Goal: Task Accomplishment & Management: Complete application form

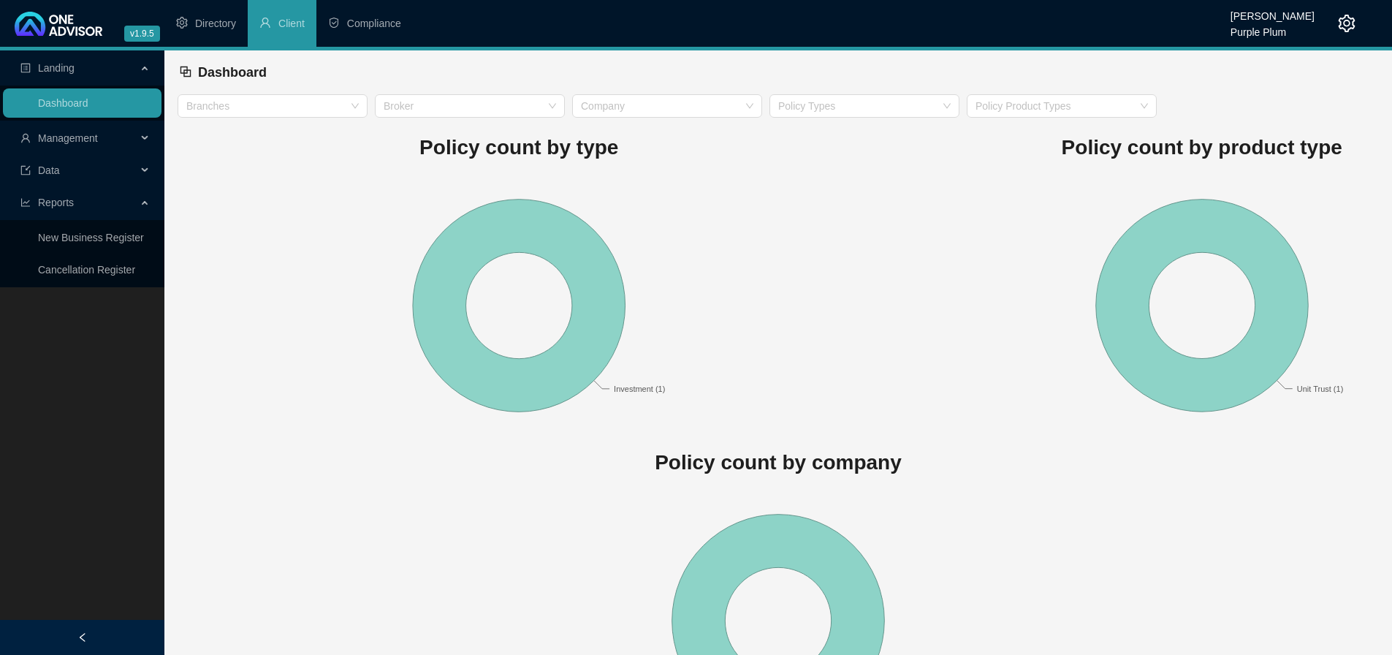
drag, startPoint x: 99, startPoint y: 134, endPoint x: 61, endPoint y: 144, distance: 40.0
click at [98, 134] on span "Management" at bounding box center [78, 137] width 116 height 29
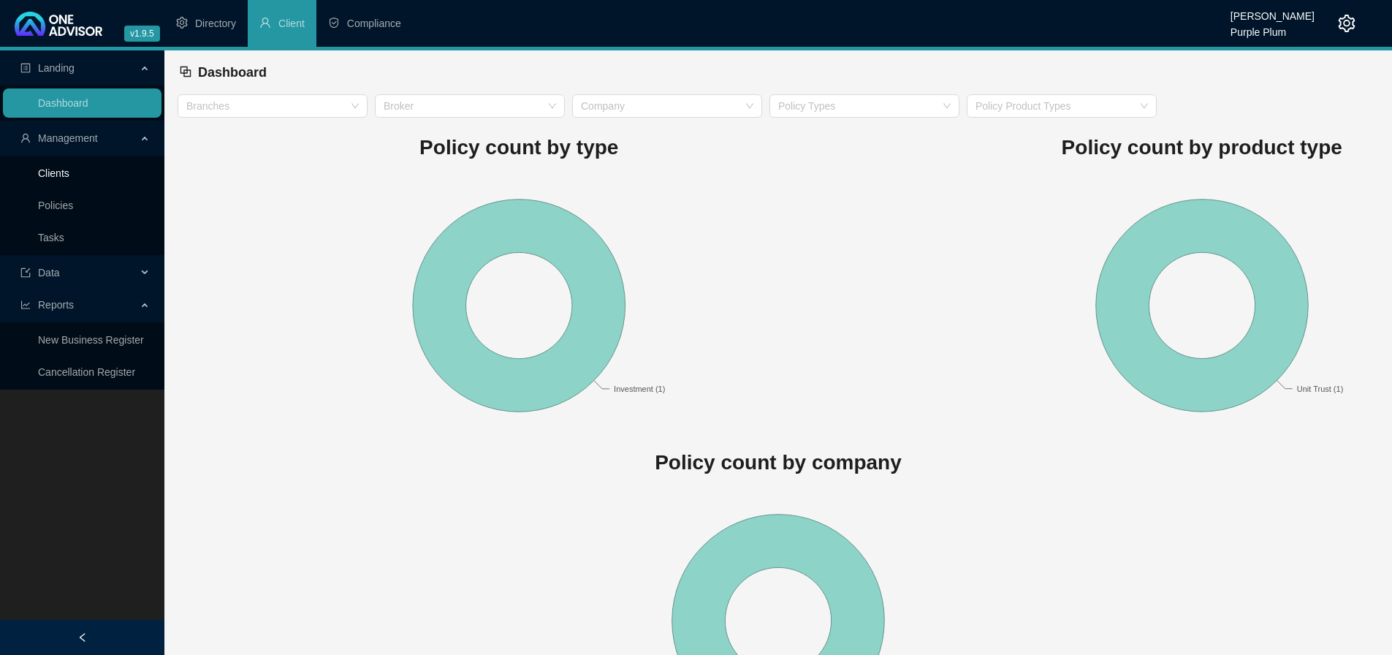
drag, startPoint x: 50, startPoint y: 176, endPoint x: 739, endPoint y: 368, distance: 715.2
click at [50, 177] on link "Clients" at bounding box center [53, 173] width 31 height 12
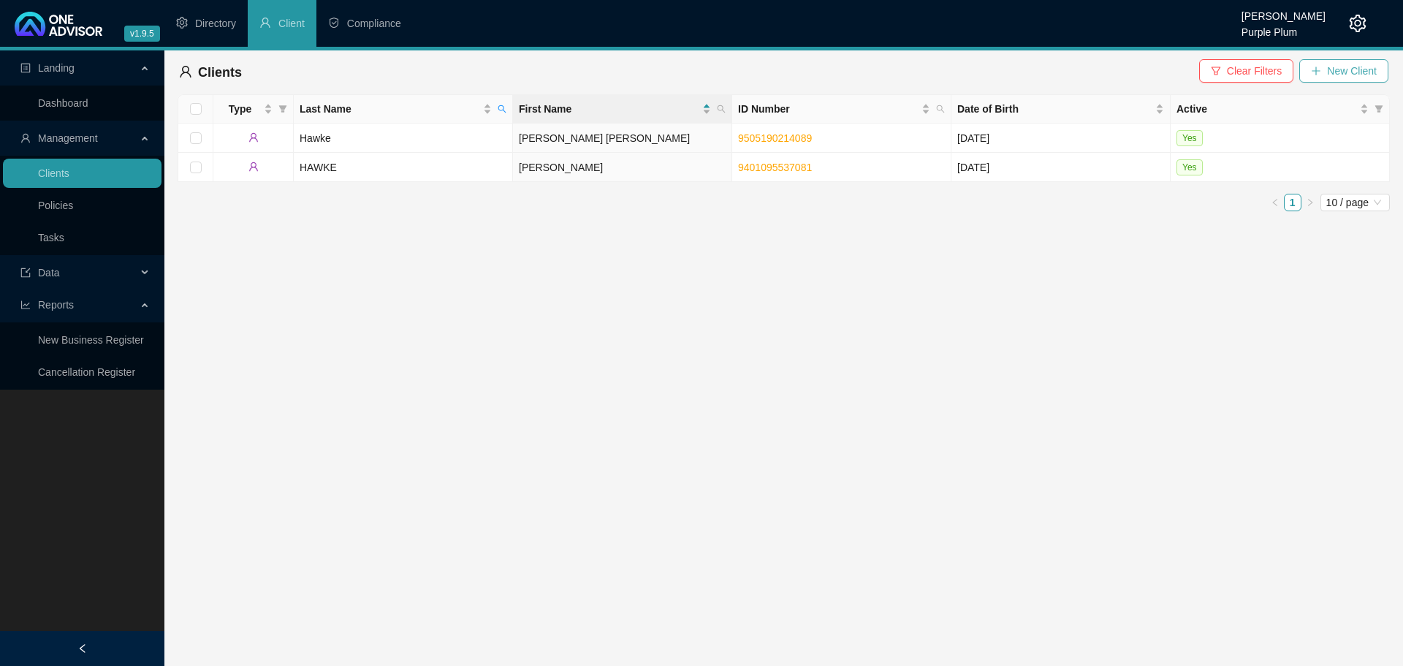
click at [1354, 71] on span "New Client" at bounding box center [1352, 71] width 50 height 16
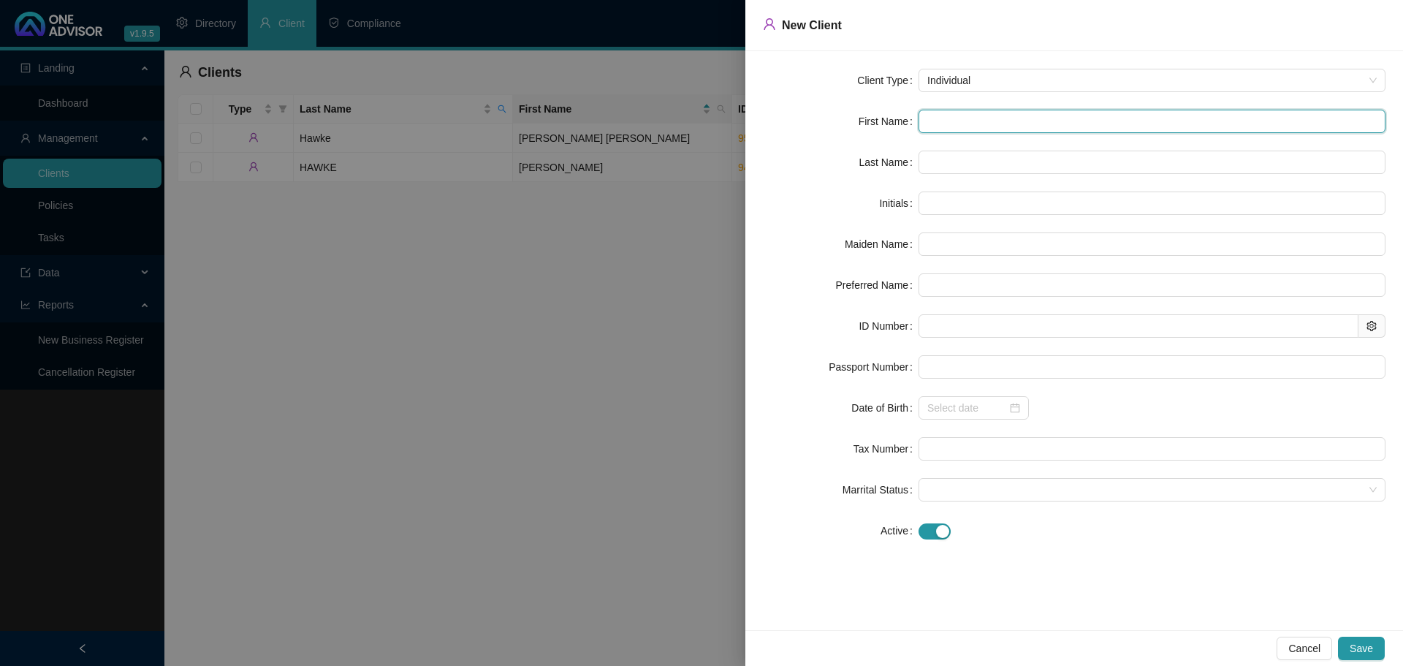
click at [967, 115] on input "text" at bounding box center [1151, 121] width 467 height 23
click at [445, 309] on div at bounding box center [701, 333] width 1403 height 666
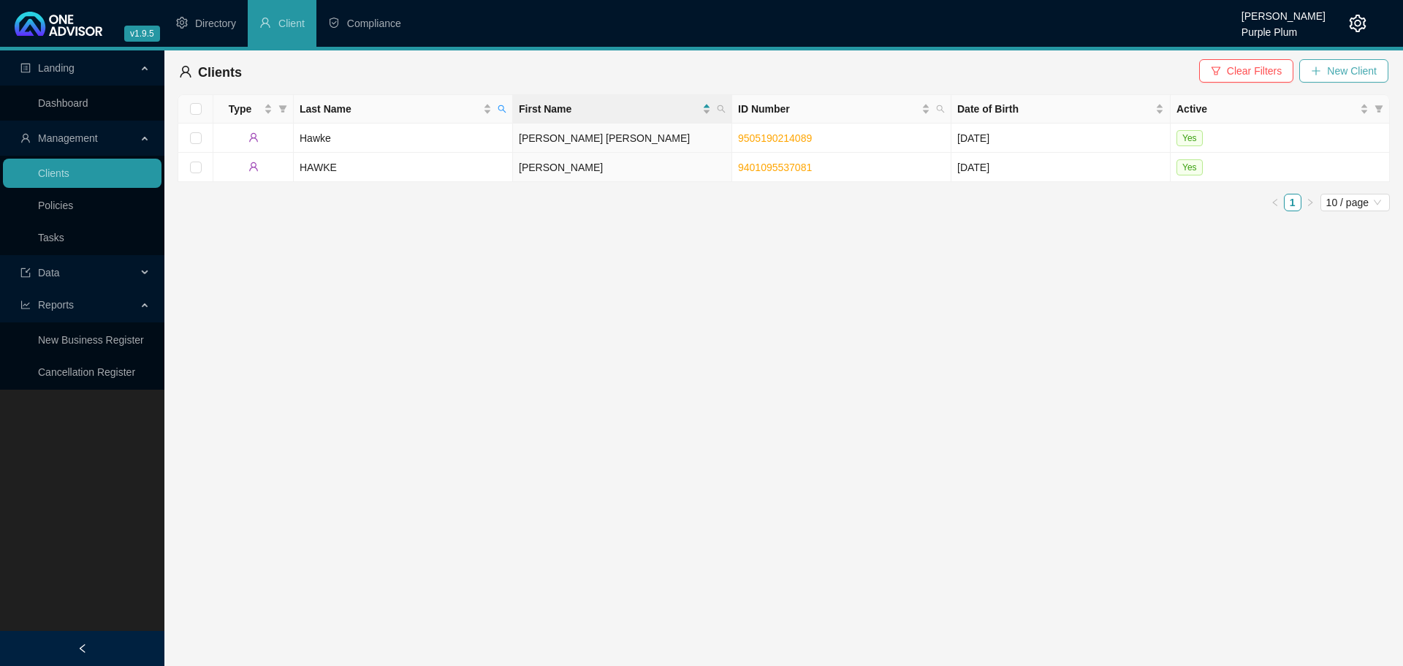
click at [1335, 65] on span "New Client" at bounding box center [1352, 71] width 50 height 16
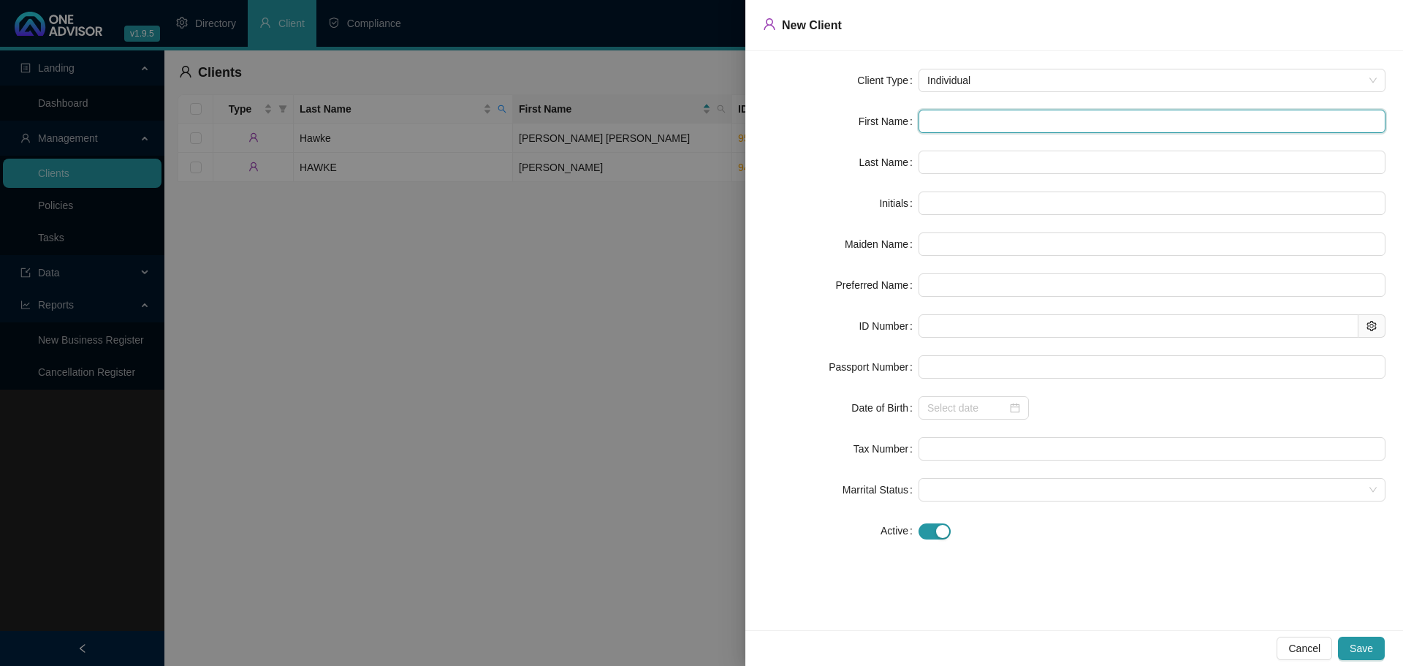
click at [931, 126] on input "text" at bounding box center [1151, 121] width 467 height 23
type input "b"
type input "B"
type input "b"
type input "bt"
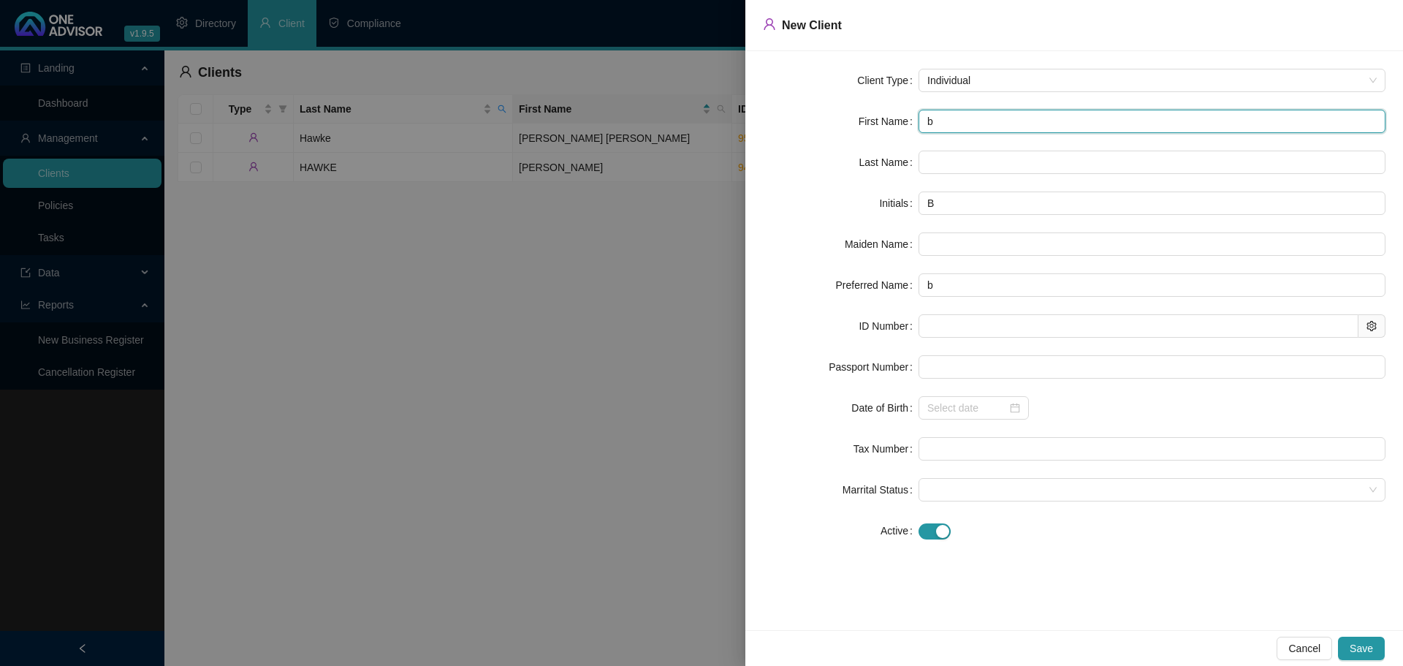
type input "bt"
type input "b"
type input "br"
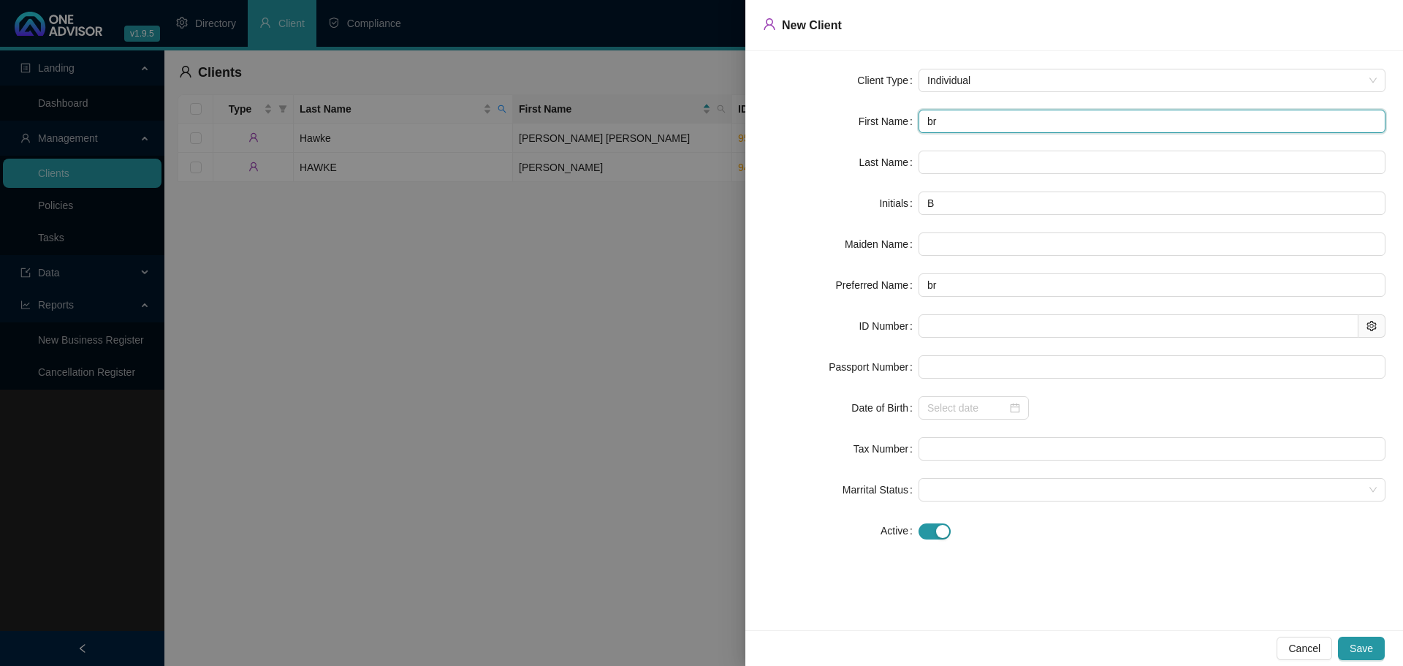
type input "bri"
type input "bria"
type input "[PERSON_NAME]"
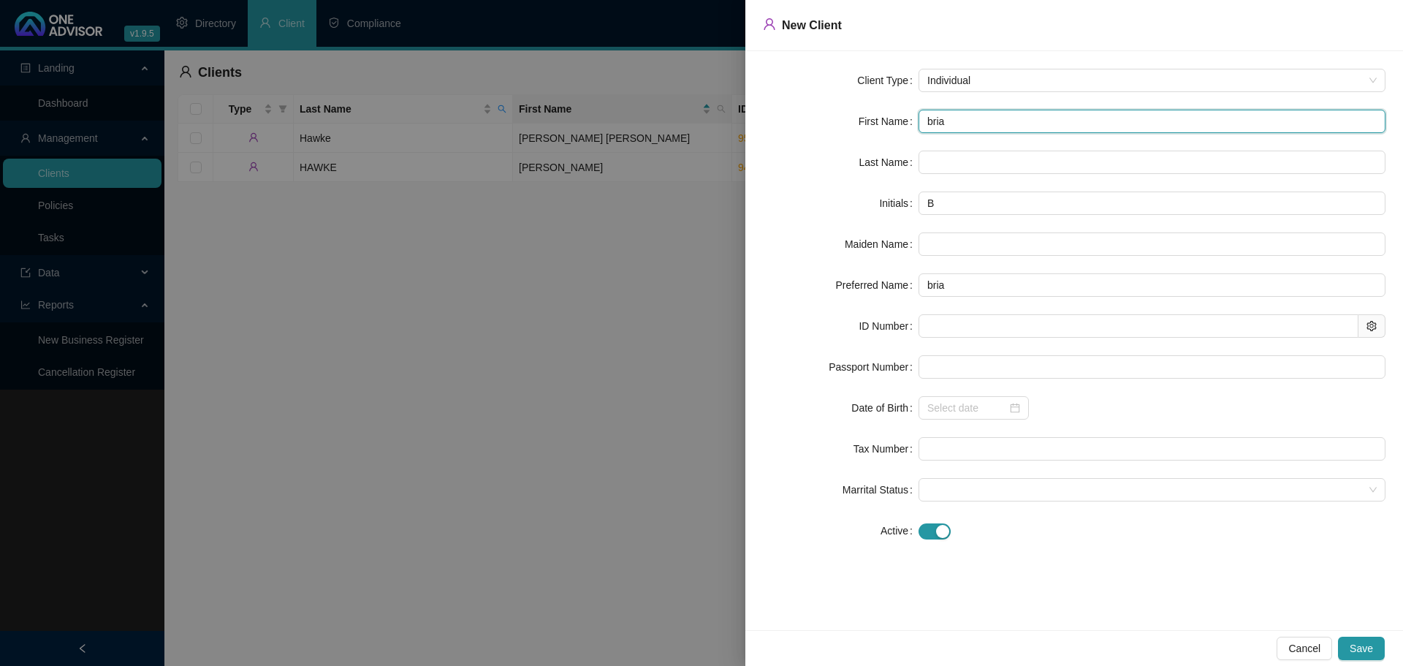
type input "[PERSON_NAME]"
type input "bria"
type input "bri"
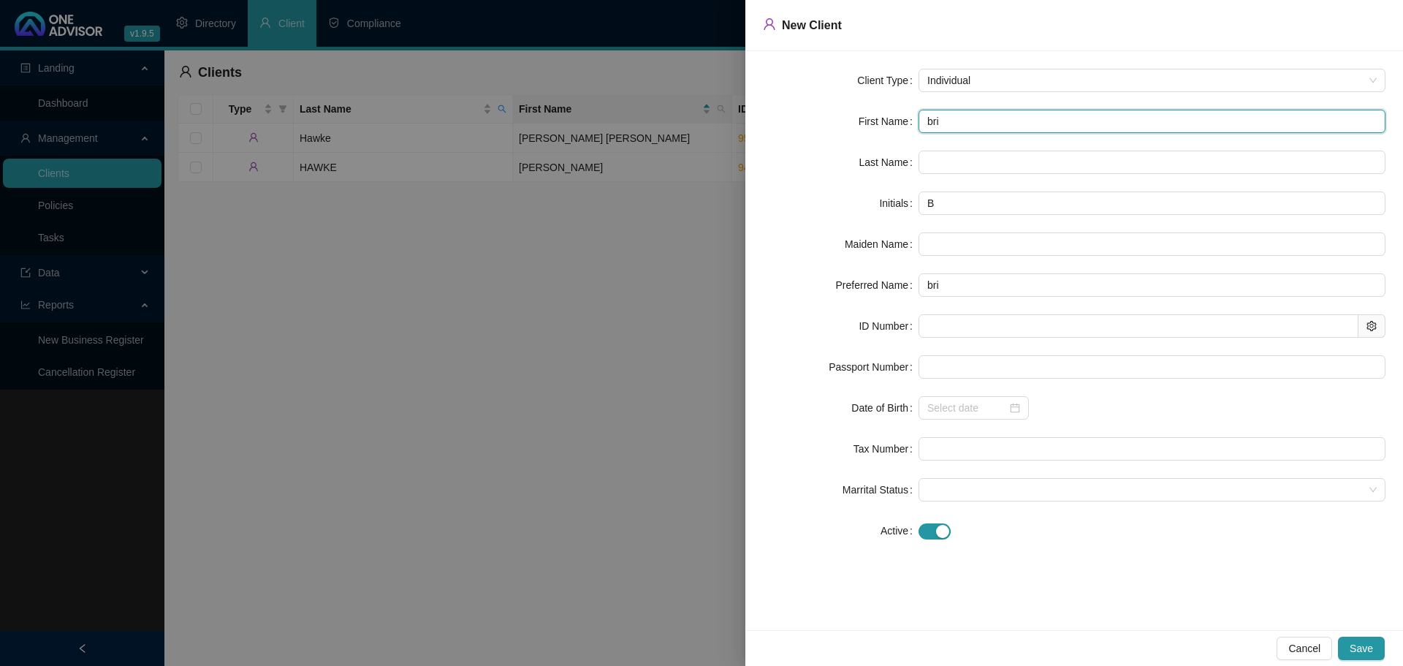
type input "br"
type input "b"
type input "B"
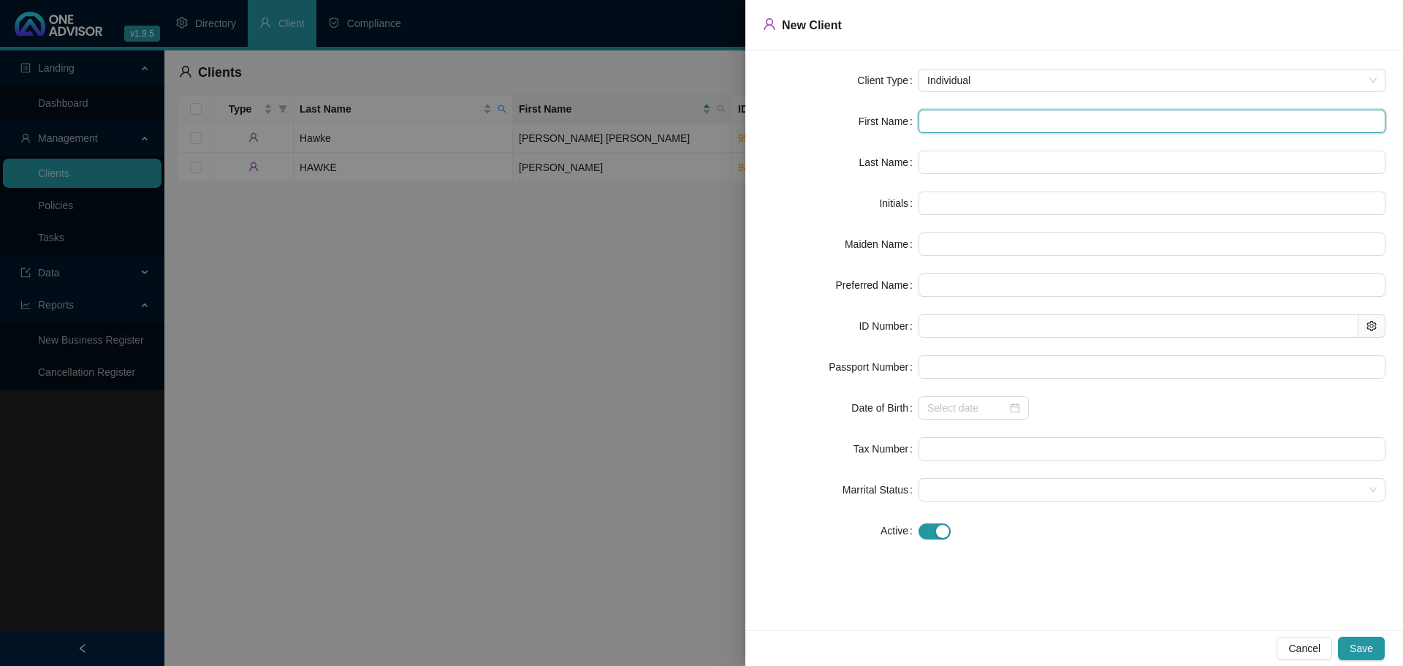
type input "B"
type input "BR"
type input "BRI"
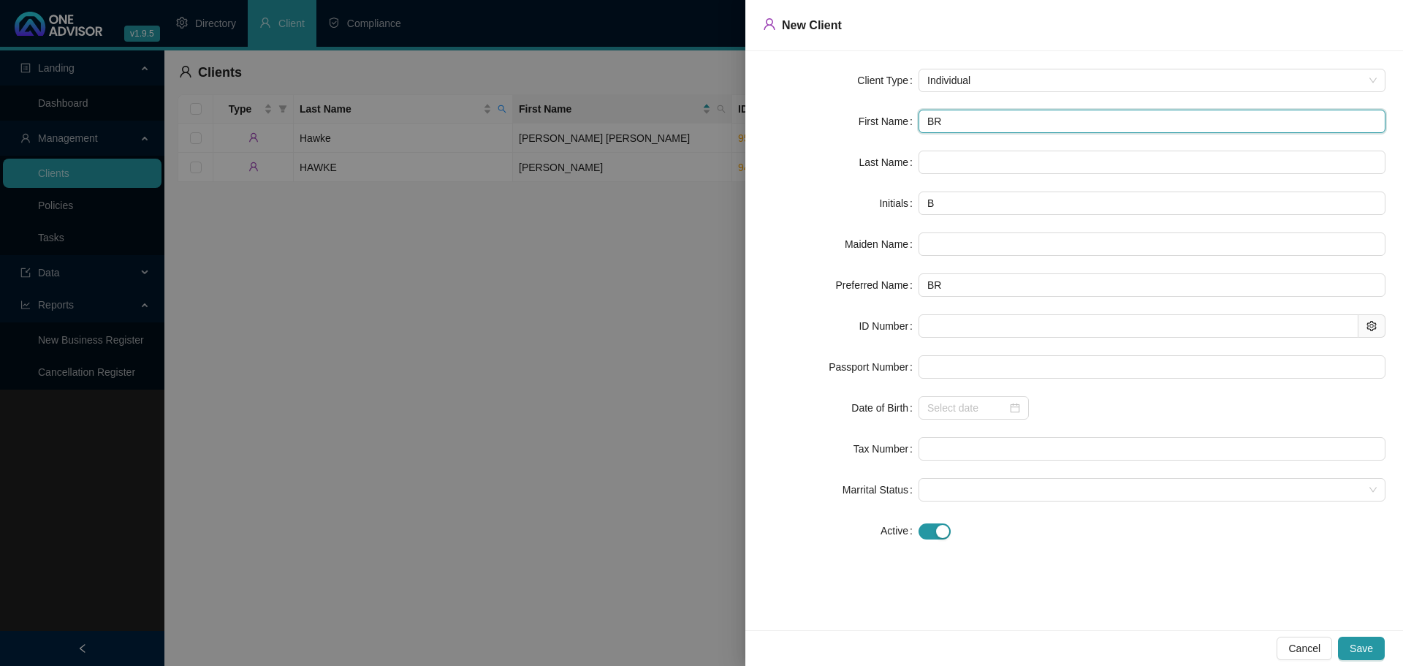
type input "BRI"
type input "BRIA"
type input "[PERSON_NAME]"
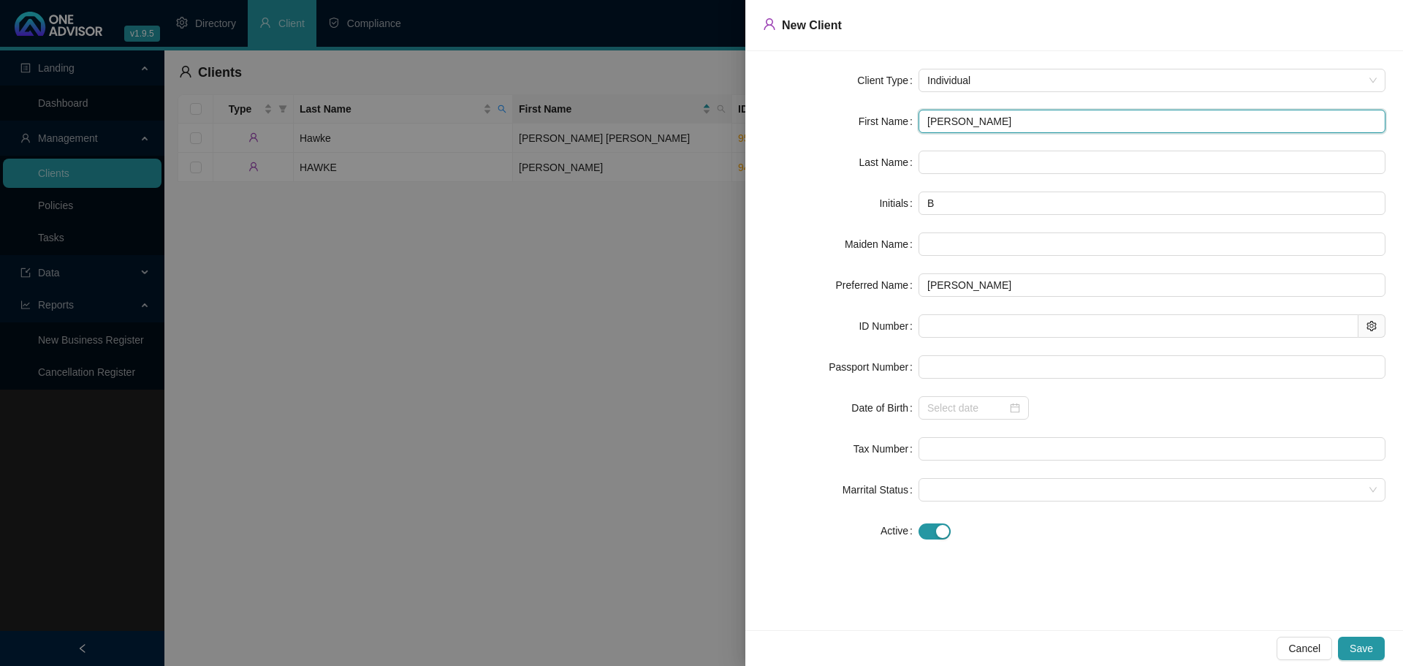
type input "[PERSON_NAME]"
type input "BJ"
type input "[PERSON_NAME]"
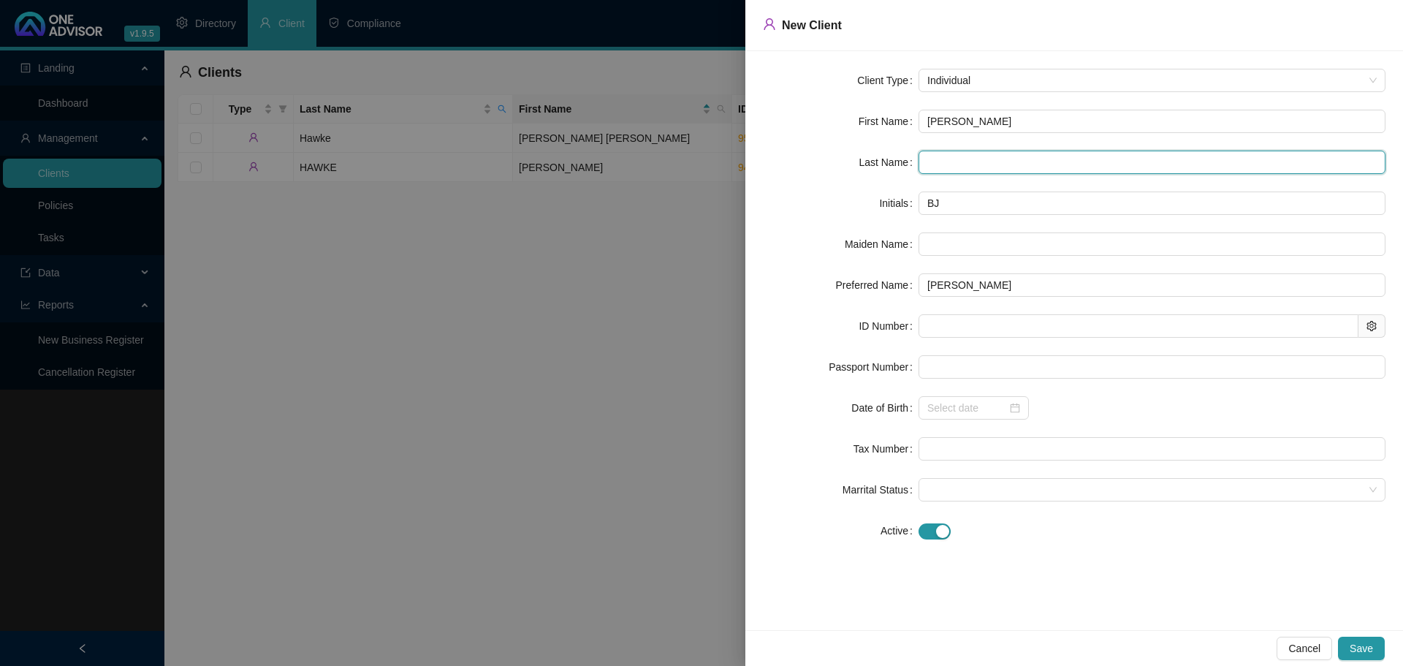
click at [953, 173] on input "text" at bounding box center [1151, 161] width 467 height 23
type input "[PERSON_NAME]"
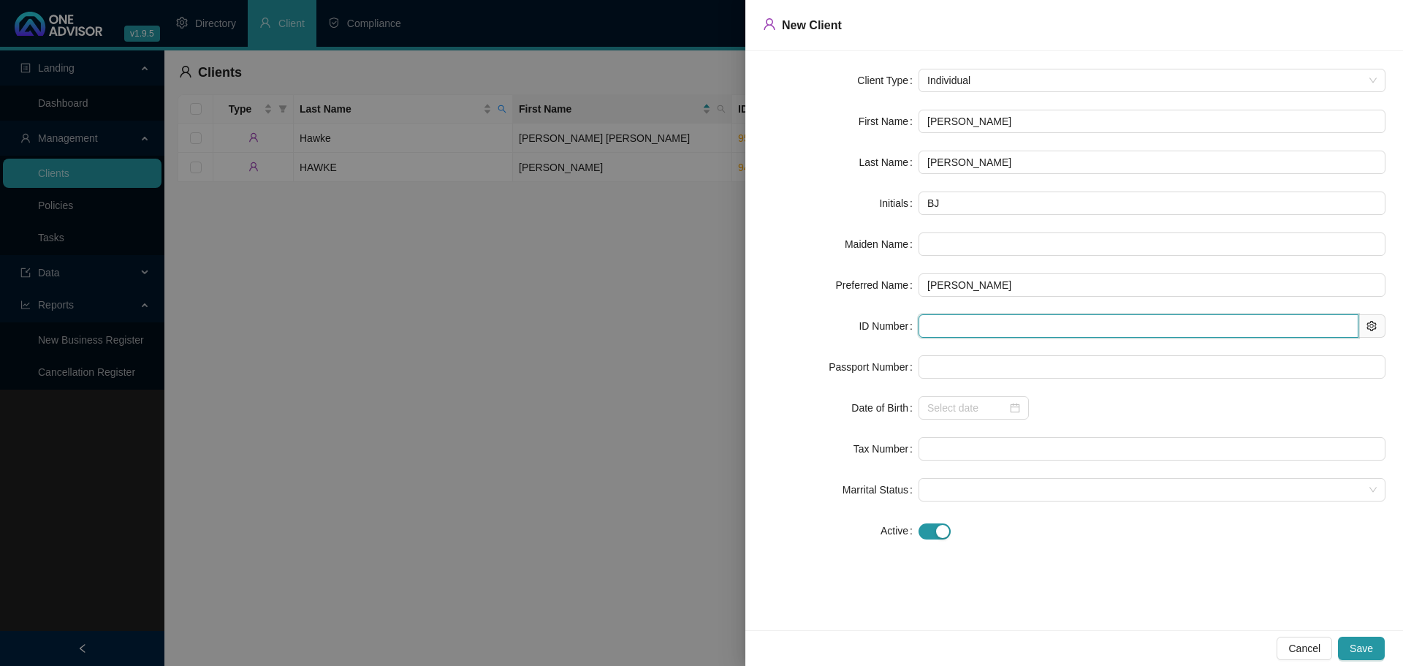
click at [944, 335] on input "text" at bounding box center [1138, 325] width 440 height 23
type input "391018"
type input "[DATE]"
type input "3910185047088"
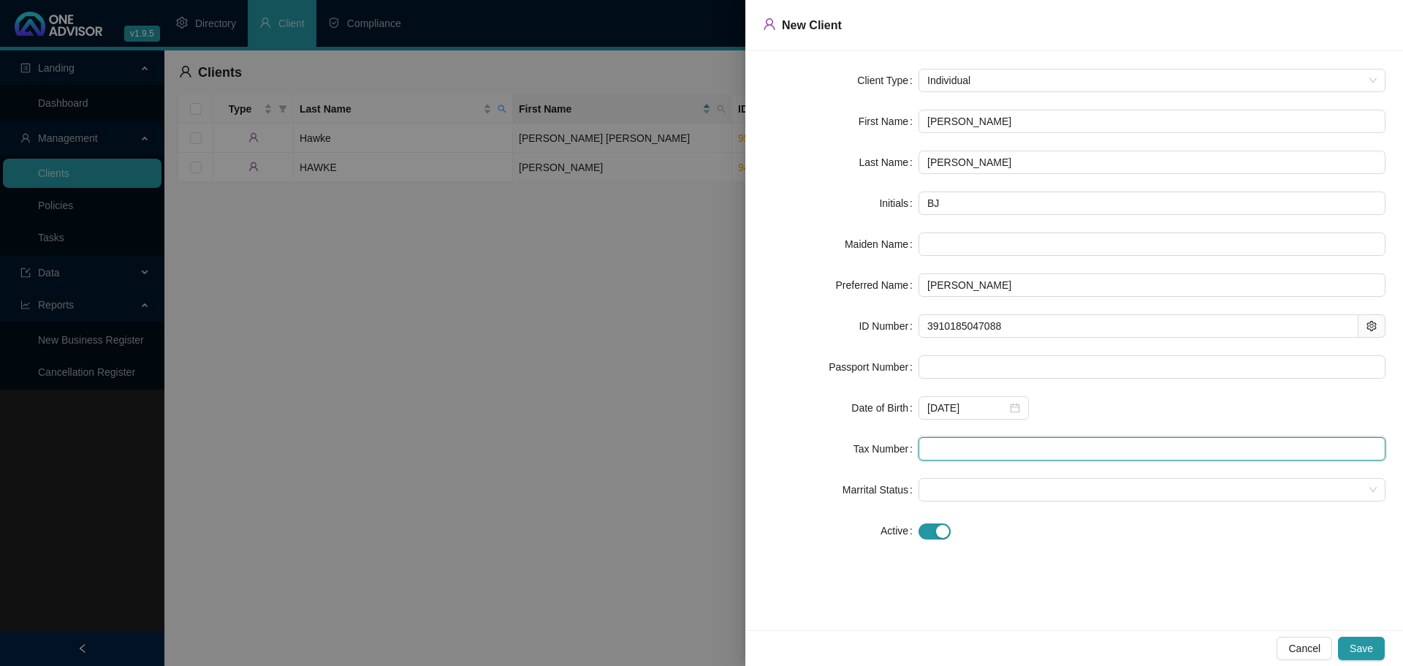
click at [955, 455] on input "text" at bounding box center [1151, 448] width 467 height 23
type input "0073017659"
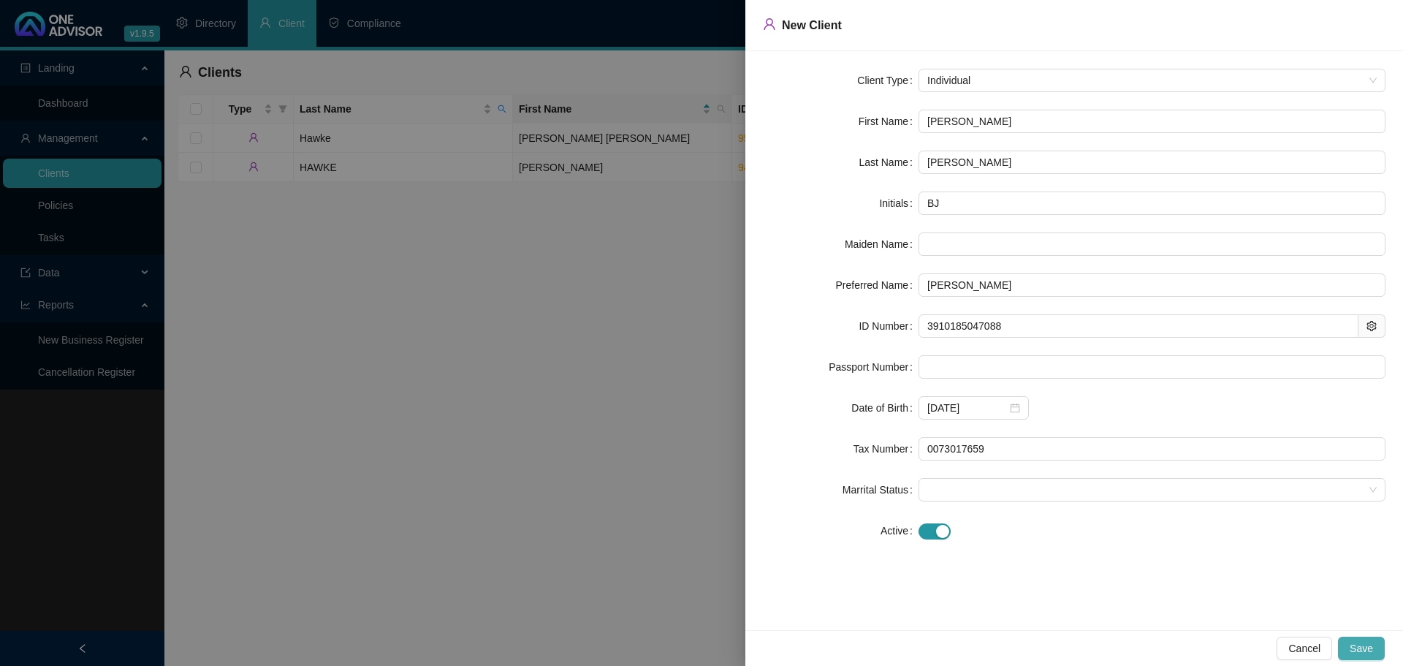
click at [1351, 650] on button "Save" at bounding box center [1361, 647] width 47 height 23
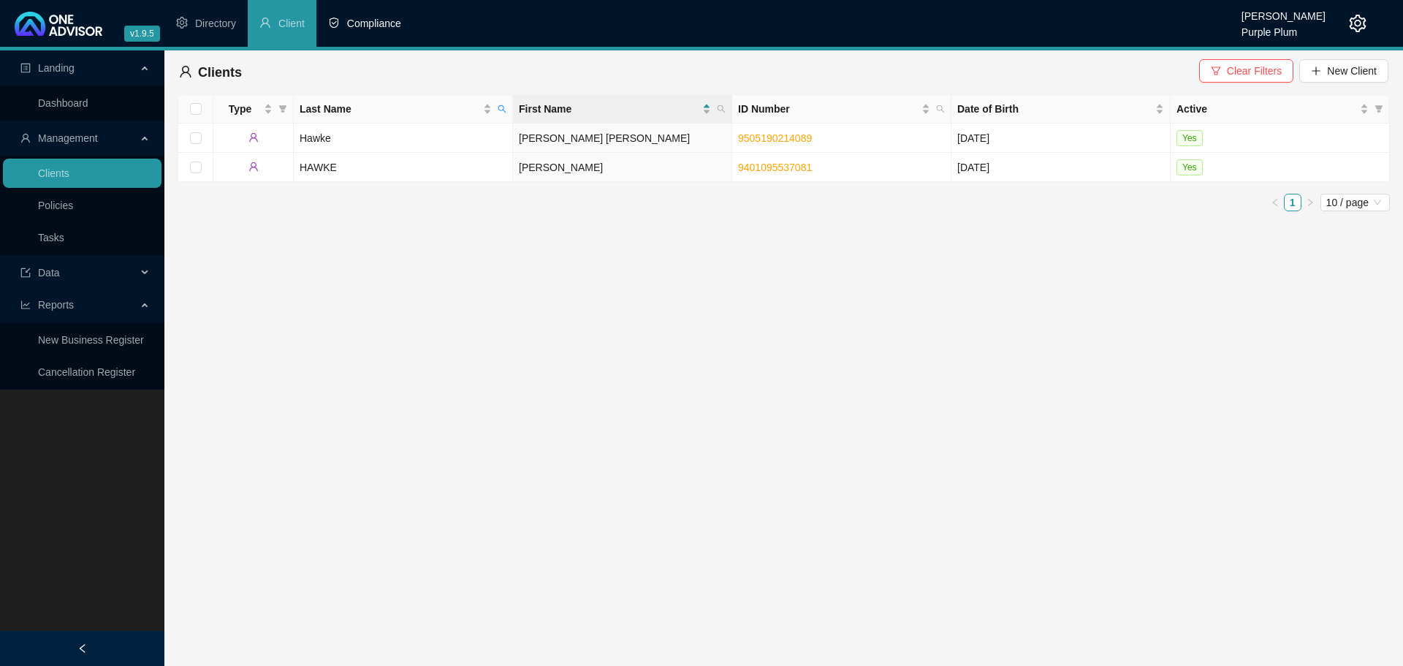
click at [340, 21] on li "Compliance" at bounding box center [364, 23] width 96 height 47
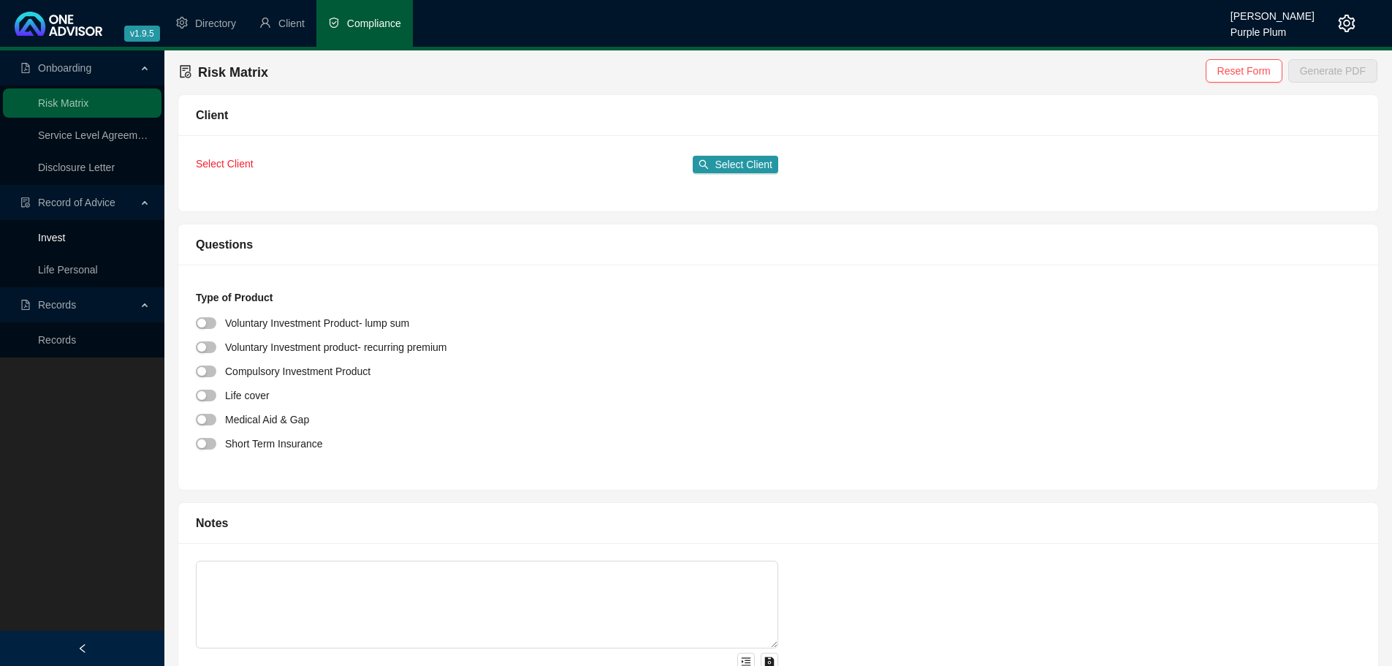
click at [58, 238] on link "Invest" at bounding box center [51, 238] width 27 height 12
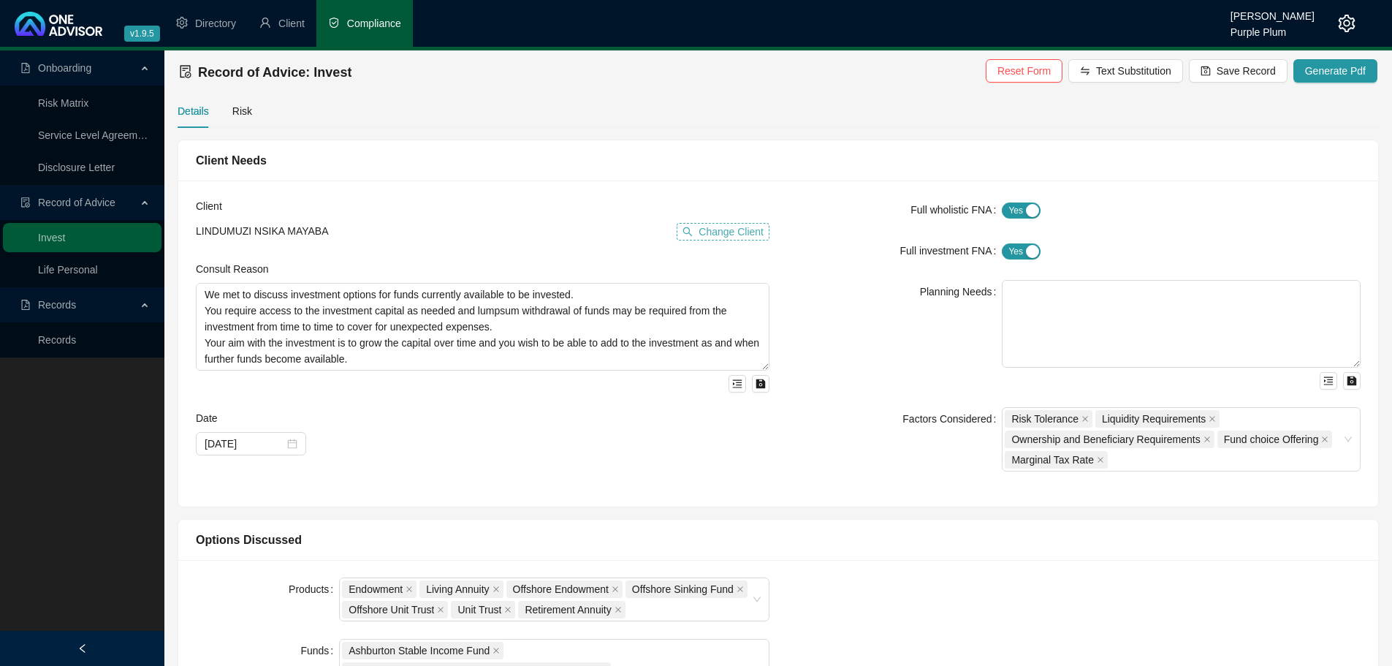
click at [755, 227] on span "Change Client" at bounding box center [730, 232] width 65 height 16
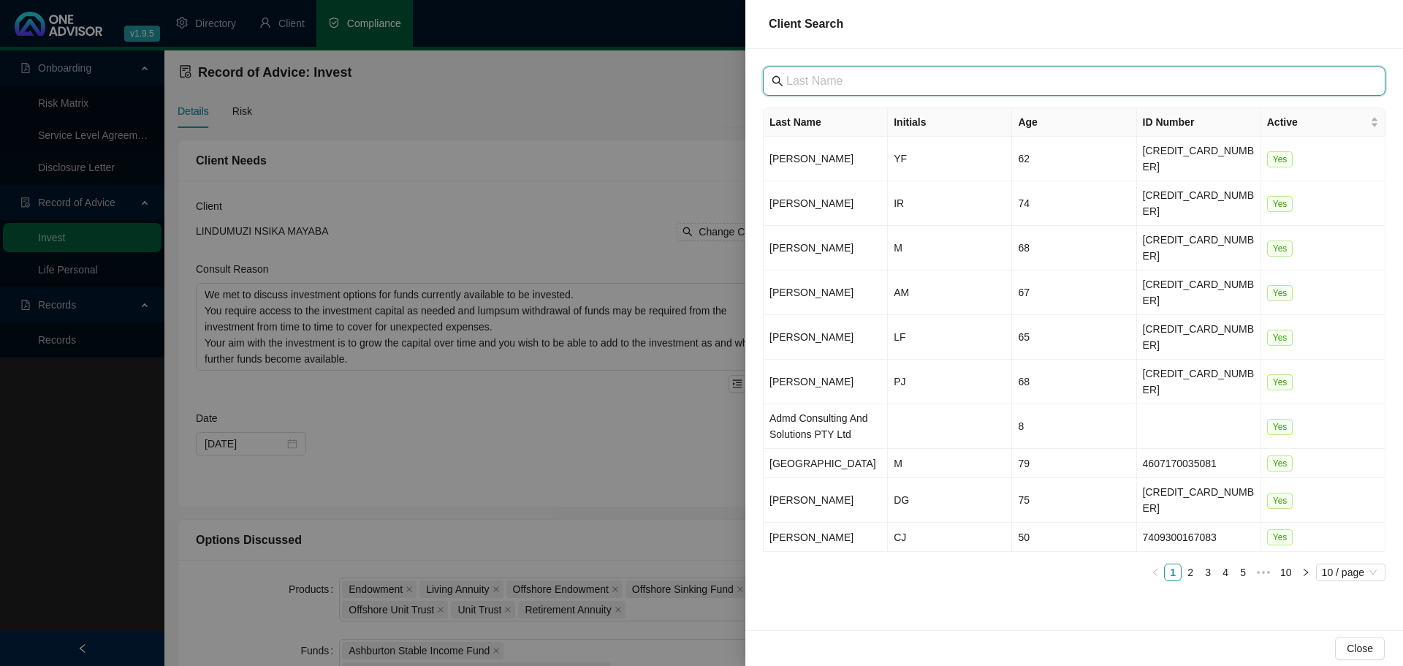
click at [799, 82] on input "text" at bounding box center [1075, 81] width 579 height 18
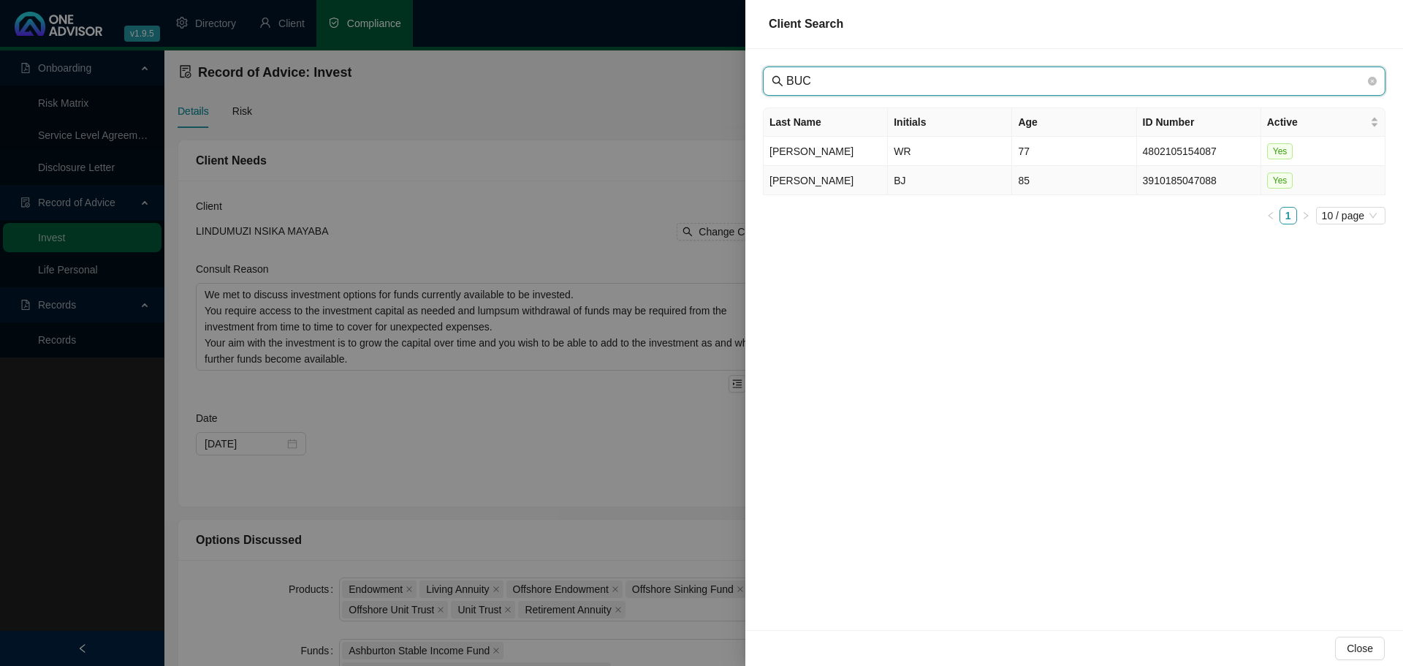
type input "BUC"
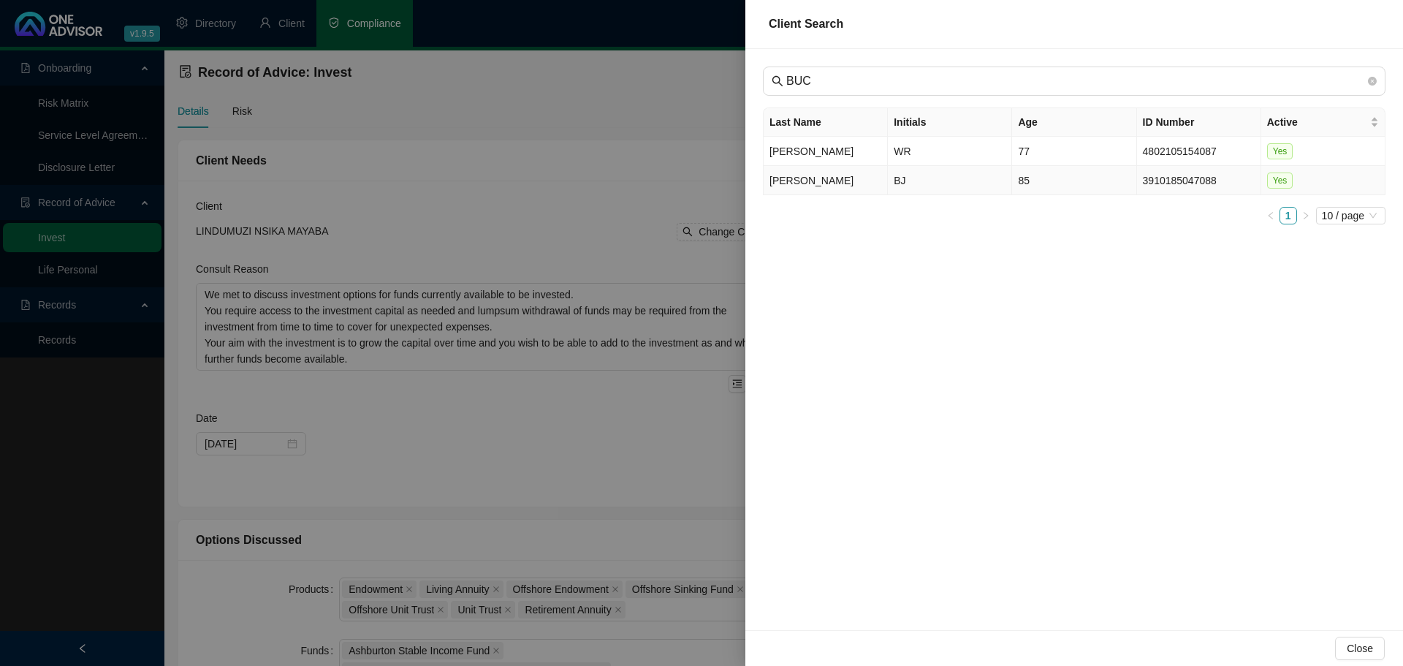
click at [805, 178] on td "[PERSON_NAME]" at bounding box center [825, 180] width 124 height 29
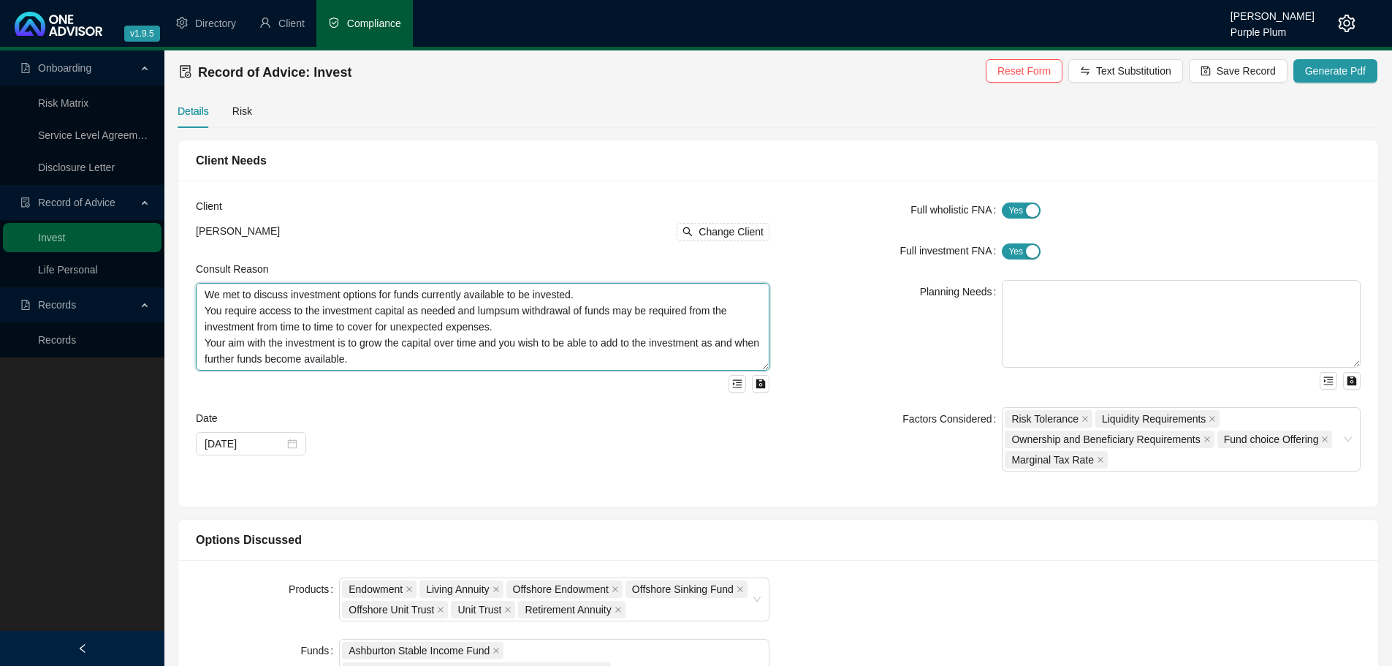
scroll to position [48, 0]
drag, startPoint x: 405, startPoint y: 365, endPoint x: 168, endPoint y: 313, distance: 243.0
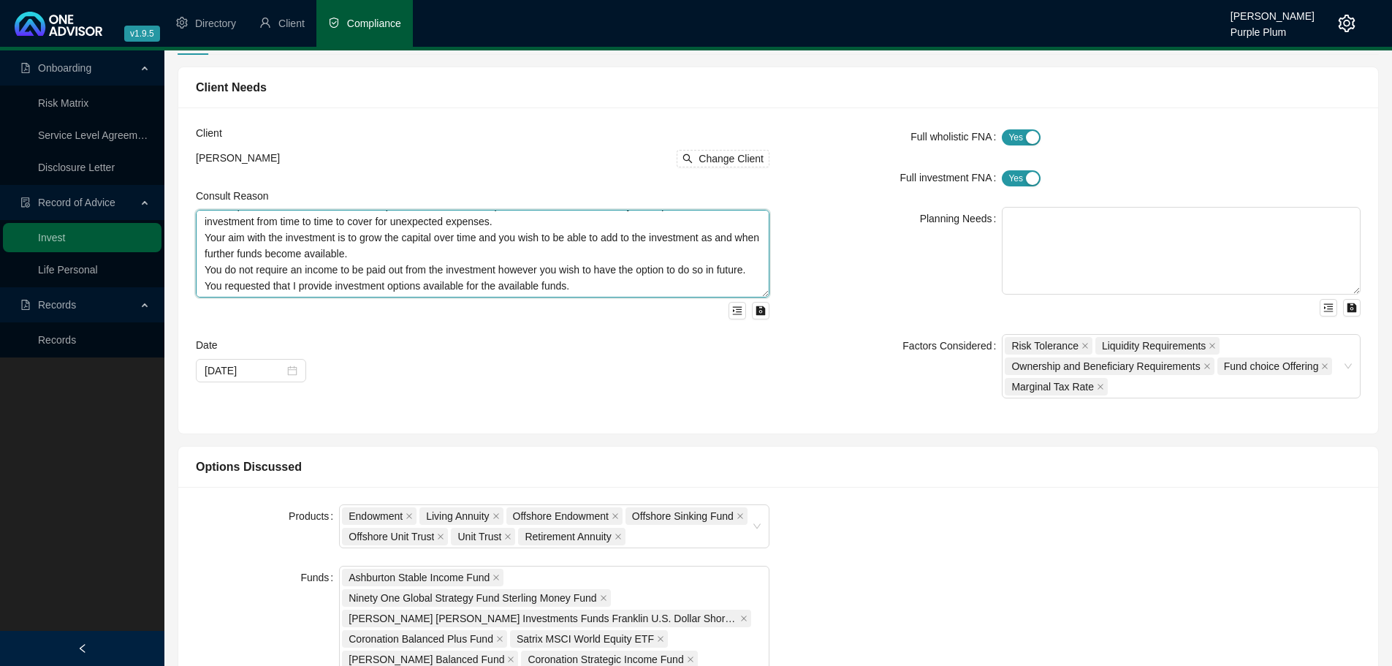
scroll to position [0, 0]
drag, startPoint x: 588, startPoint y: 288, endPoint x: 165, endPoint y: 186, distance: 435.0
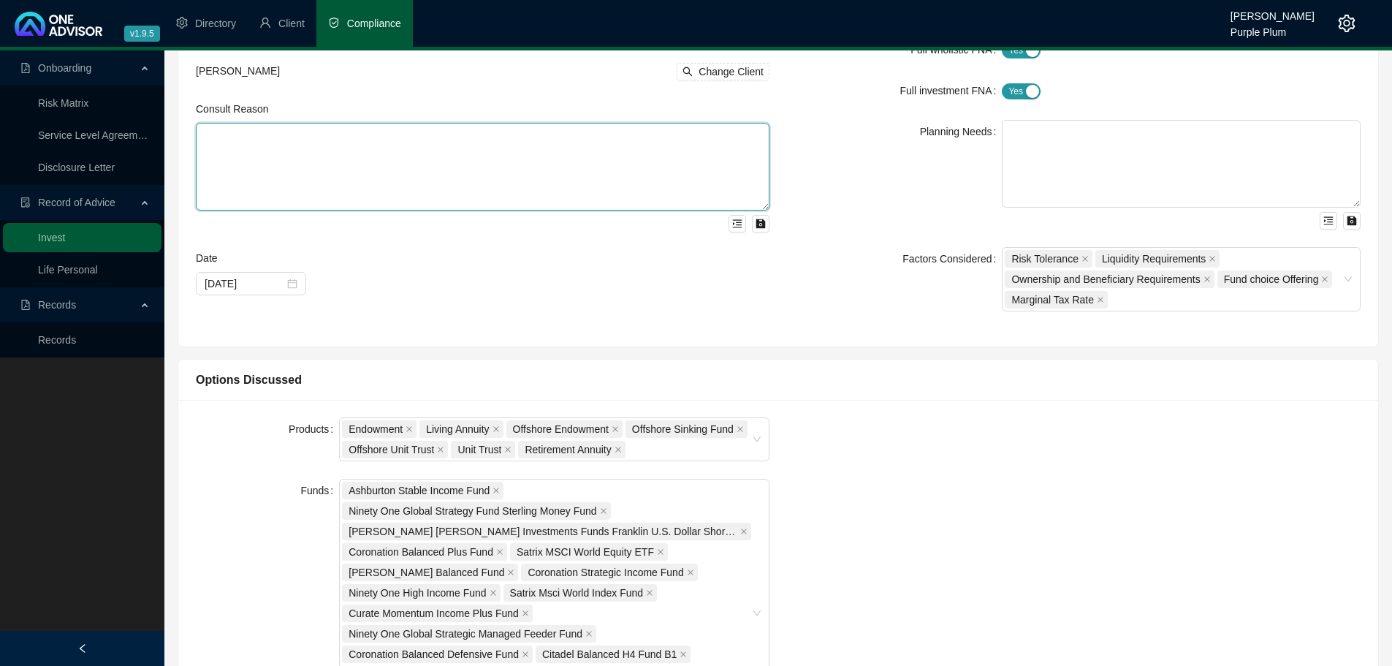
scroll to position [219, 0]
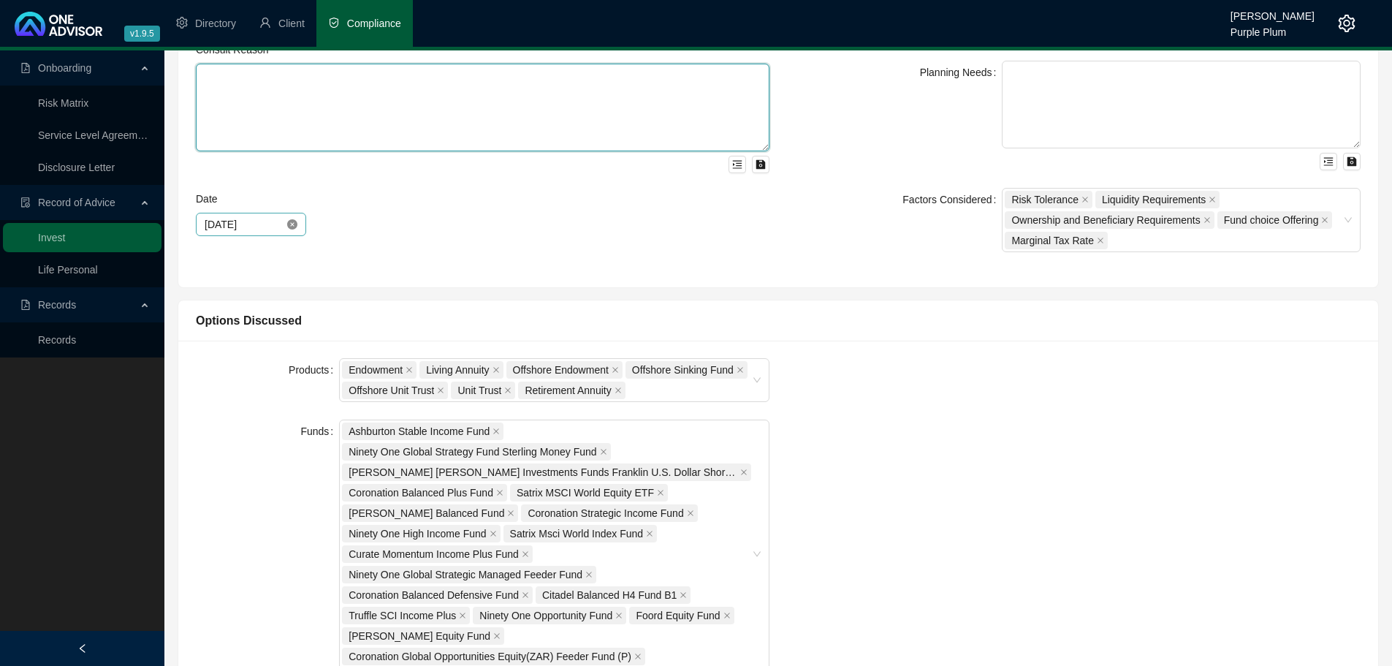
click at [287, 226] on icon "close-circle" at bounding box center [292, 224] width 10 height 10
click at [289, 226] on div at bounding box center [251, 224] width 93 height 16
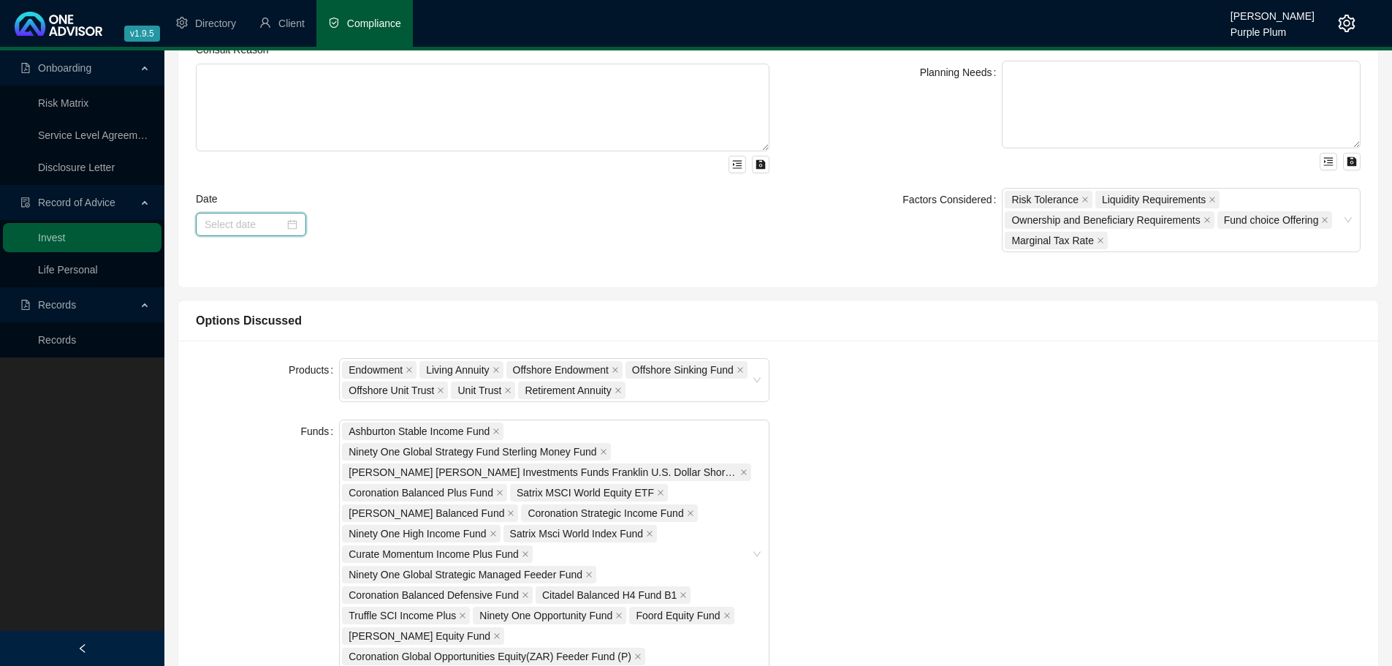
click at [294, 223] on div at bounding box center [251, 224] width 93 height 16
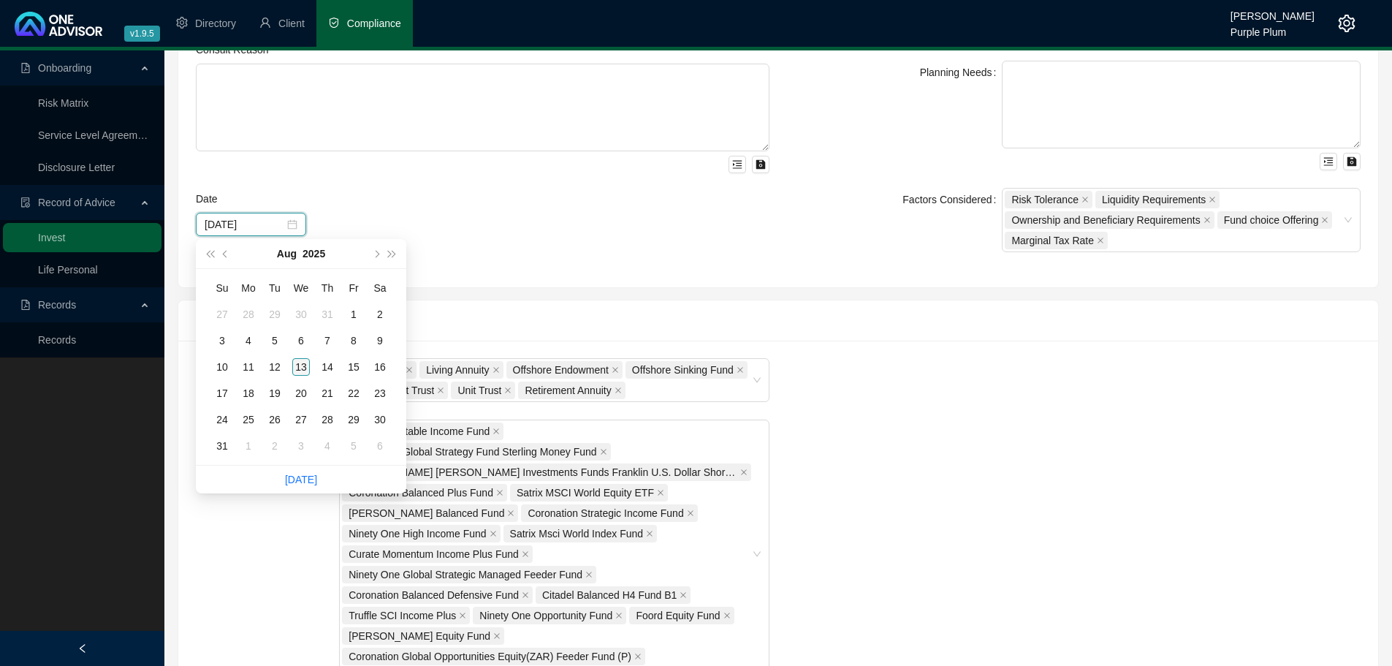
type input "[DATE]"
click at [302, 359] on div "13" at bounding box center [301, 367] width 18 height 18
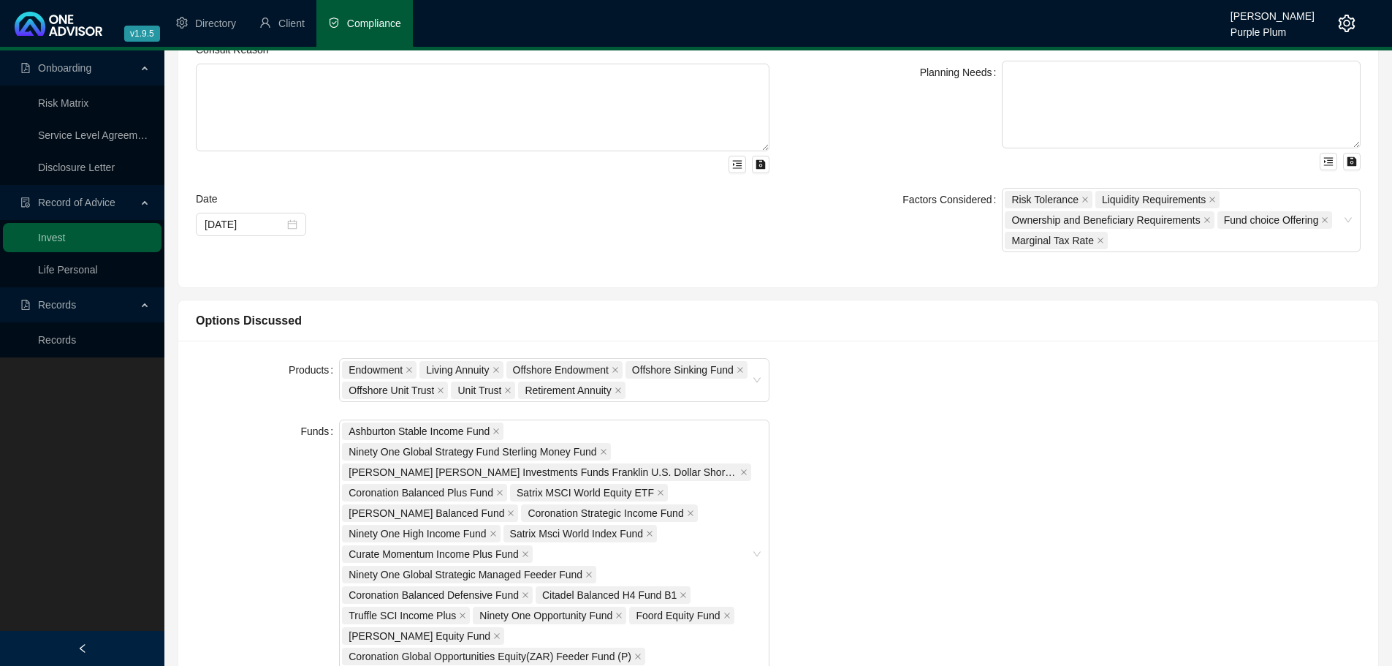
click at [436, 281] on div "Client [PERSON_NAME] Change Client Consult Reason Date [DATE] Full wholistic FN…" at bounding box center [778, 124] width 1200 height 326
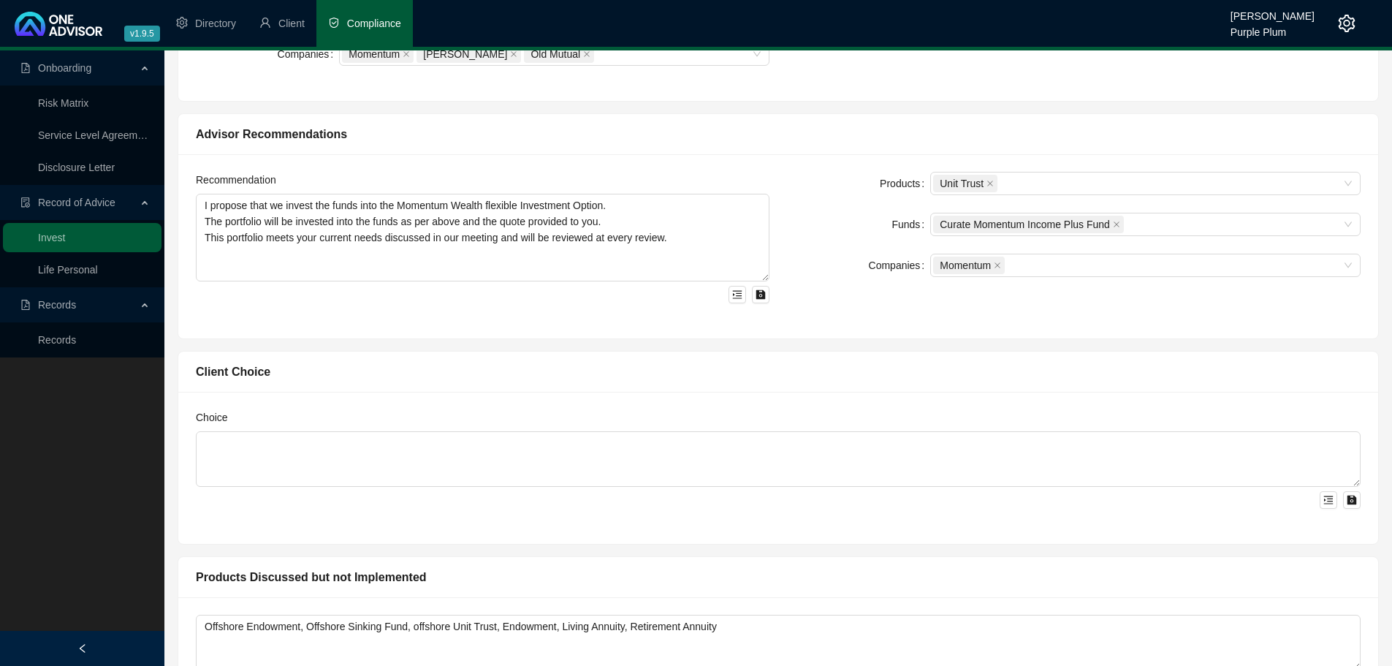
scroll to position [804, 0]
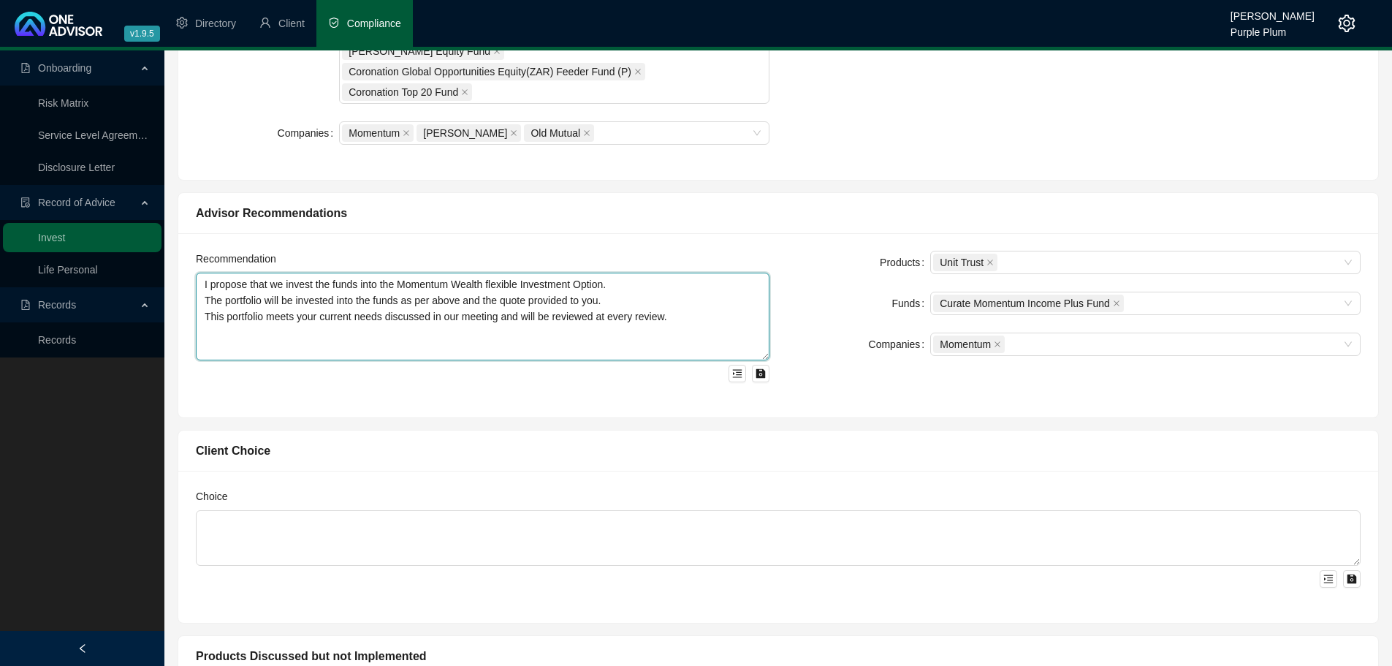
drag, startPoint x: 210, startPoint y: 350, endPoint x: 208, endPoint y: 272, distance: 78.2
click at [208, 272] on div "Recommendation I propose that we invest the funds into the Momentum Wealth flex…" at bounding box center [482, 317] width 573 height 132
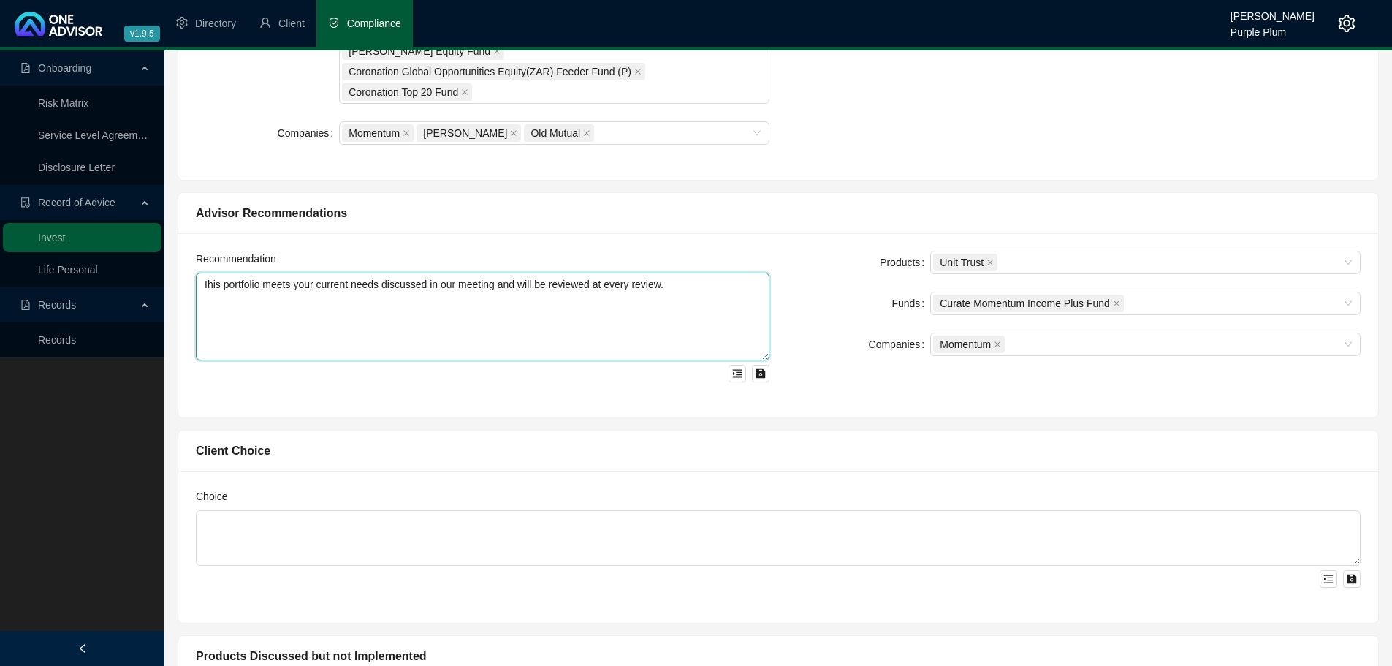
type textarea "his portfolio meets your current needs discussed in our meeting and will be rev…"
drag, startPoint x: 684, startPoint y: 287, endPoint x: 153, endPoint y: 284, distance: 530.4
click at [153, 284] on div "Onboarding Risk Matrix Service Level Agreement Disclosure Letter Record of Advi…" at bounding box center [696, 205] width 1392 height 1917
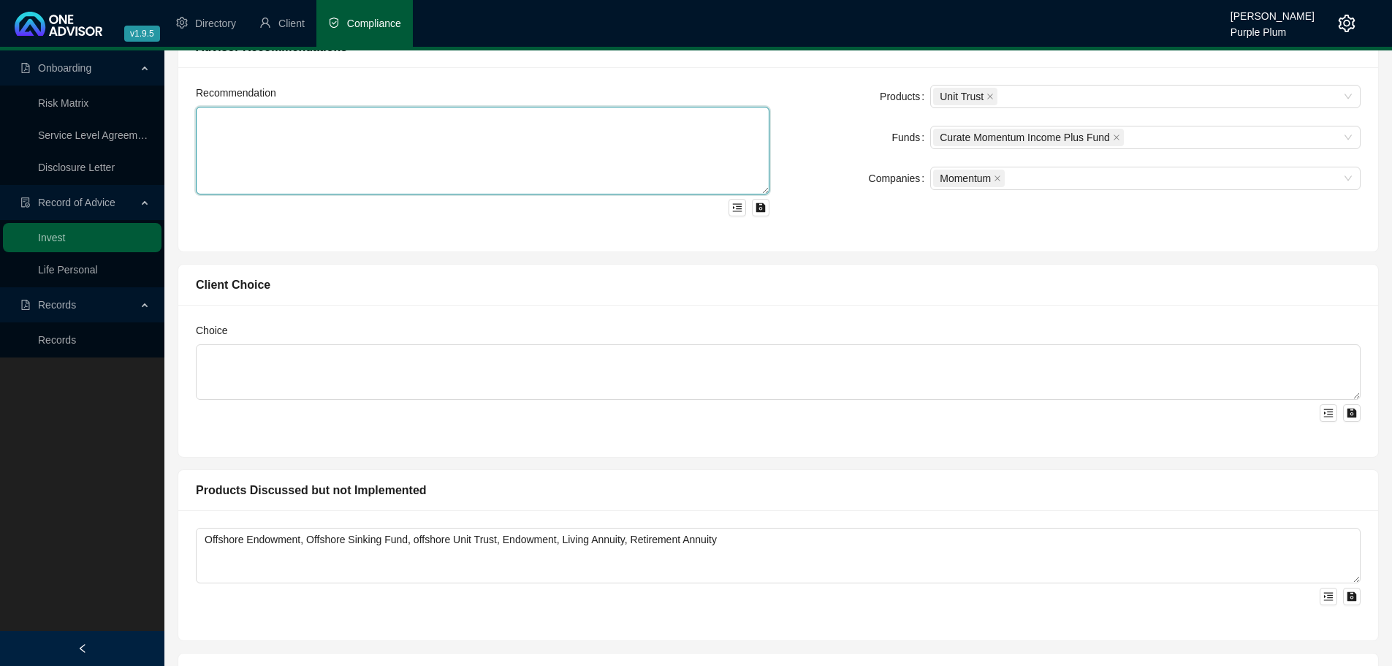
scroll to position [1242, 0]
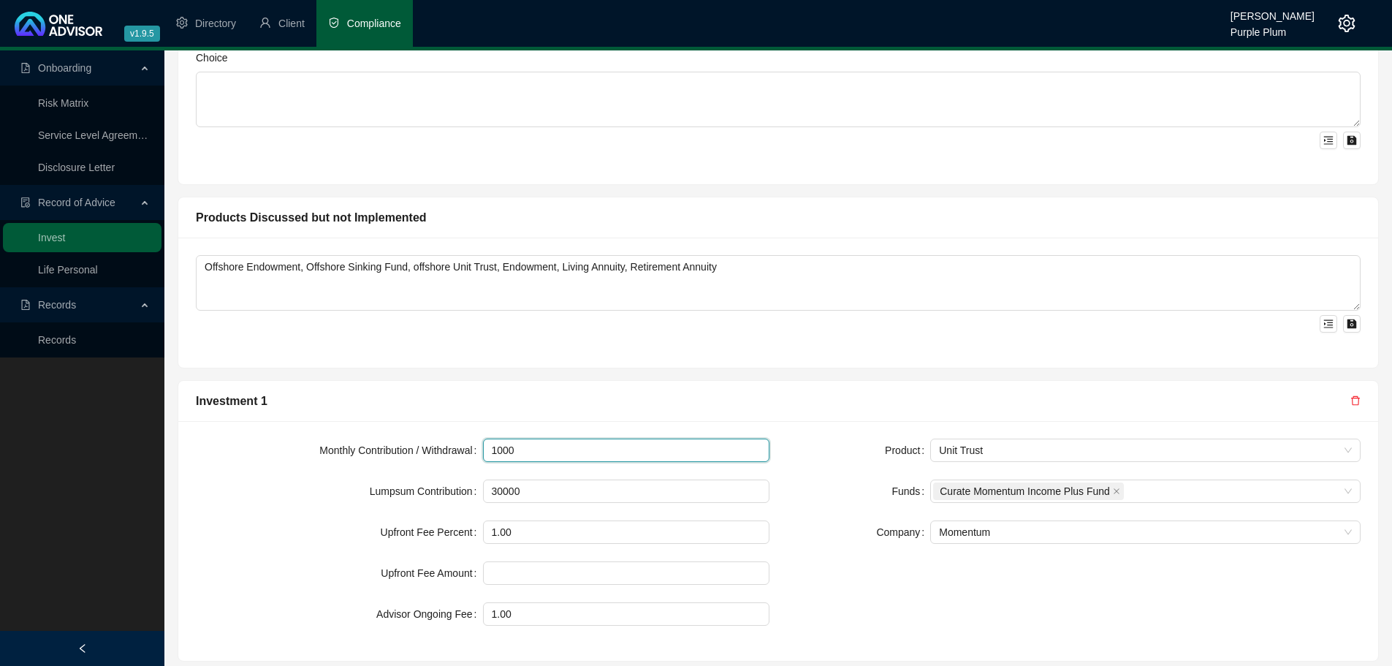
drag, startPoint x: 547, startPoint y: 443, endPoint x: 430, endPoint y: 449, distance: 117.7
click at [430, 449] on div "Monthly Contribution / Withdrawal 1000" at bounding box center [482, 449] width 573 height 23
drag, startPoint x: 544, startPoint y: 489, endPoint x: 281, endPoint y: 484, distance: 262.3
click at [281, 484] on div "Lumpsum Contribution 30000" at bounding box center [482, 490] width 573 height 23
type input "1000000"
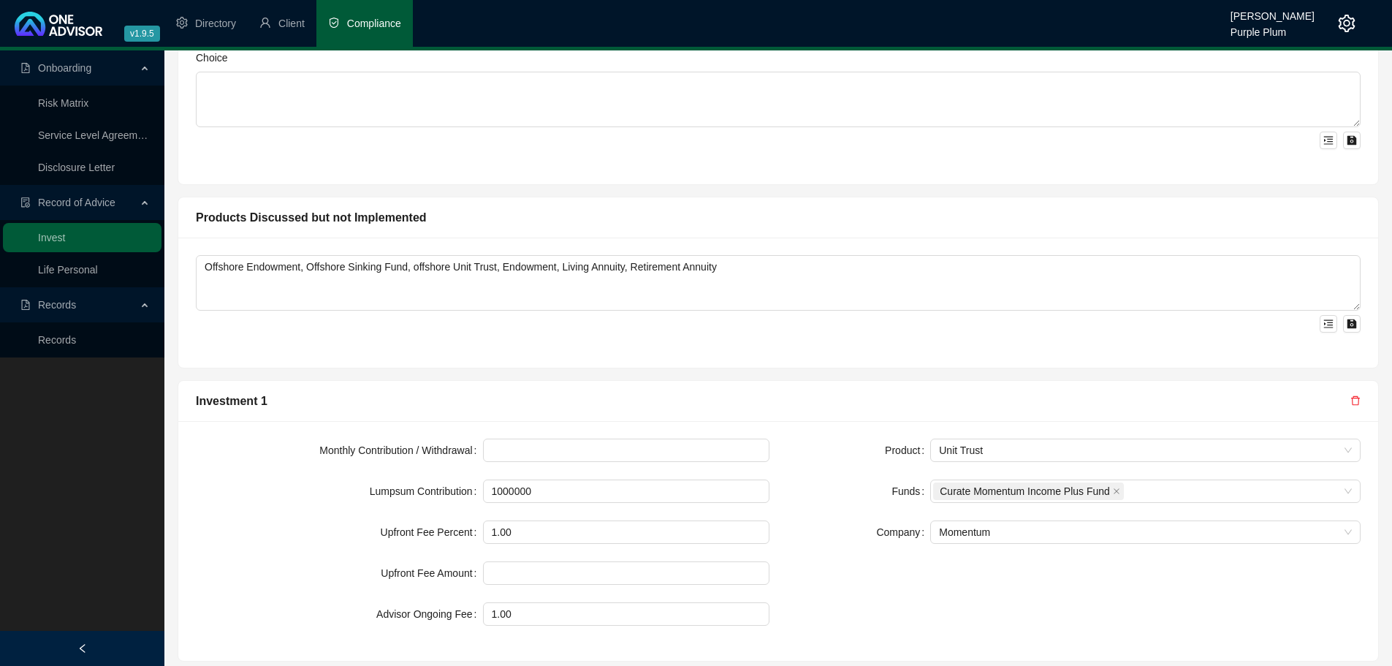
click at [512, 600] on form "Monthly Contribution / Withdrawal Lumpsum Contribution 1000000 Upfront Fee Perc…" at bounding box center [482, 531] width 573 height 187
click at [537, 533] on input "1.00" at bounding box center [627, 532] width 286 height 22
type input "1"
type input "1.50"
drag, startPoint x: 531, startPoint y: 623, endPoint x: 463, endPoint y: 614, distance: 68.6
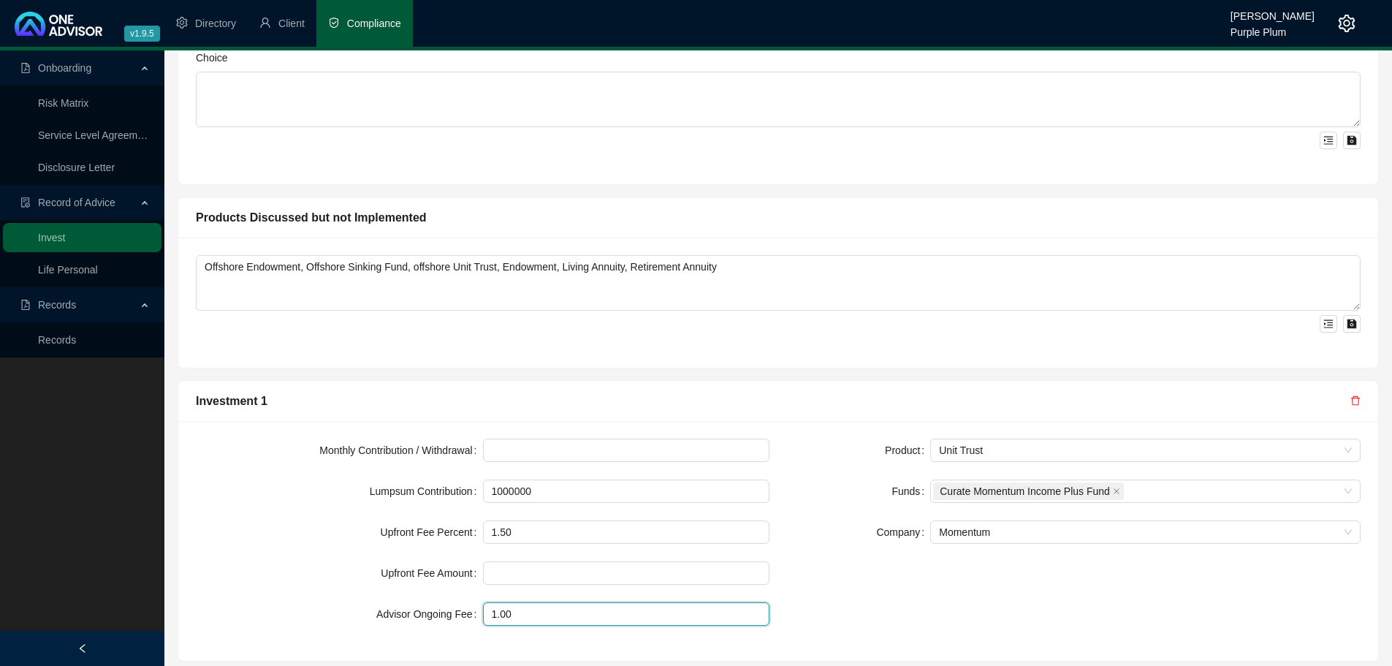
click at [463, 614] on div "Advisor Ongoing Fee 1.00" at bounding box center [482, 613] width 573 height 23
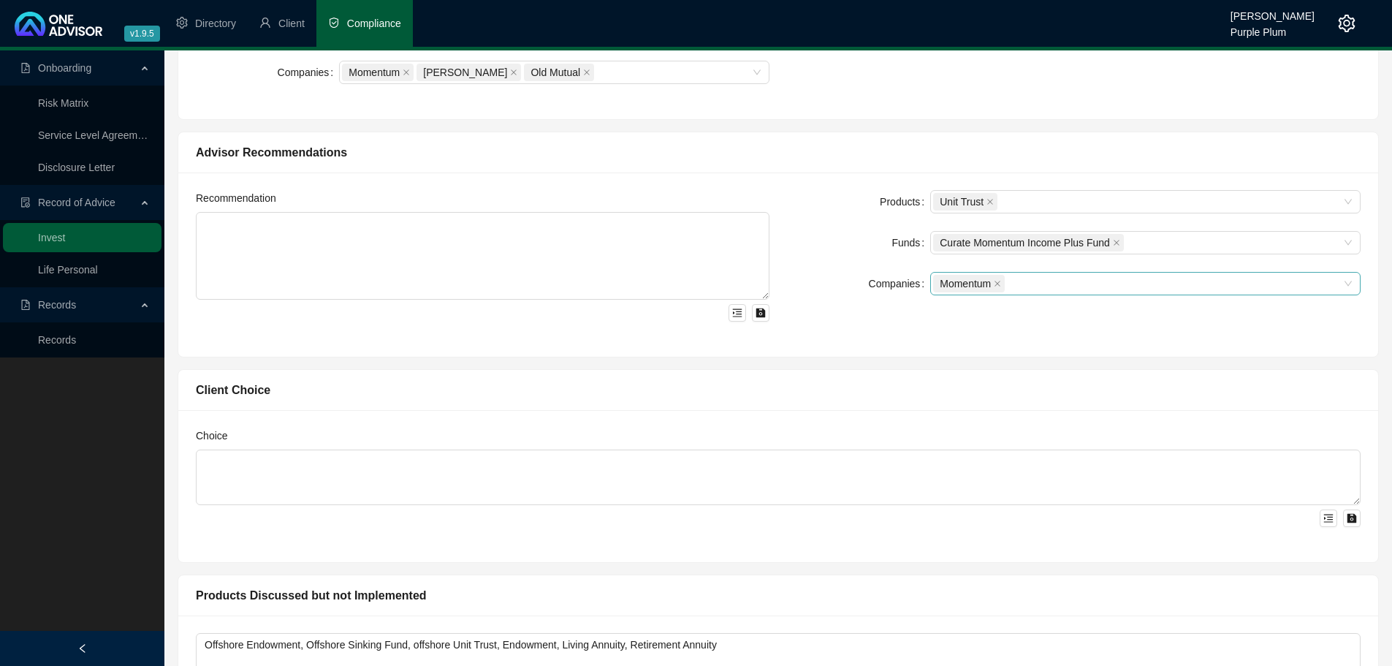
scroll to position [864, 0]
click at [993, 201] on icon "close" at bounding box center [989, 202] width 7 height 7
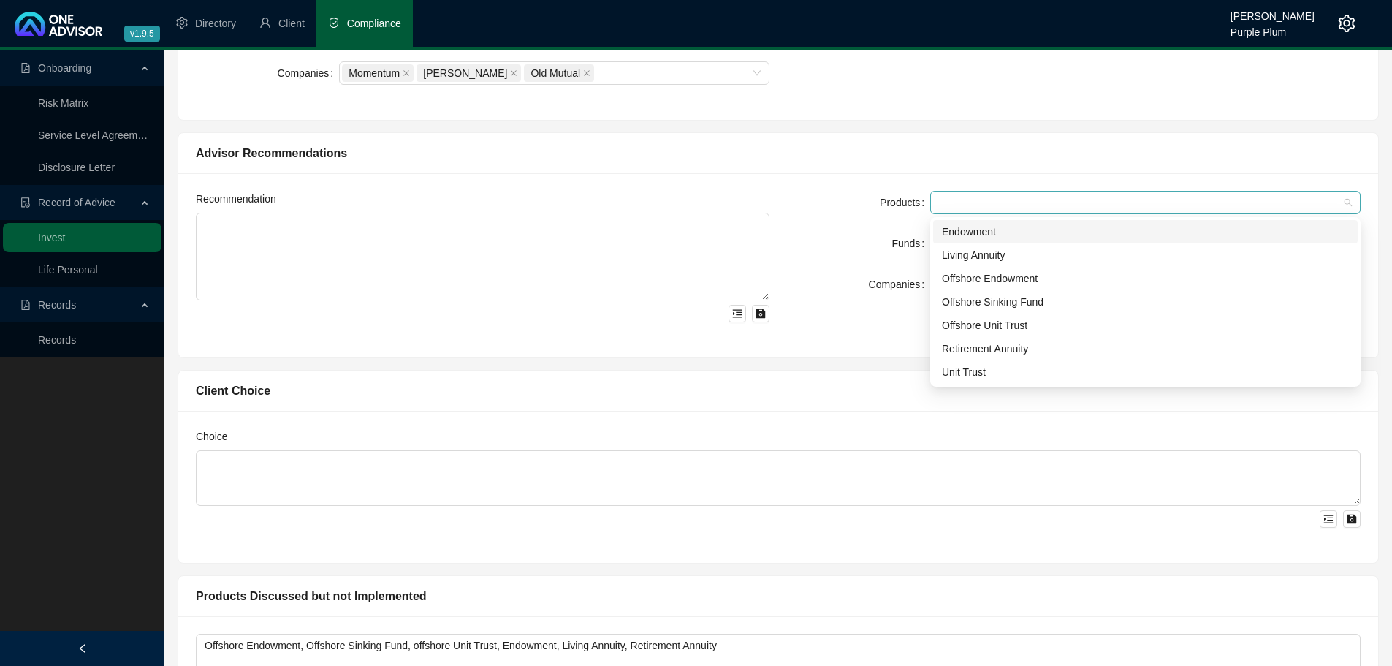
click at [992, 199] on div at bounding box center [1137, 202] width 409 height 11
type input "1.00"
click at [988, 376] on div "Unit Trust" at bounding box center [1145, 372] width 407 height 16
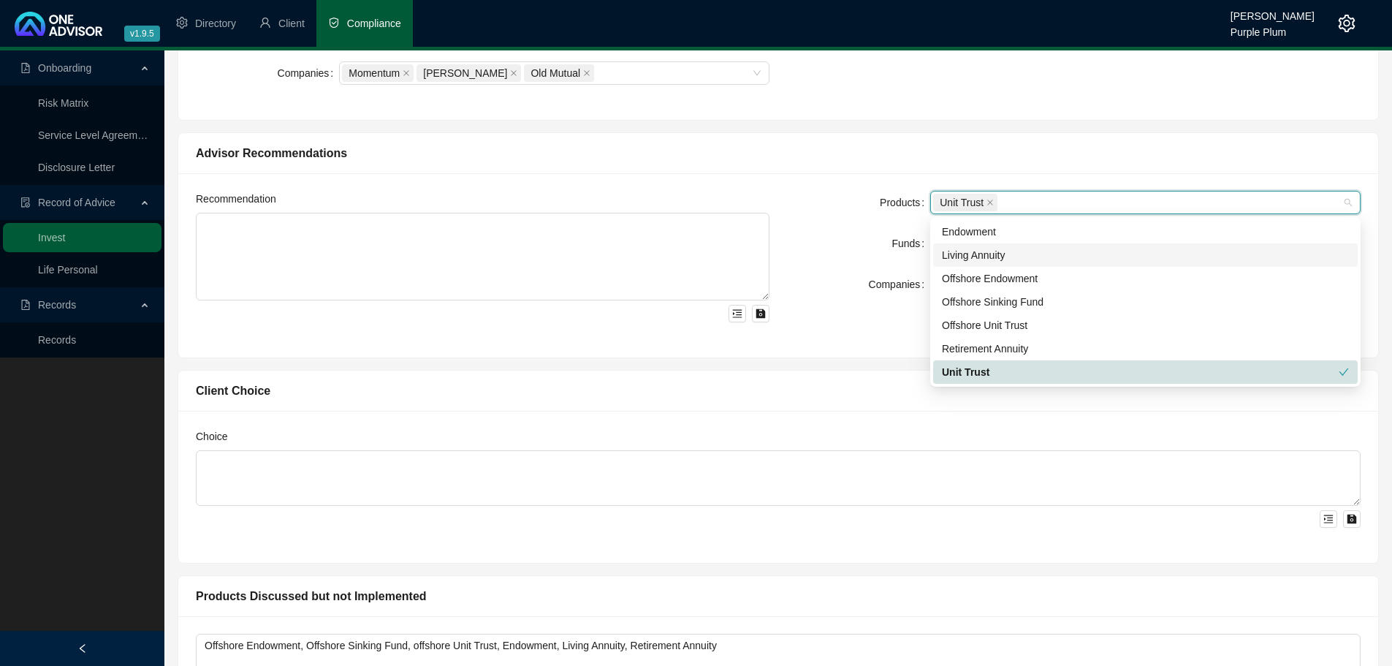
click at [839, 353] on div "Recommendation Products Unit Trust Funds Curate Momentum Income Plus Fund Compa…" at bounding box center [778, 265] width 1200 height 184
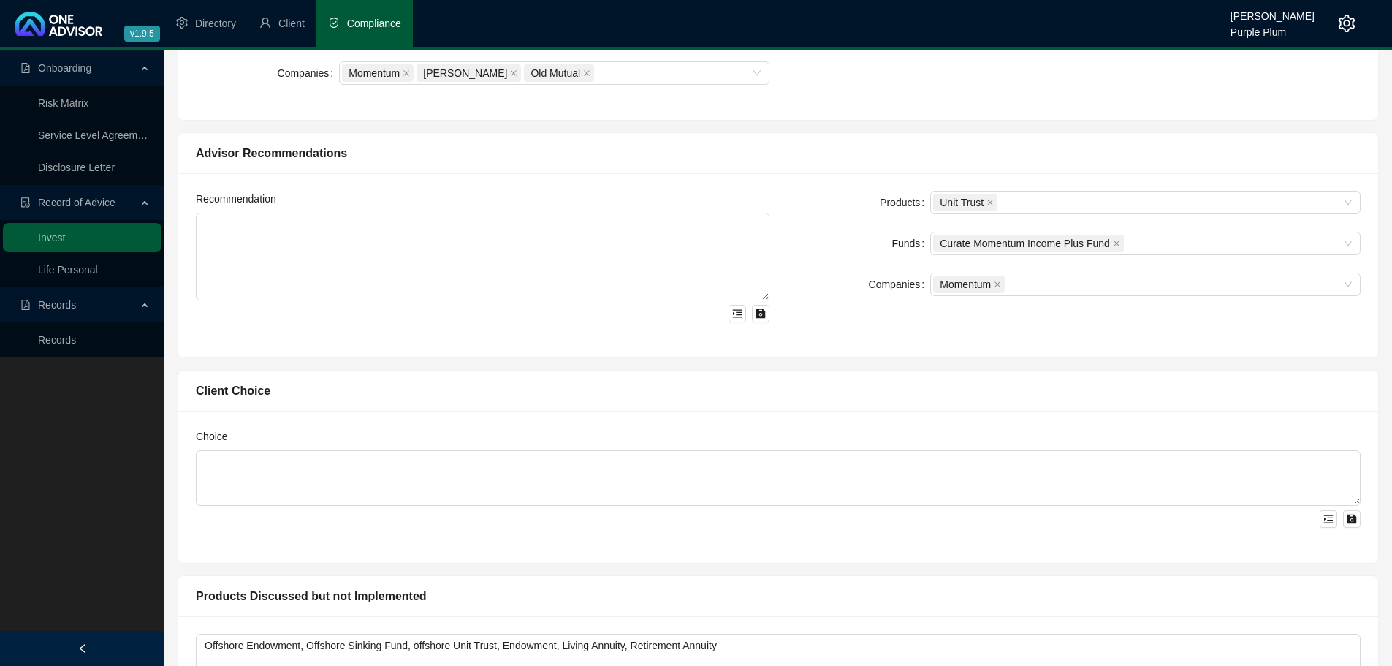
click at [1140, 230] on form "Products Unit Trust Funds Curate Momentum Income Plus Fund Companies Momentum" at bounding box center [1073, 243] width 573 height 105
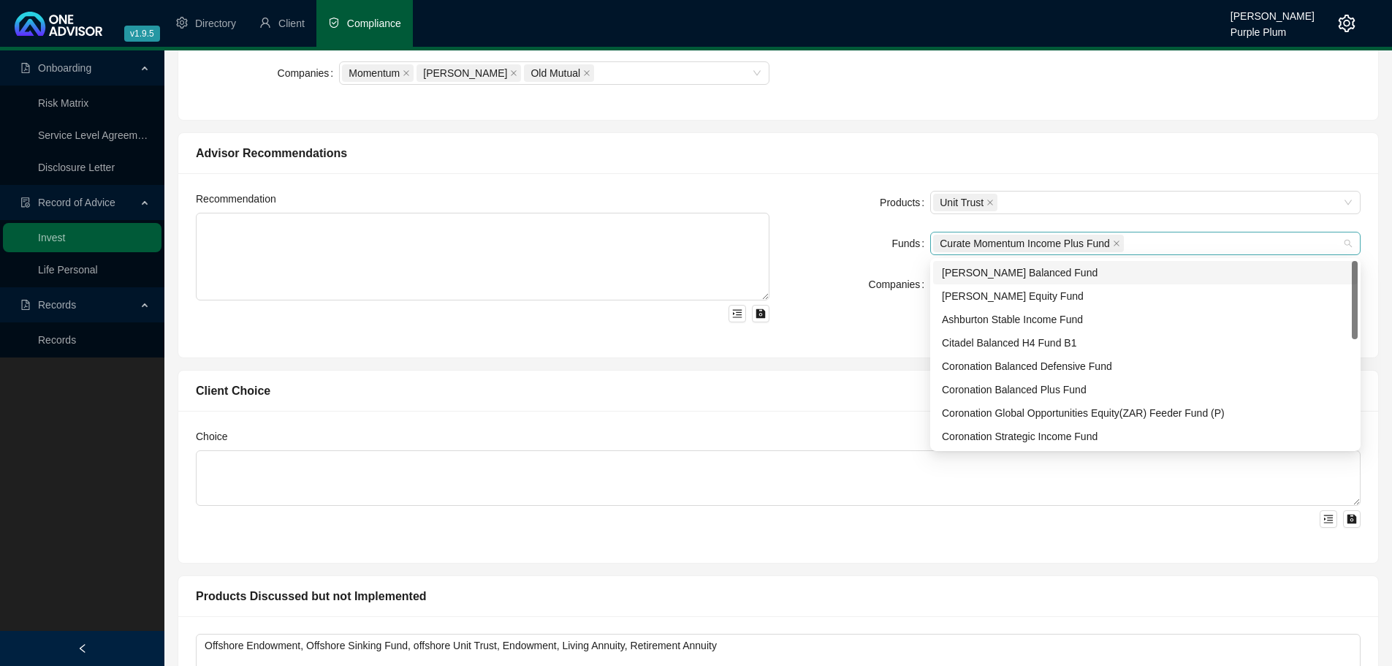
click at [1140, 252] on div "Curate Momentum Income Plus Fund" at bounding box center [1137, 243] width 409 height 20
click at [1035, 274] on div "[PERSON_NAME] Balanced Fund" at bounding box center [1145, 272] width 407 height 16
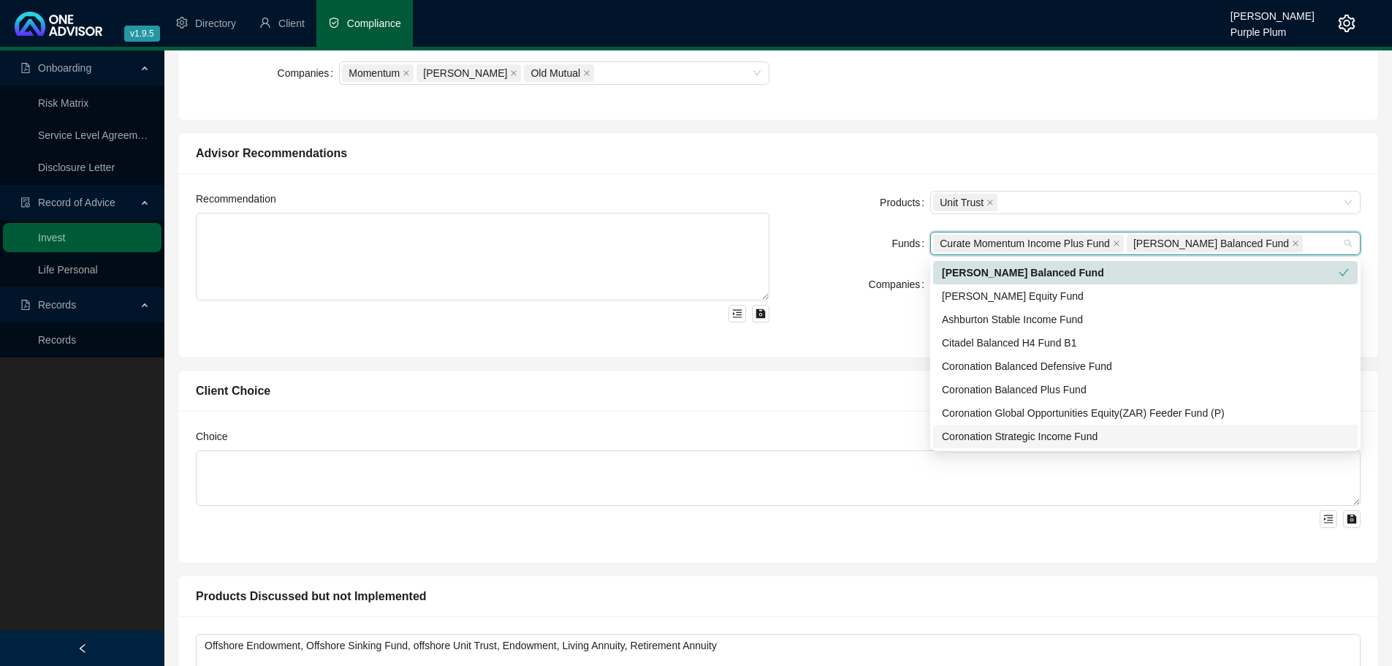
click at [1045, 431] on div "Coronation Strategic Income Fund" at bounding box center [1145, 436] width 407 height 16
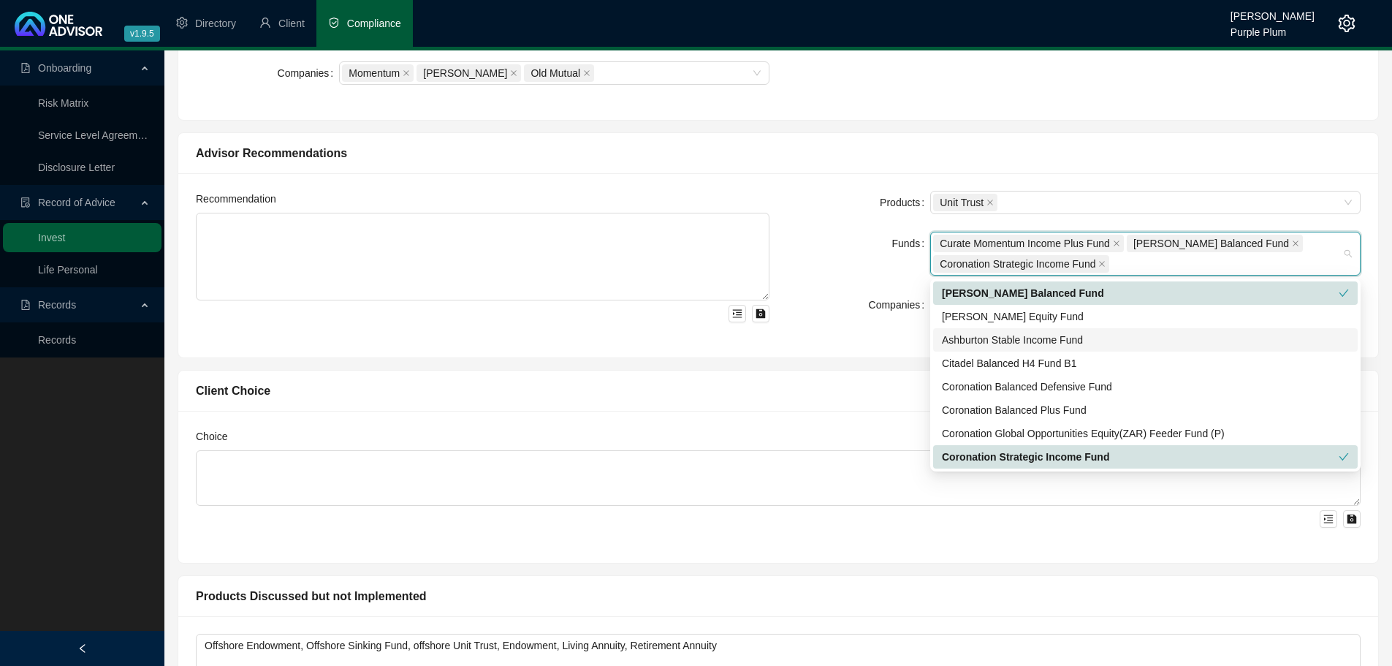
click at [1029, 341] on div "Ashburton Stable Income Fund" at bounding box center [1145, 340] width 407 height 16
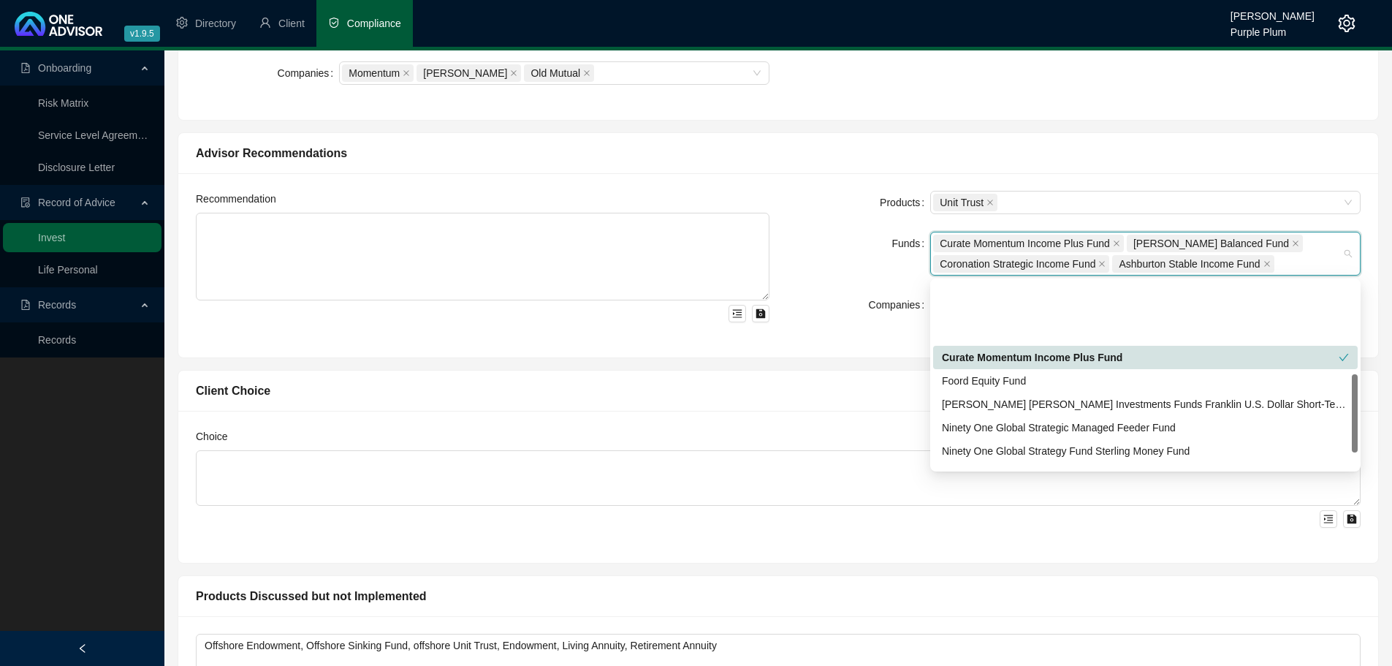
scroll to position [219, 0]
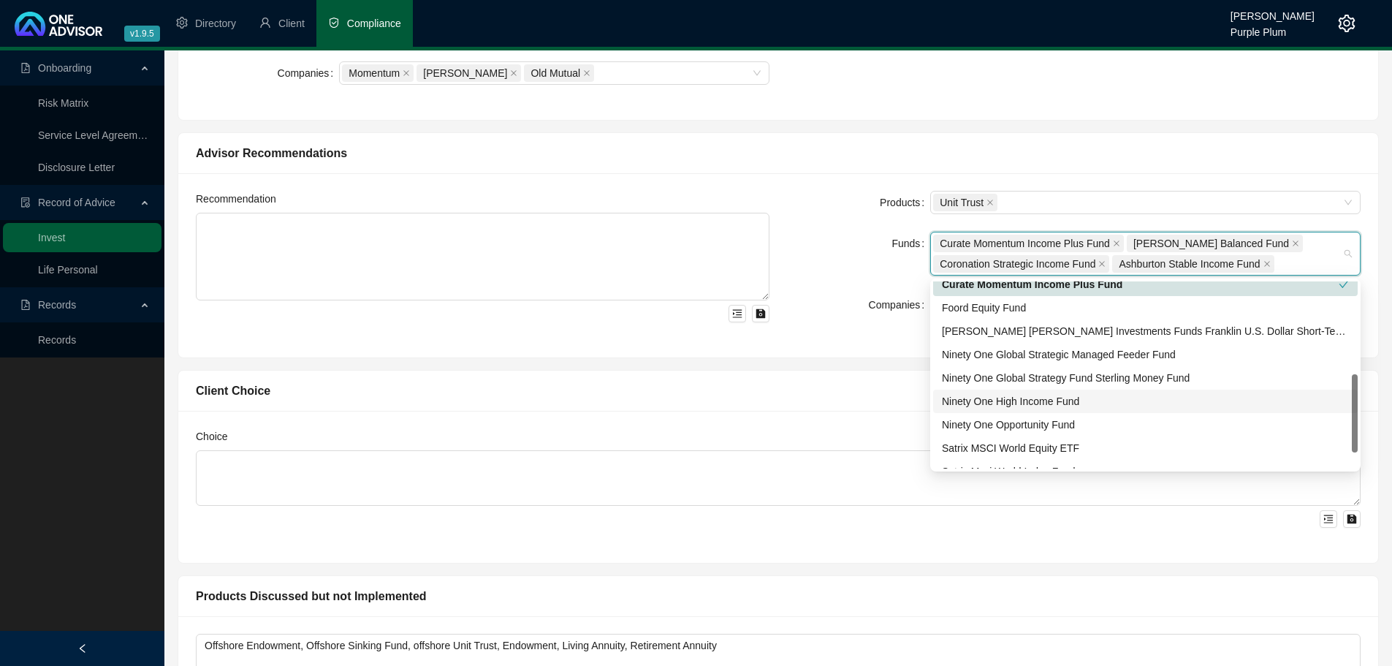
click at [1043, 403] on div "Ninety One High Income Fund" at bounding box center [1145, 401] width 407 height 16
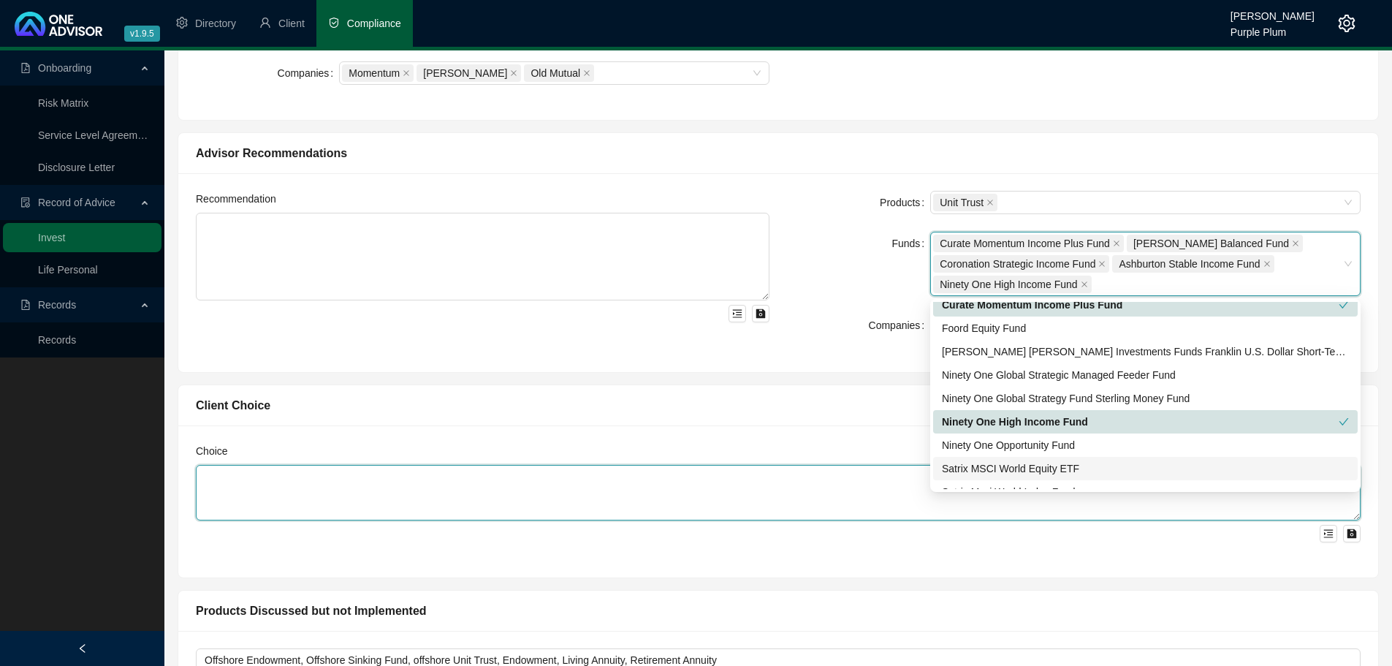
click at [742, 501] on textarea at bounding box center [778, 493] width 1165 height 56
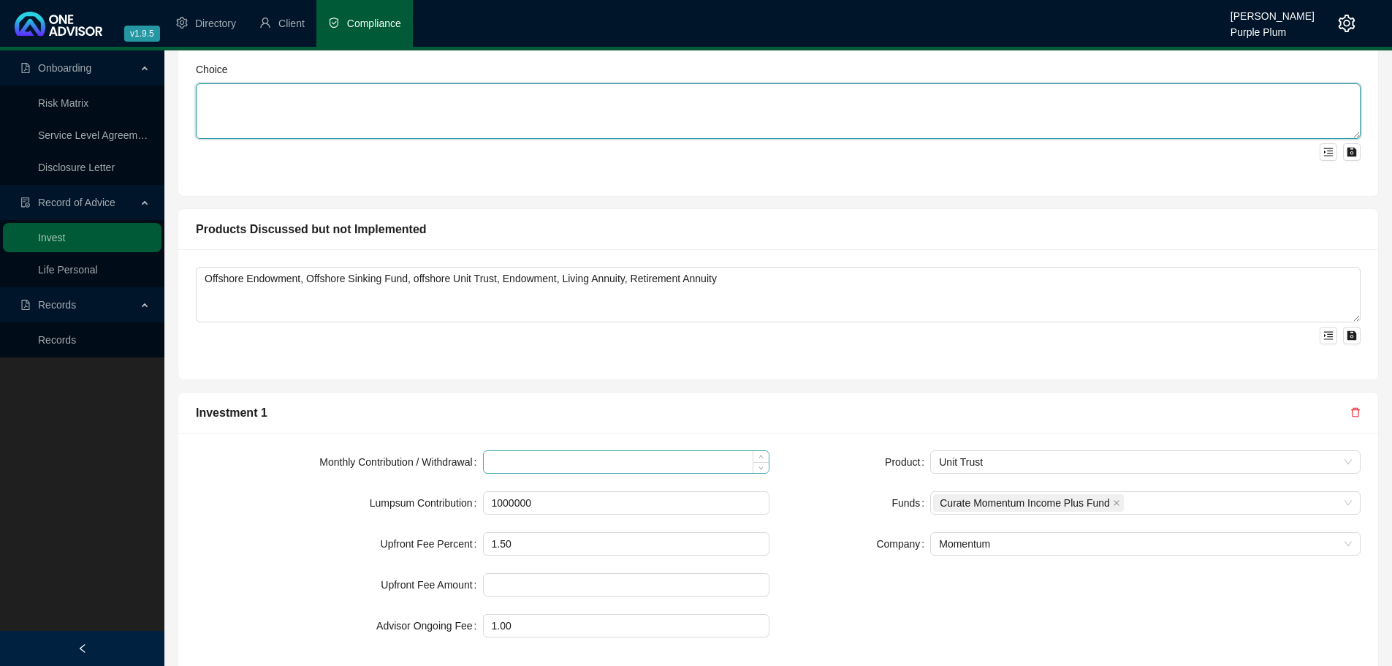
scroll to position [1316, 0]
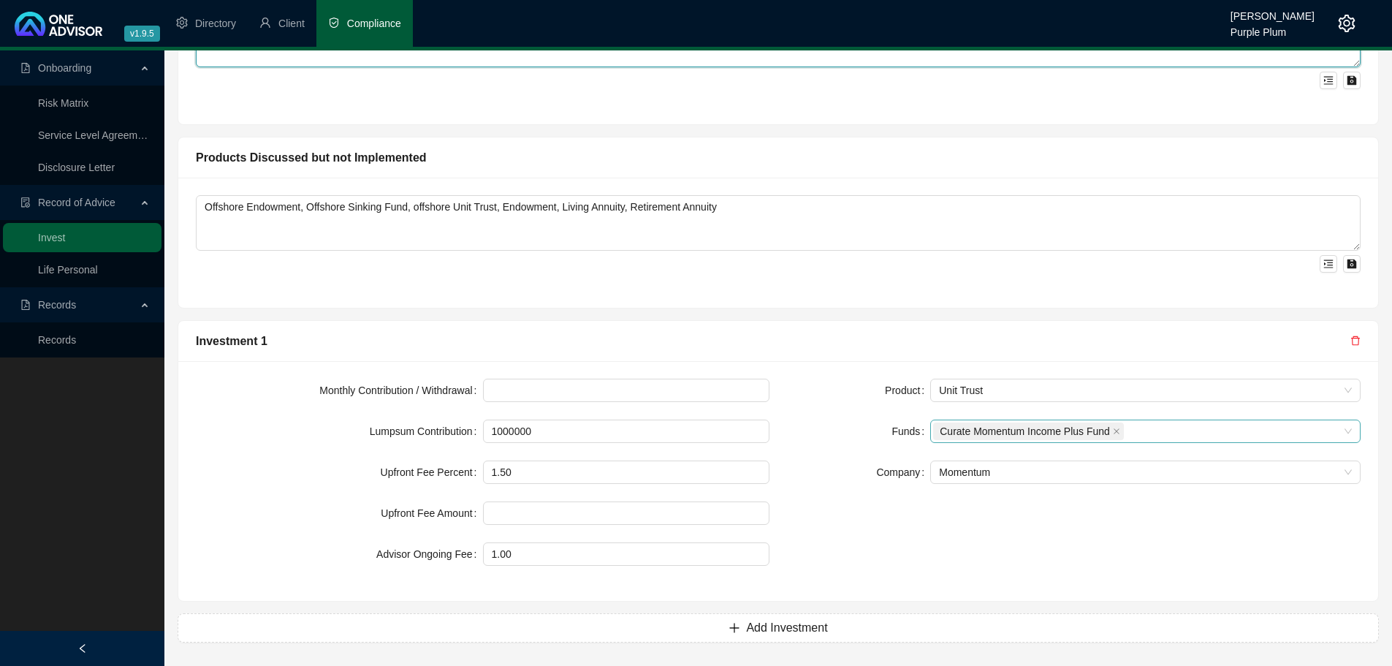
click at [1178, 422] on div "Curate Momentum Income Plus Fund" at bounding box center [1137, 431] width 409 height 20
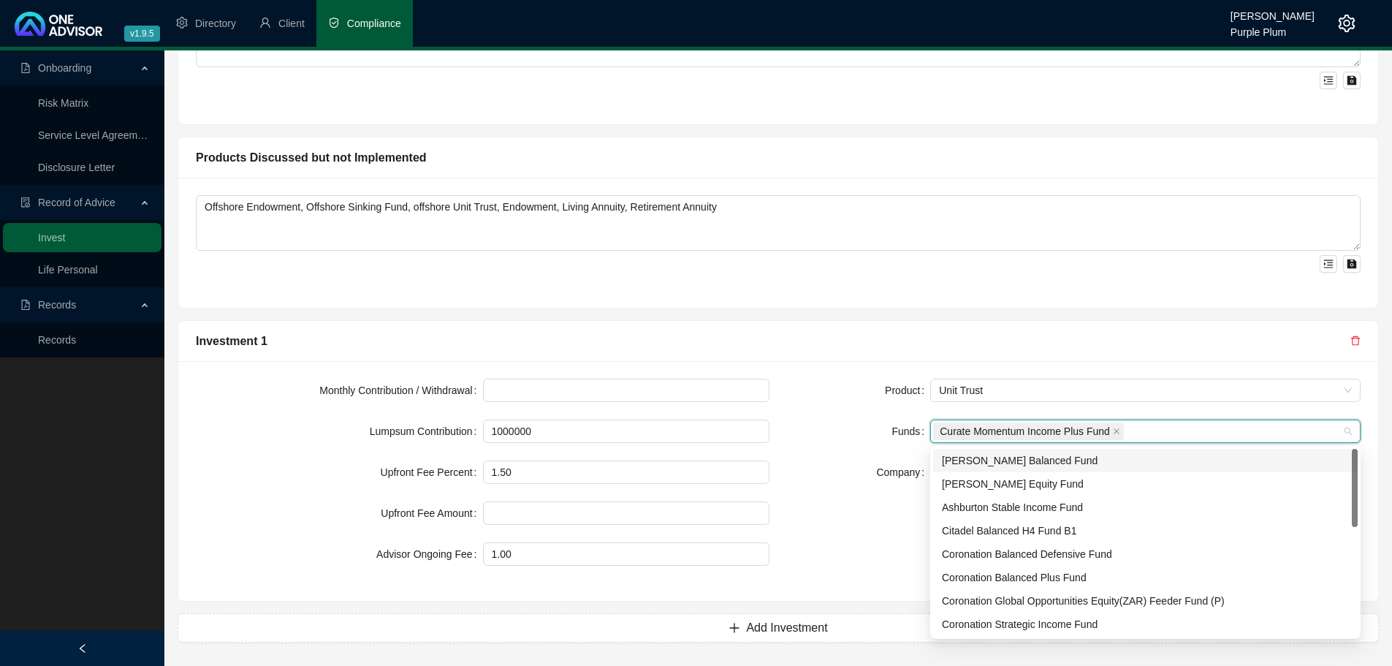
click at [995, 458] on div "[PERSON_NAME] Balanced Fund" at bounding box center [1145, 460] width 407 height 16
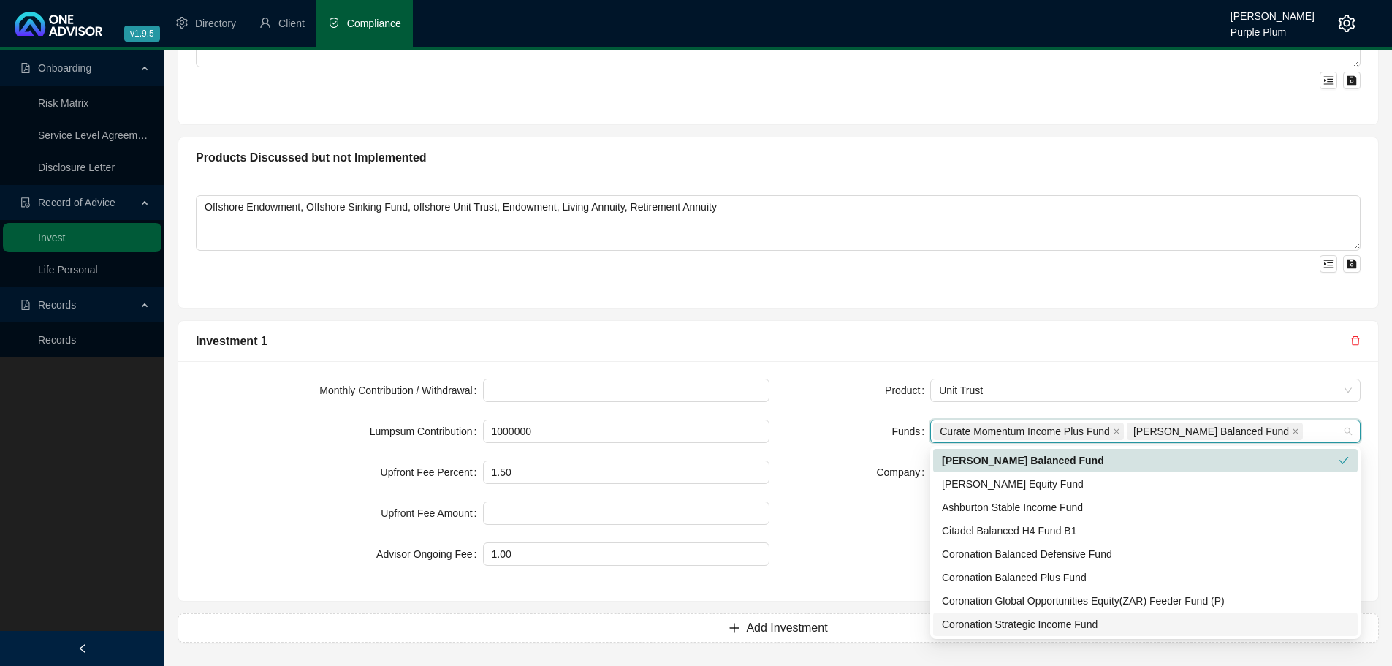
click at [1043, 627] on div "Coronation Strategic Income Fund" at bounding box center [1145, 624] width 407 height 16
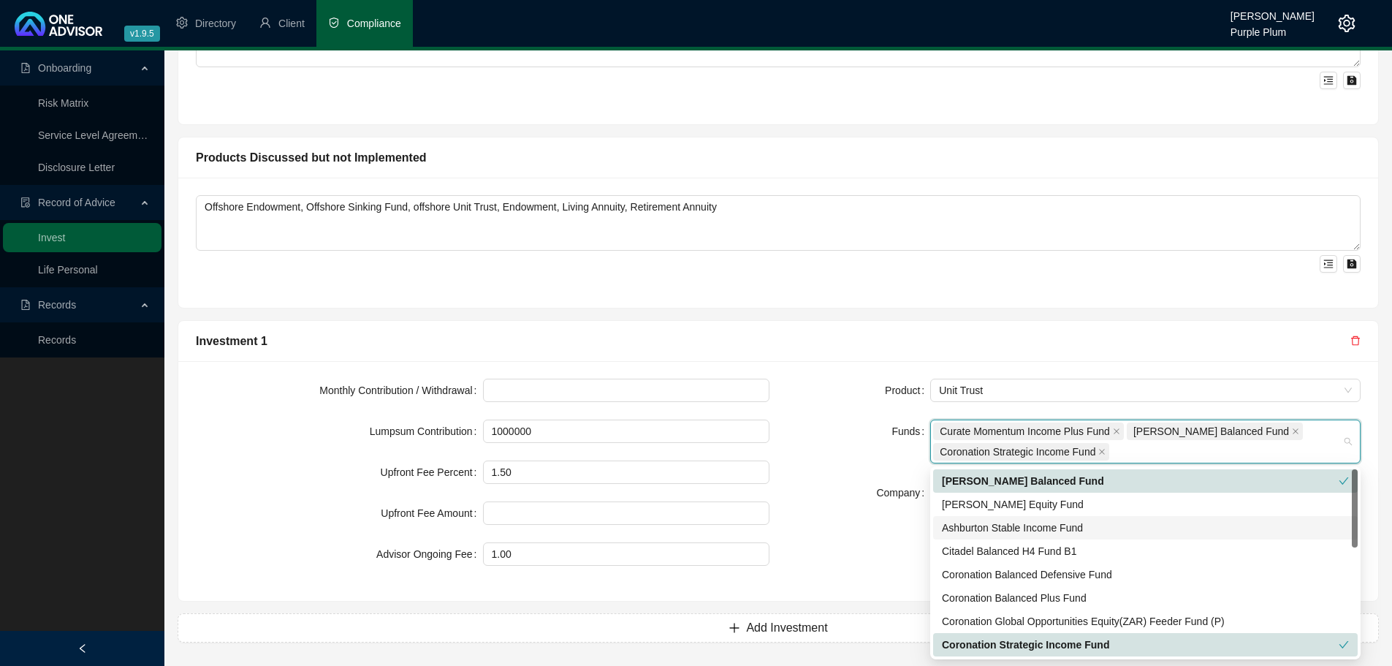
click at [1056, 522] on div "Ashburton Stable Income Fund" at bounding box center [1145, 527] width 407 height 16
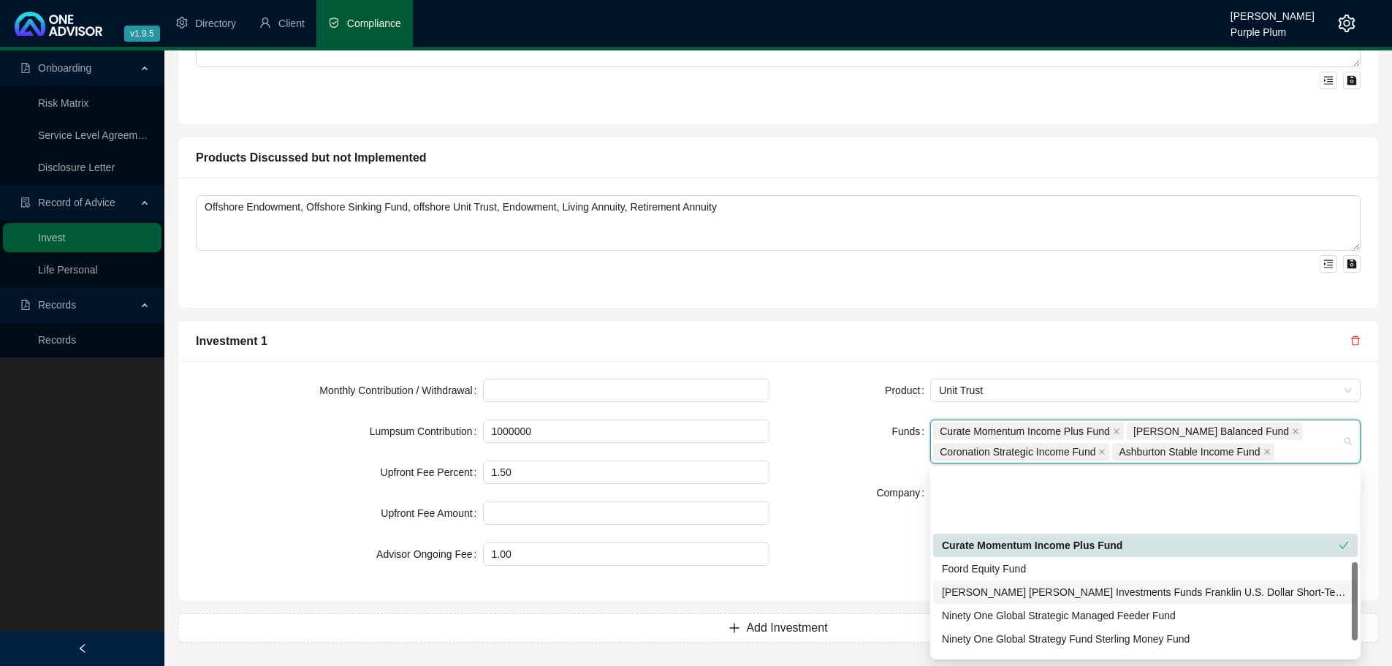
scroll to position [219, 0]
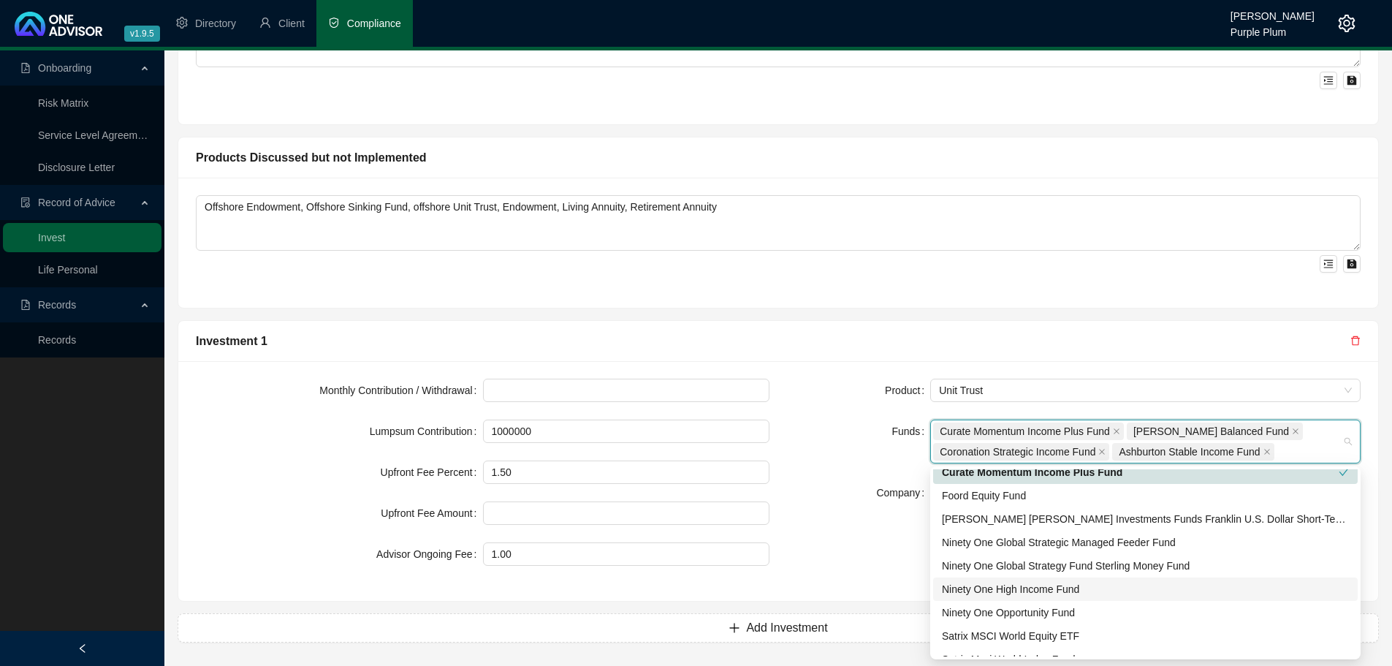
click at [1059, 591] on div "Ninety One High Income Fund" at bounding box center [1145, 589] width 407 height 16
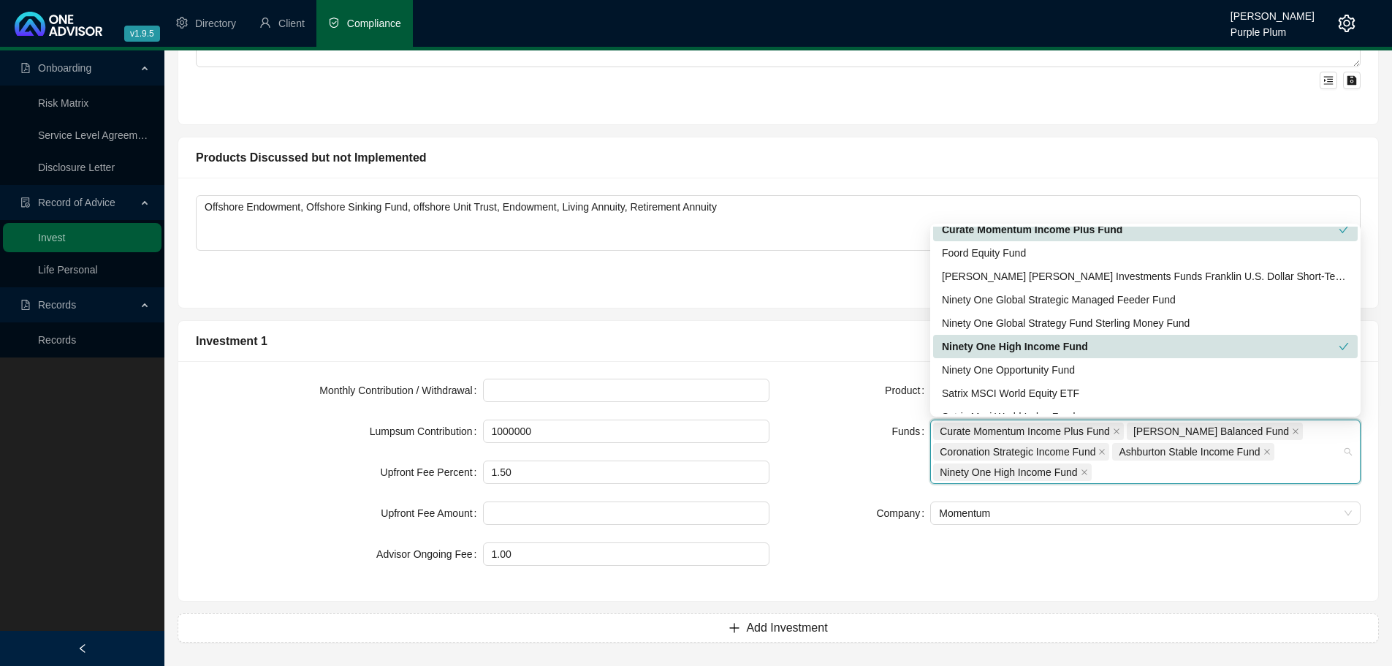
click at [883, 490] on form "Product Unit Trust Funds Curate Momentum Income Plus Fund [PERSON_NAME] Balance…" at bounding box center [1073, 451] width 573 height 146
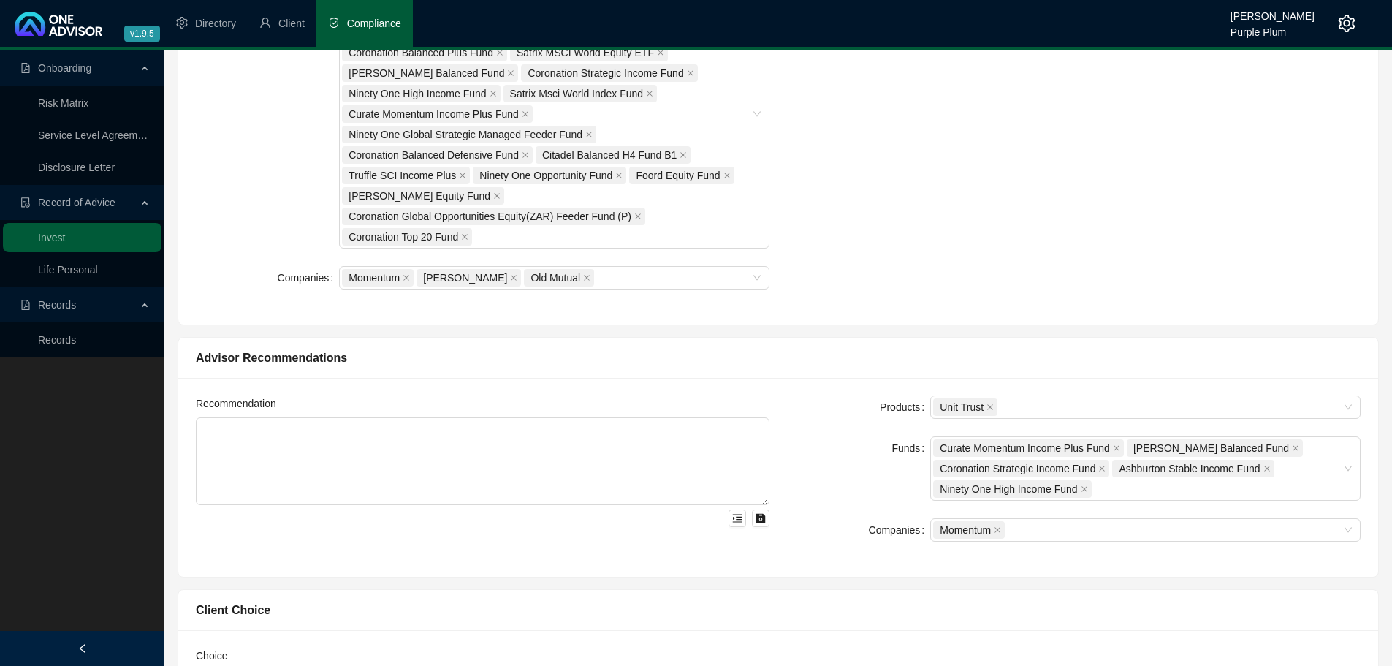
scroll to position [951, 0]
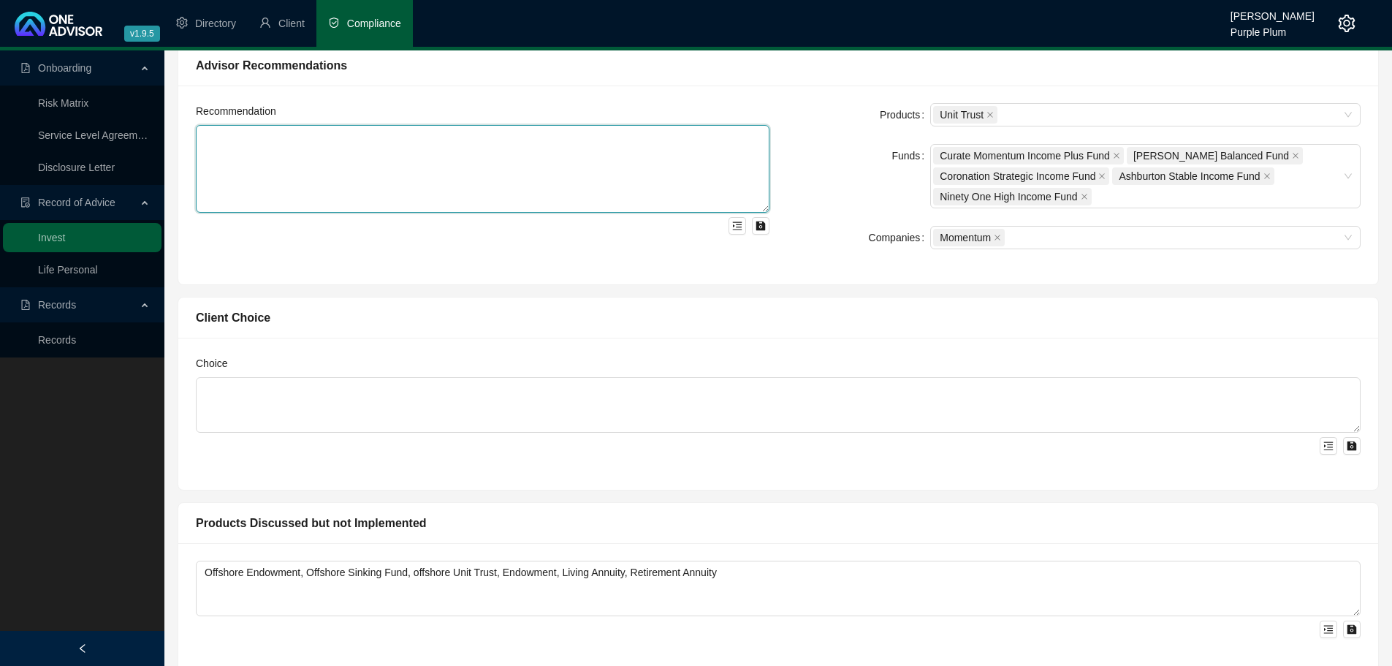
click at [216, 138] on textarea at bounding box center [482, 169] width 573 height 88
paste textarea "We met to discuss investment options for funds currently available to be invest…"
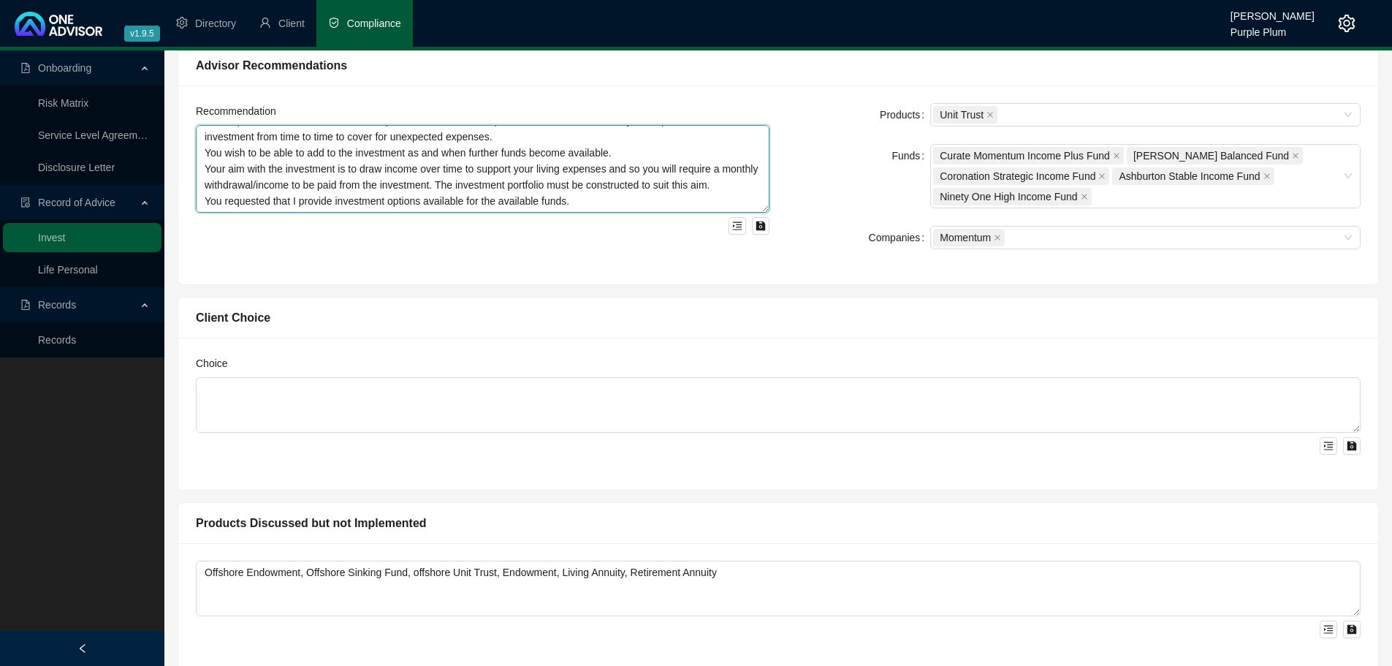
scroll to position [64, 0]
type textarea "We met to discuss investment options for funds currently available to be invest…"
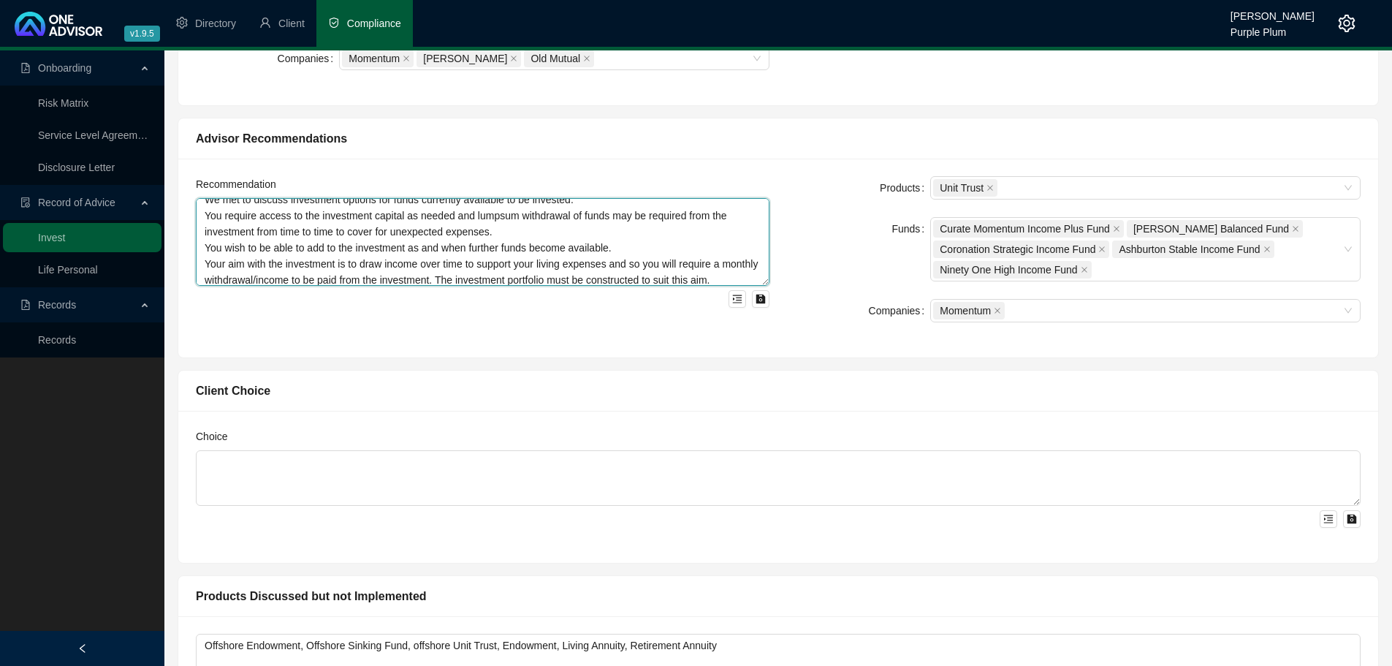
scroll to position [0, 0]
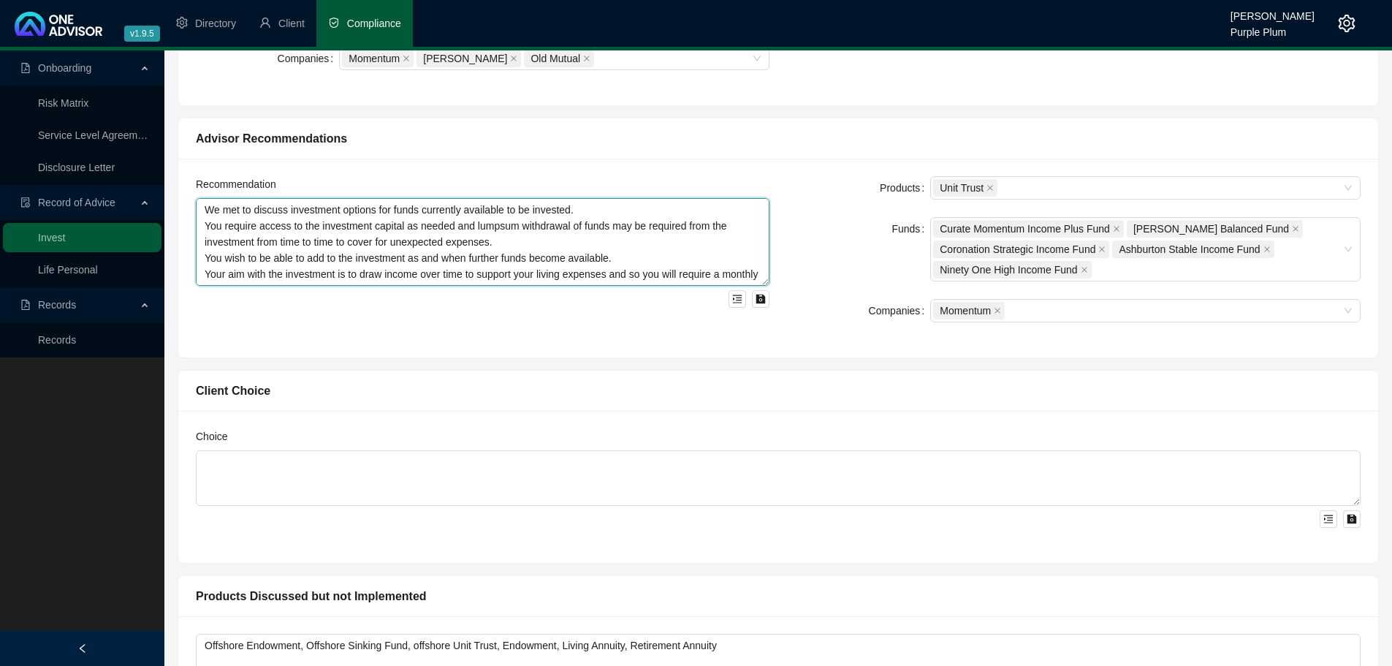
drag, startPoint x: 592, startPoint y: 272, endPoint x: 174, endPoint y: 204, distance: 424.1
click at [174, 204] on div "Advisor Recommendations Recommendation We met to discuss investment options for…" at bounding box center [778, 232] width 1214 height 252
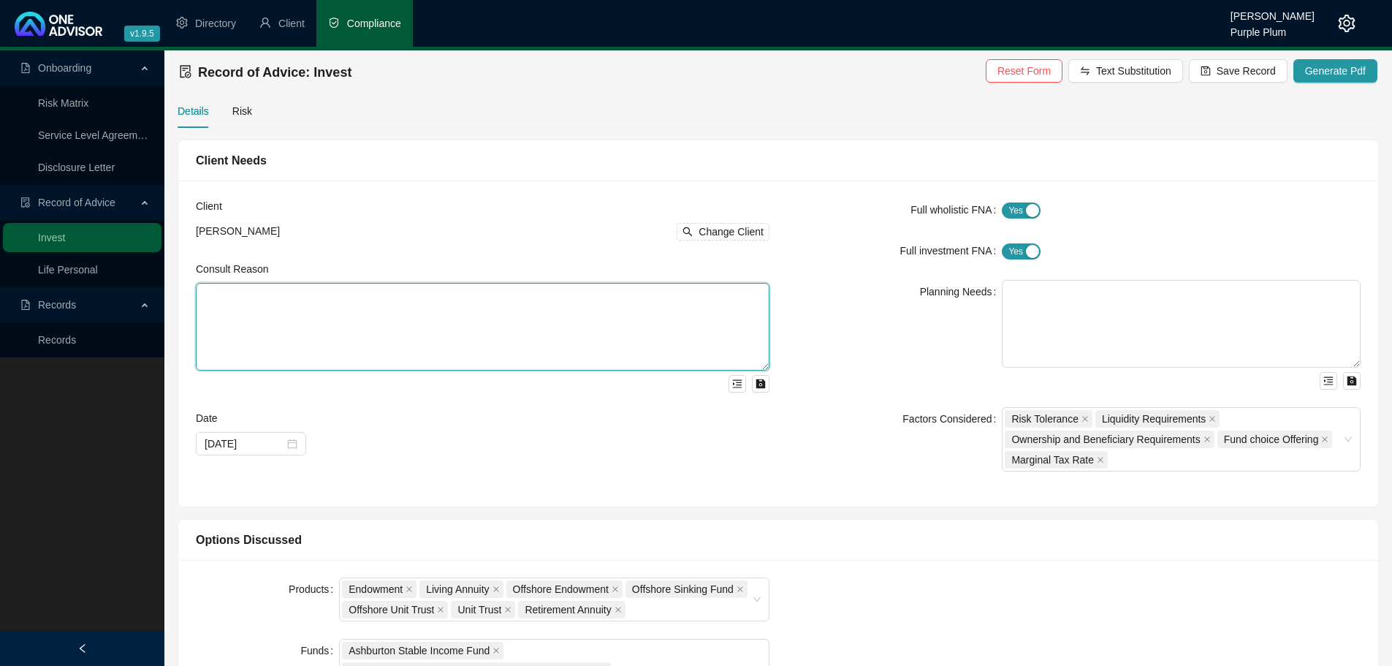
paste textarea "We met to discuss investment options for funds currently available to be invest…"
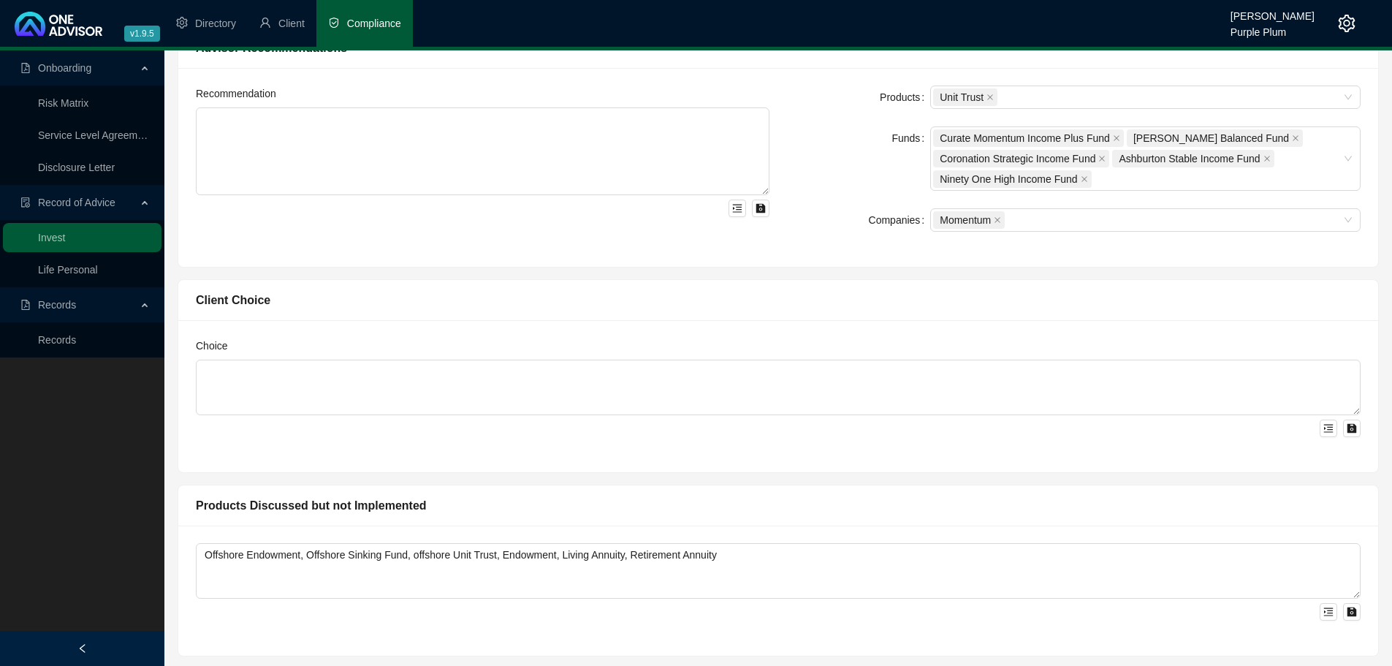
scroll to position [877, 0]
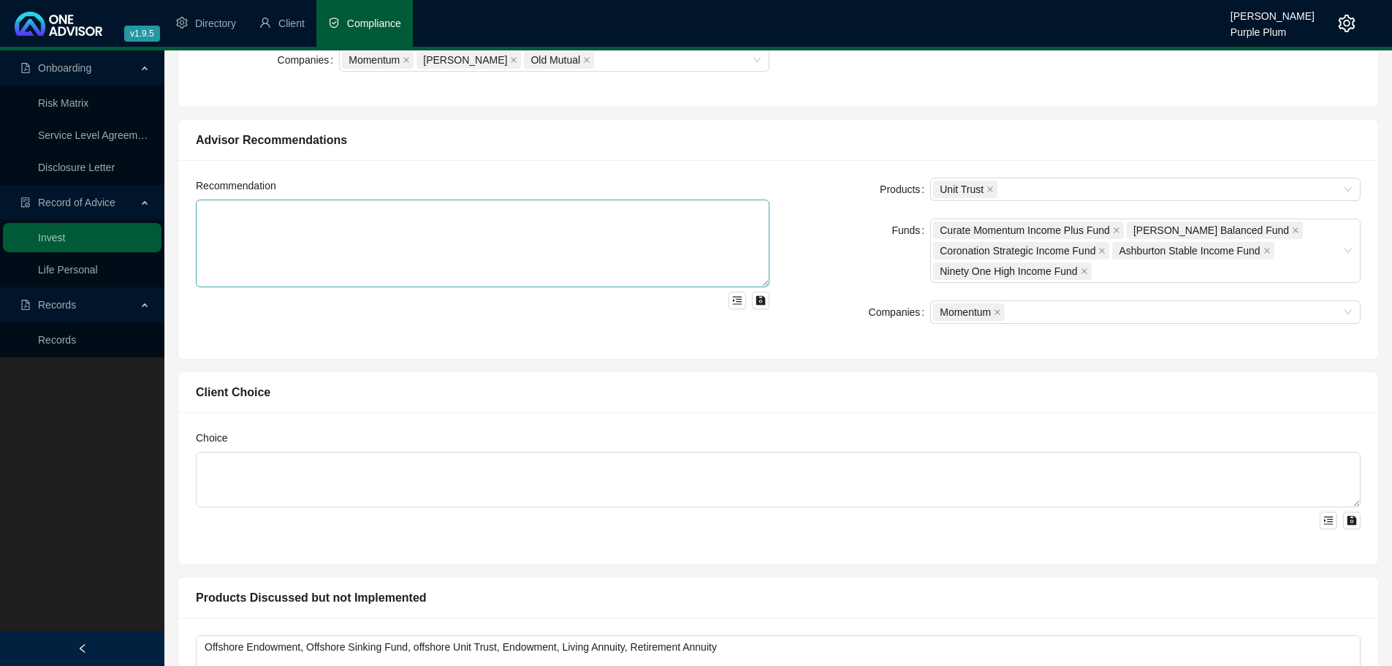
type textarea "We met to discuss investment options for funds currently available to be invest…"
click at [221, 210] on textarea at bounding box center [482, 243] width 573 height 88
paste textarea "I propose that we invest the funds into the Momentum Wealth flexible Investment…"
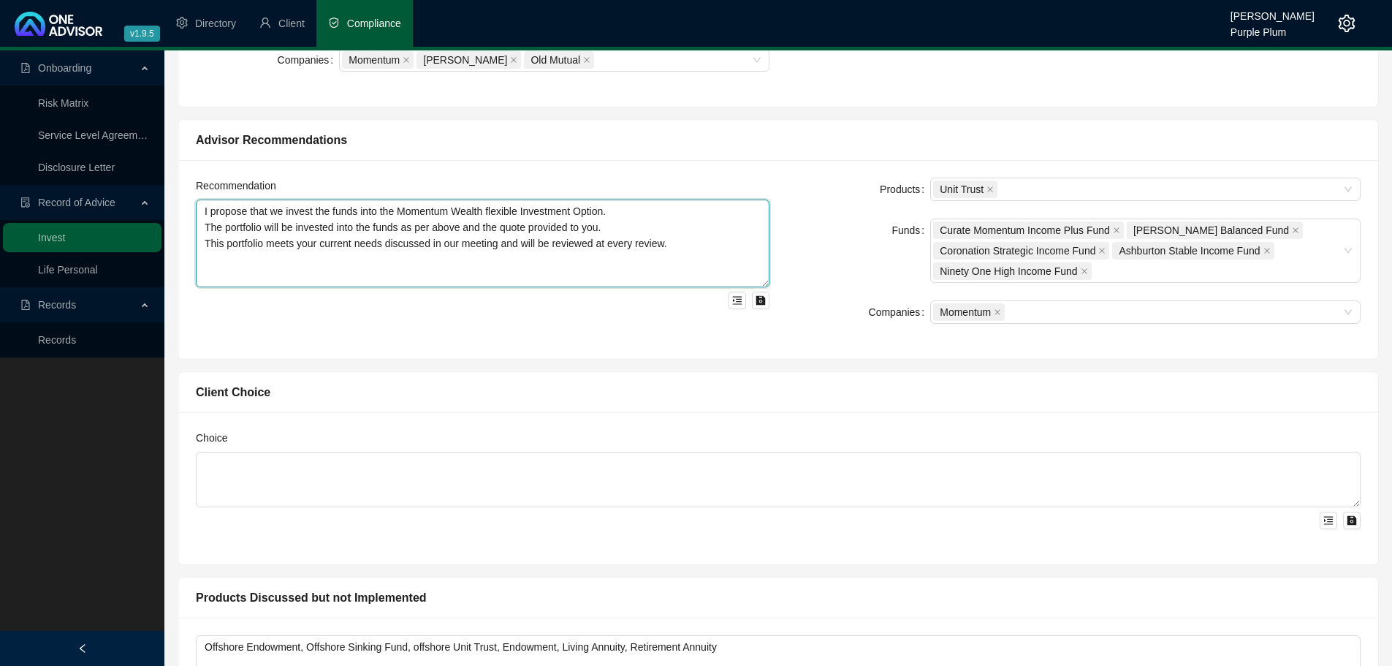
click at [239, 272] on textarea "I propose that we invest the funds into the Momentum Wealth flexible Investment…" at bounding box center [482, 243] width 573 height 88
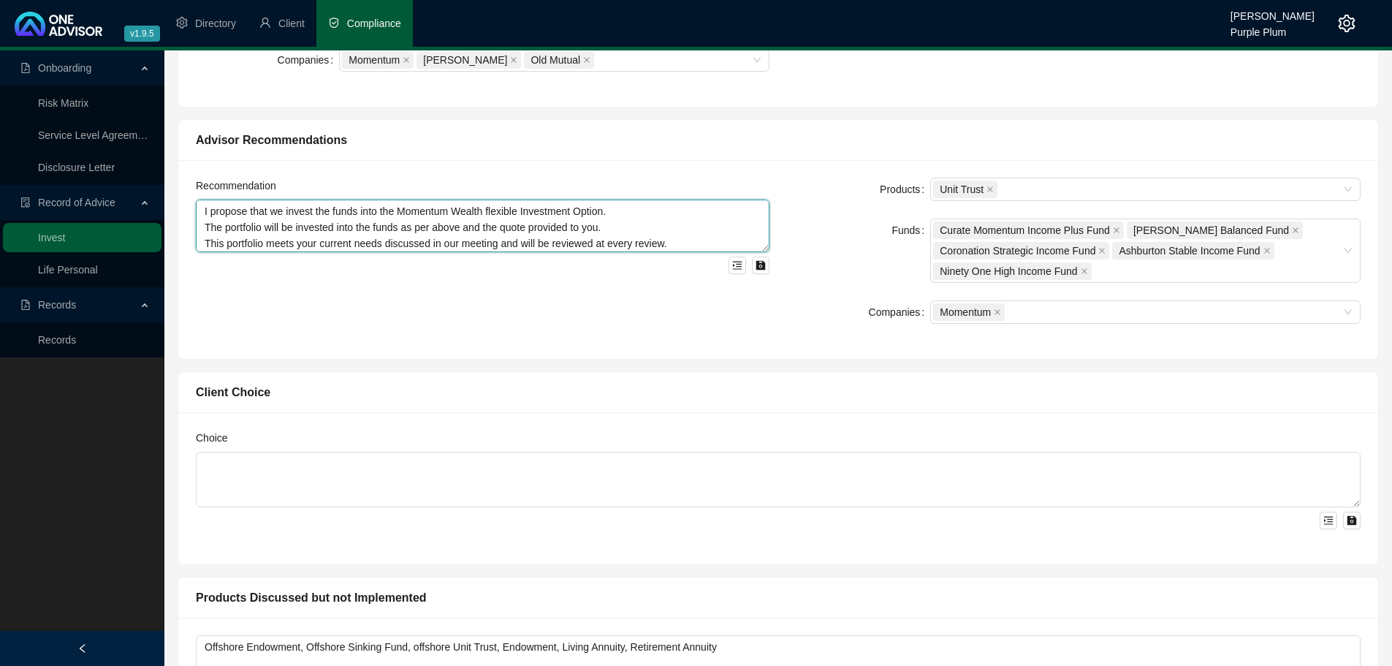
drag, startPoint x: 762, startPoint y: 286, endPoint x: 760, endPoint y: 251, distance: 35.1
click at [760, 251] on textarea "I propose that we invest the funds into the Momentum Wealth flexible Investment…" at bounding box center [482, 225] width 573 height 53
type textarea "I propose that we invest the funds into the Momentum Wealth flexible Investment…"
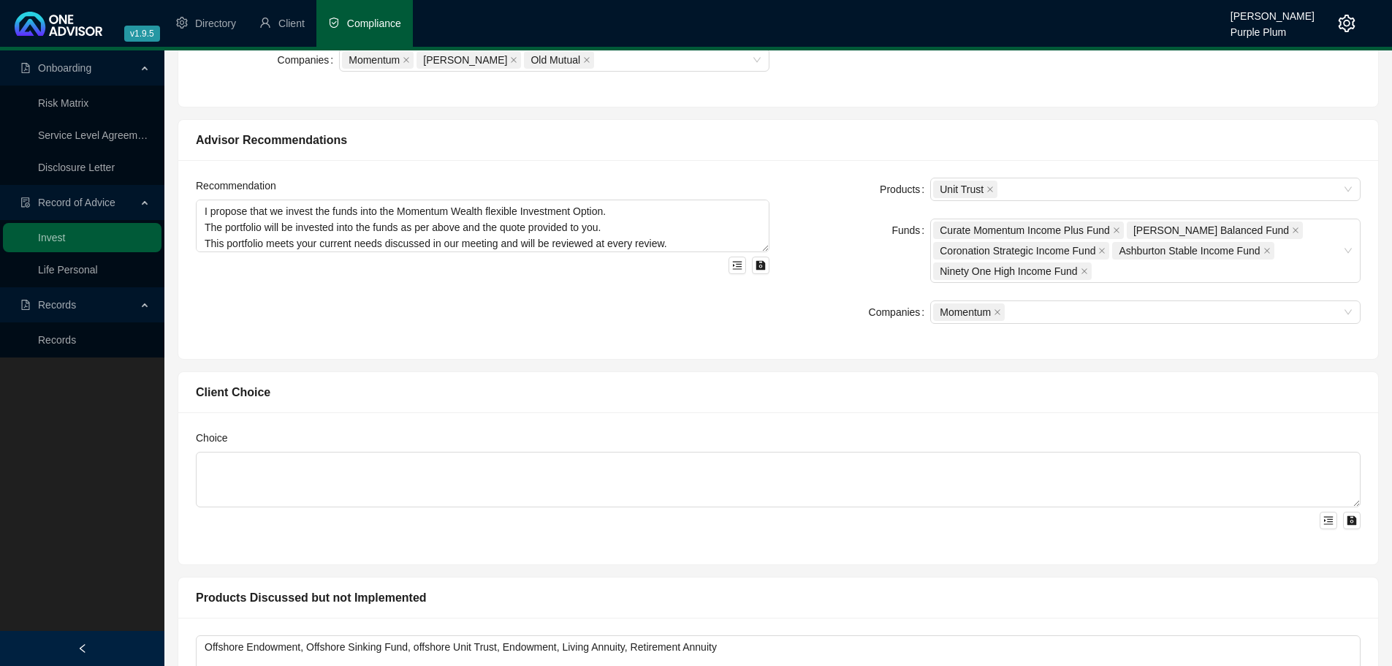
click at [576, 339] on div "Recommendation I propose that we invest the funds into the Momentum Wealth flex…" at bounding box center [482, 260] width 591 height 164
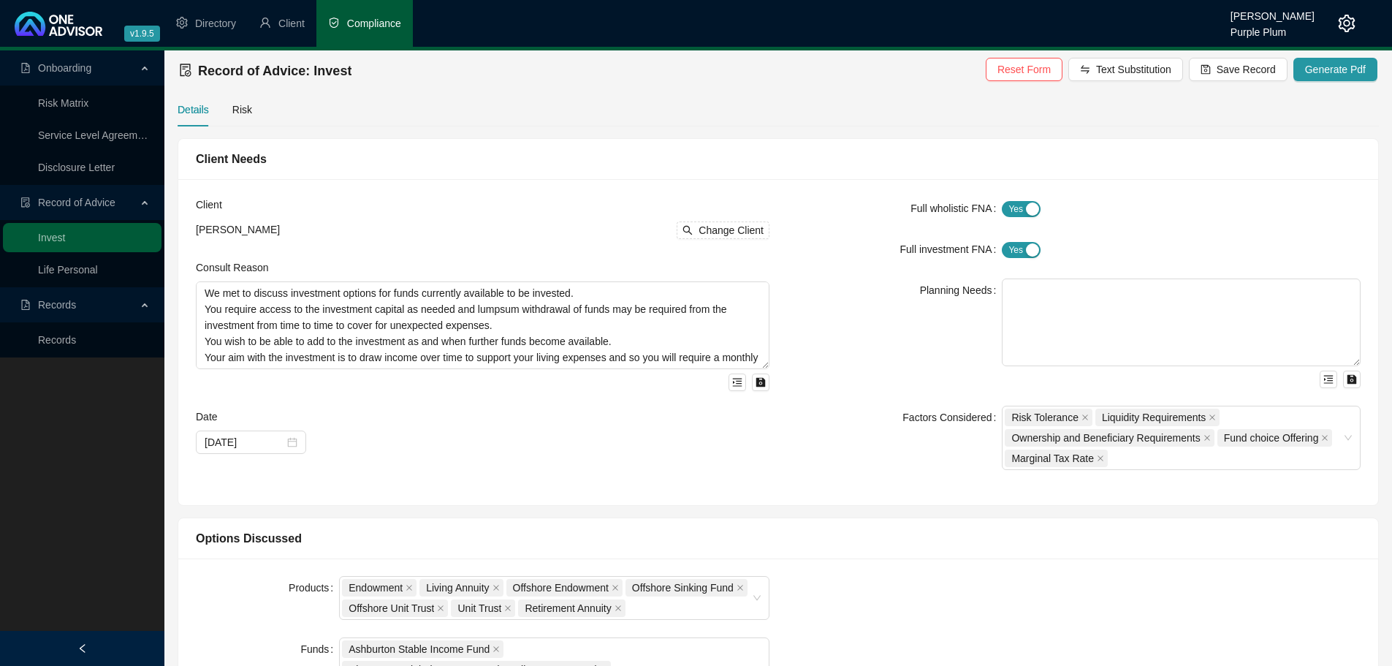
scroll to position [0, 0]
click at [232, 110] on div "Risk" at bounding box center [242, 111] width 20 height 16
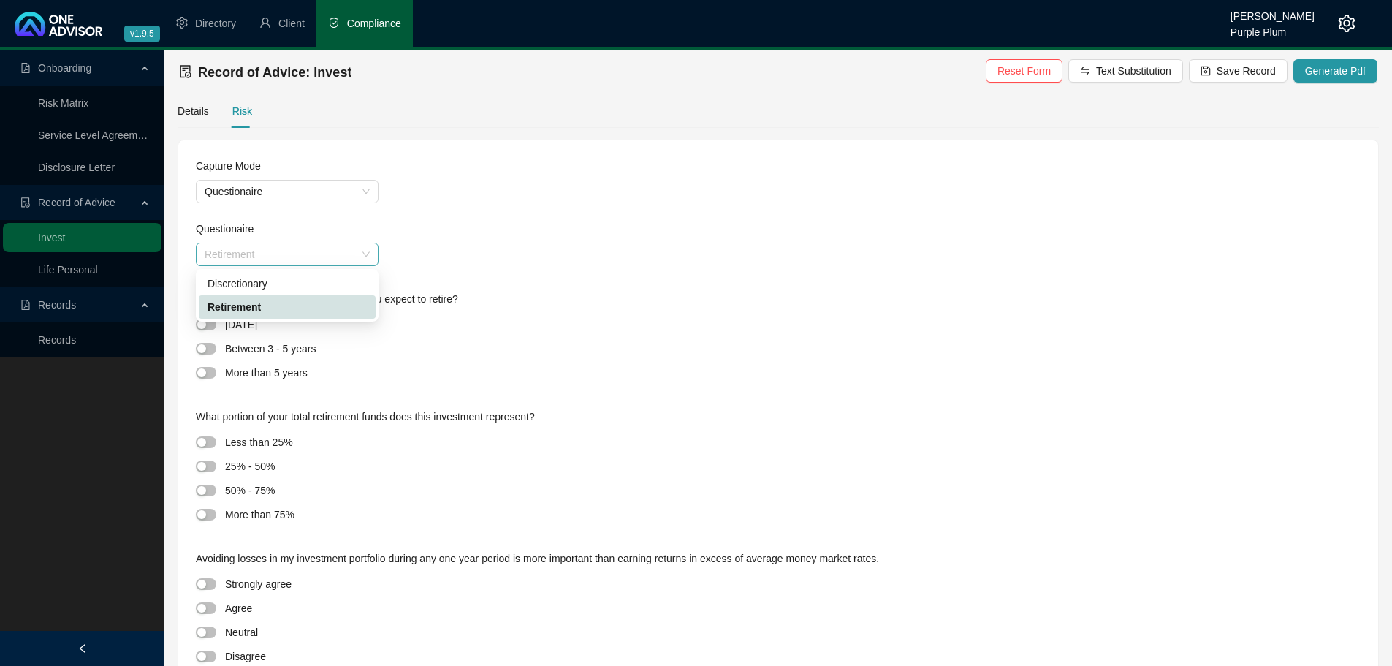
drag, startPoint x: 294, startPoint y: 259, endPoint x: 277, endPoint y: 287, distance: 33.5
click at [294, 259] on span "Retirement" at bounding box center [287, 254] width 165 height 22
click at [276, 288] on div "Discretionary" at bounding box center [286, 283] width 159 height 16
click at [213, 355] on div at bounding box center [210, 348] width 29 height 17
click at [207, 341] on div at bounding box center [210, 348] width 29 height 17
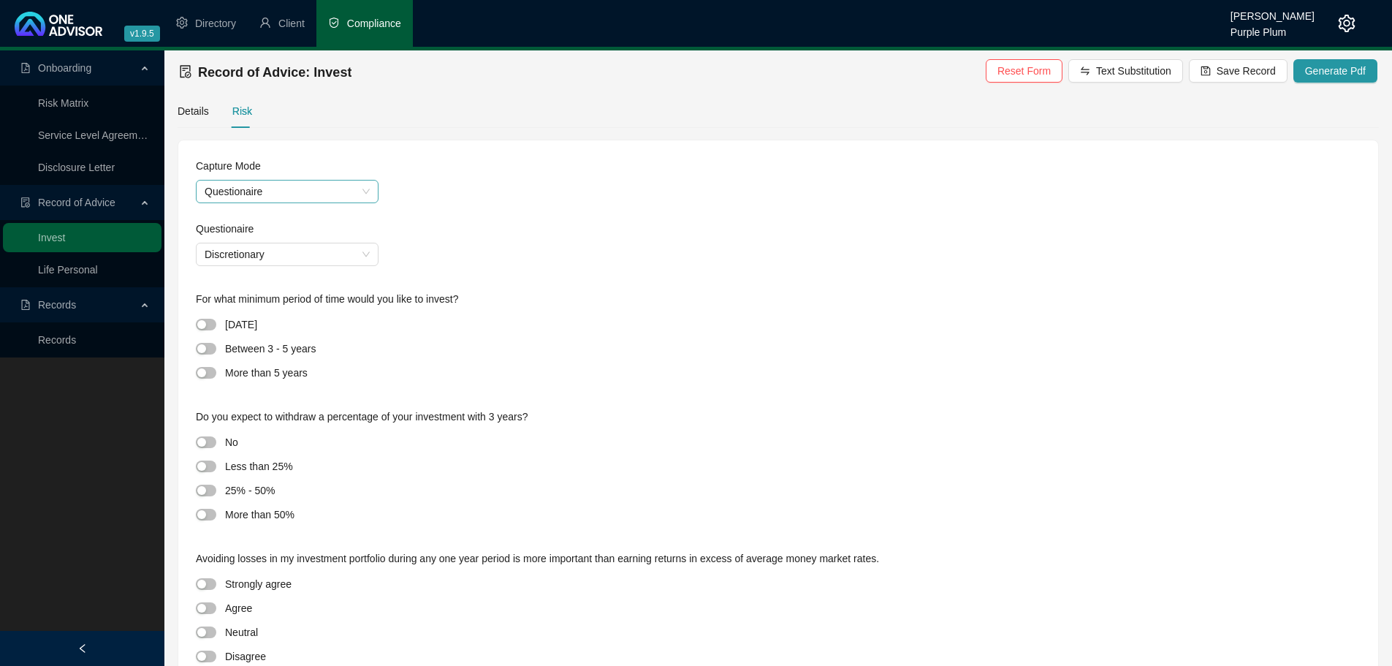
click at [252, 192] on span "Questionaire" at bounding box center [287, 191] width 165 height 22
click at [221, 256] on span "Discretionary" at bounding box center [287, 254] width 165 height 22
drag, startPoint x: 221, startPoint y: 281, endPoint x: 300, endPoint y: 319, distance: 87.9
click at [221, 281] on div "Discretionary" at bounding box center [286, 283] width 159 height 16
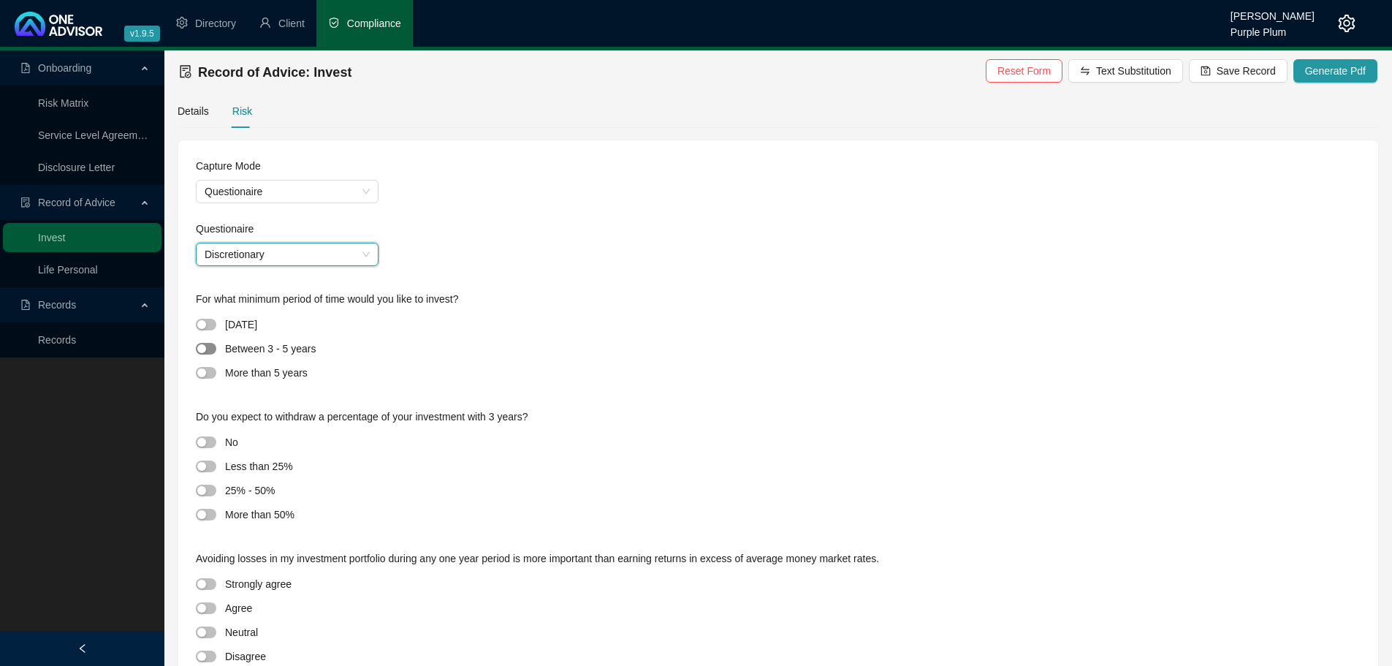
click at [199, 351] on div "button" at bounding box center [201, 348] width 9 height 9
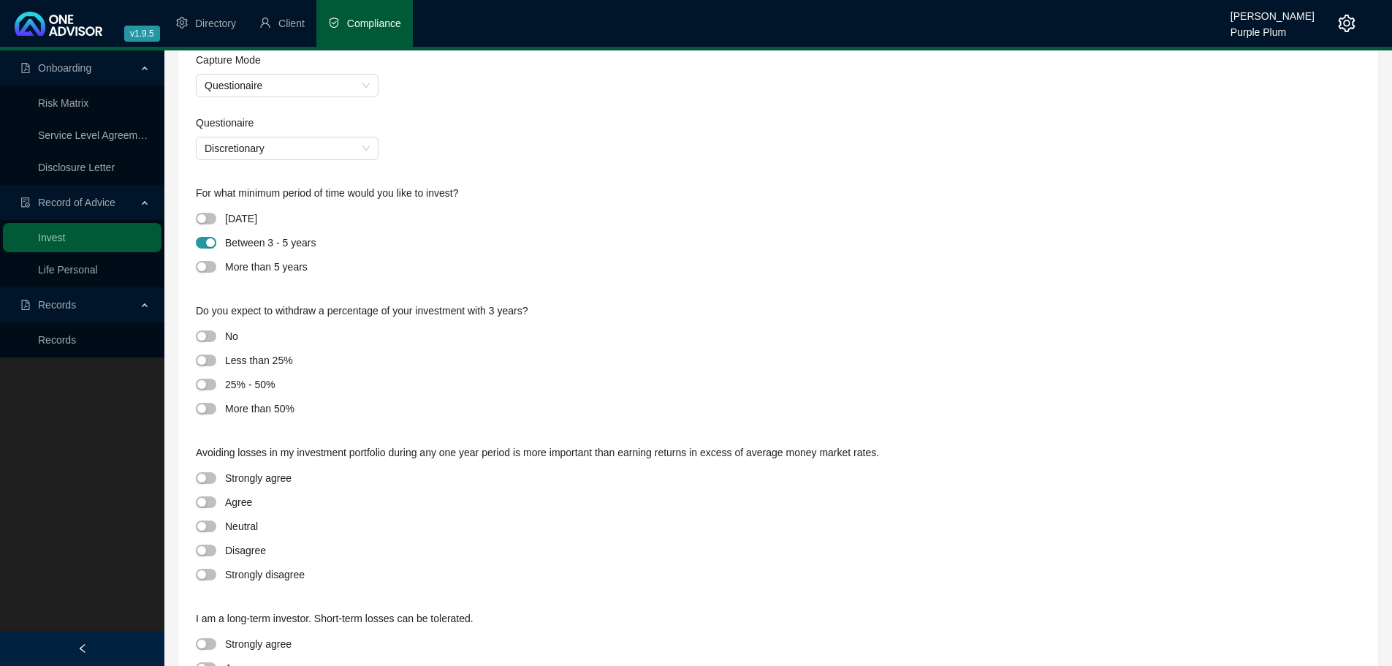
scroll to position [219, 0]
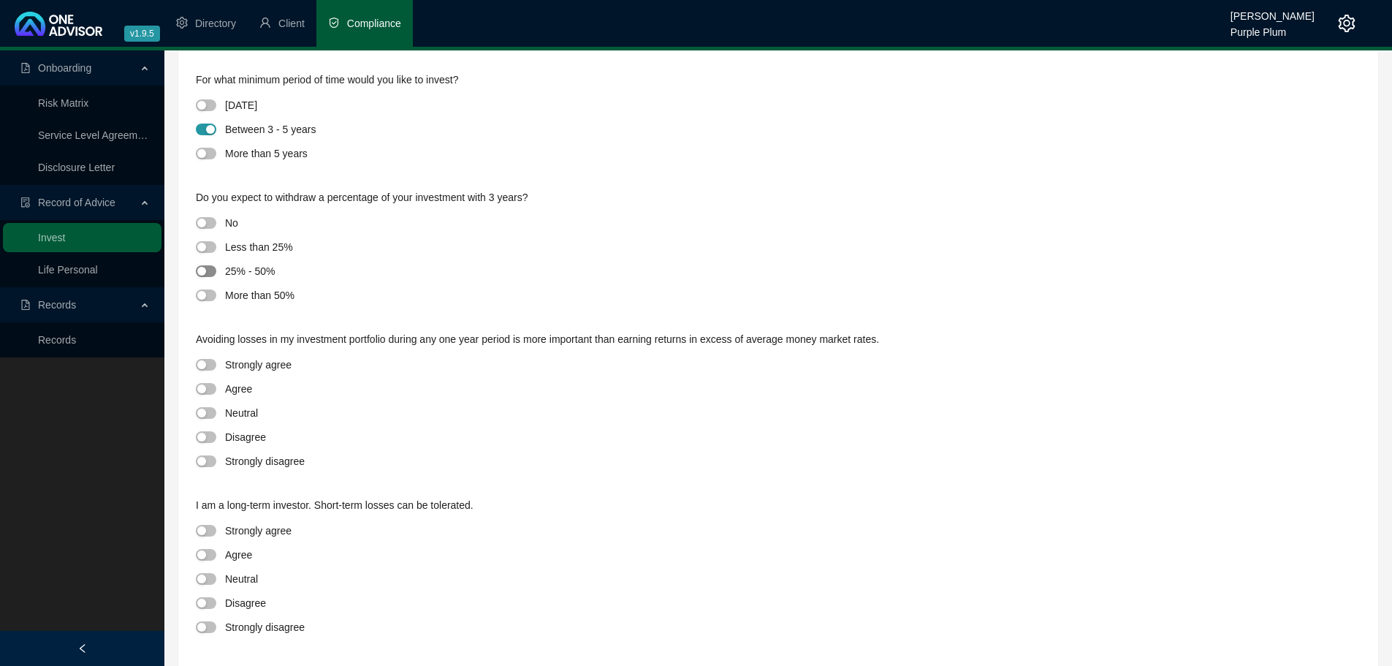
click at [207, 267] on span "button" at bounding box center [206, 271] width 20 height 12
click at [209, 410] on span "button" at bounding box center [206, 413] width 20 height 12
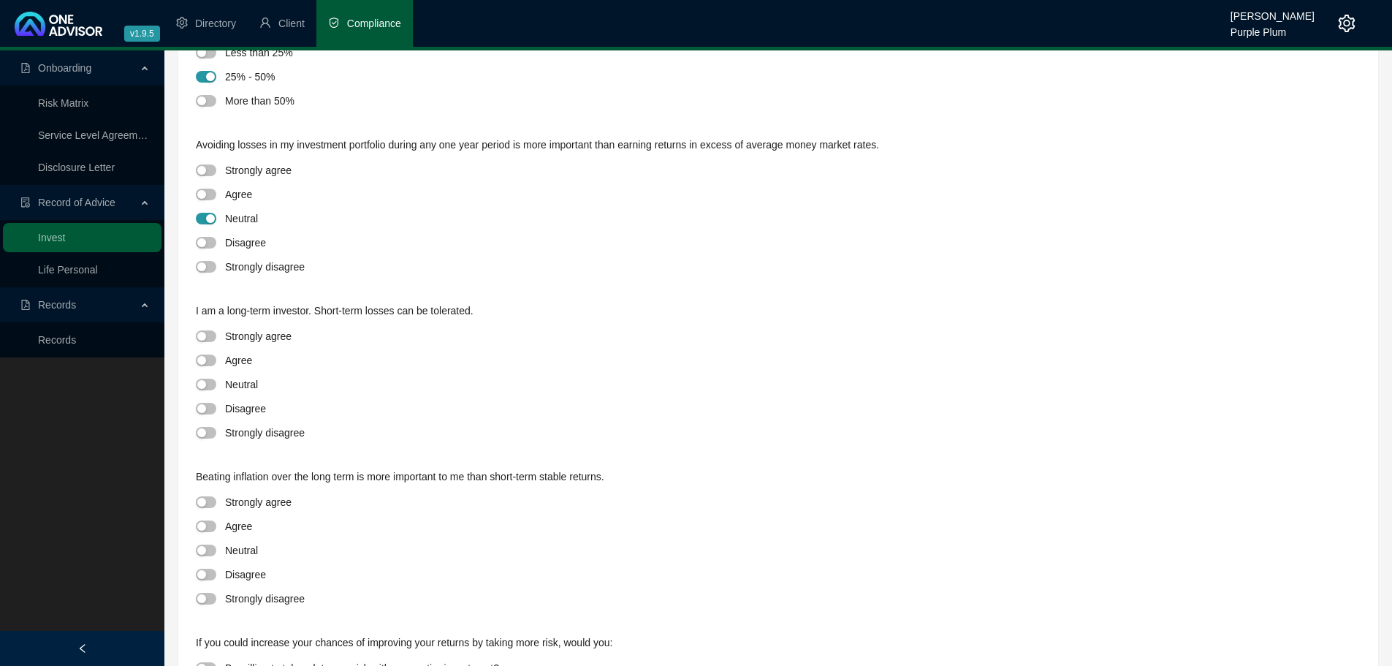
scroll to position [438, 0]
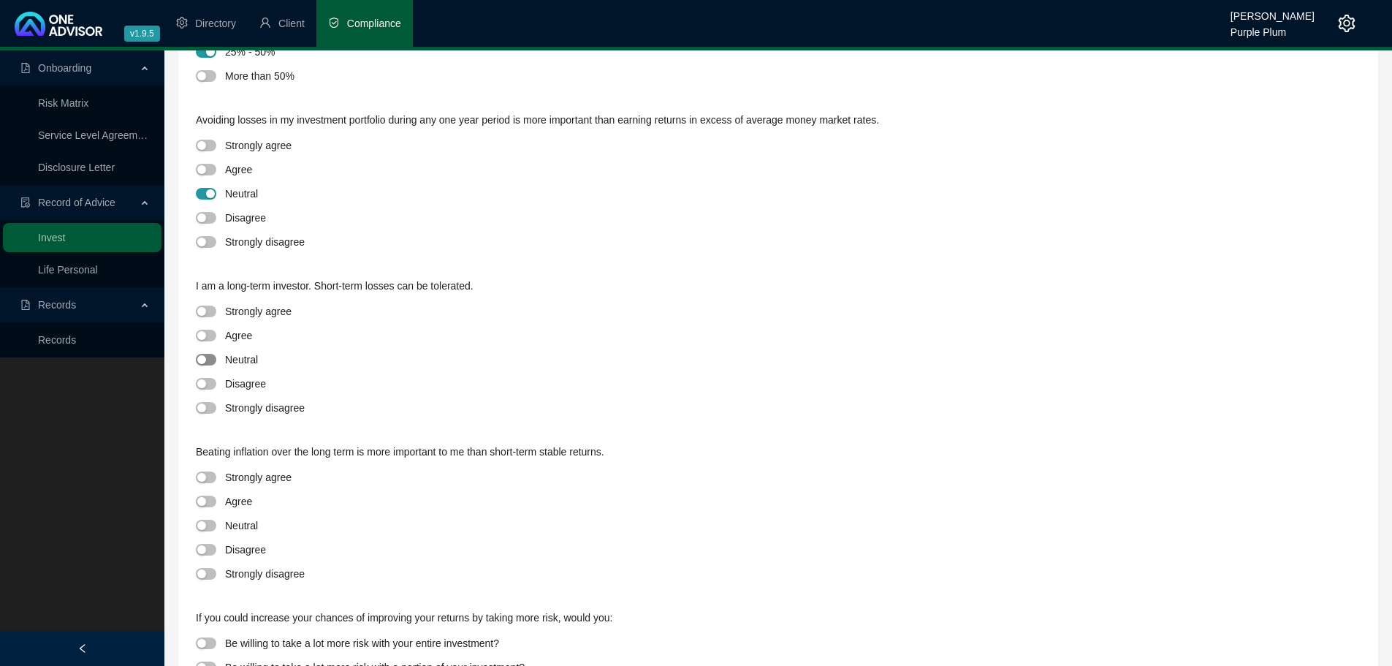
click at [202, 357] on div "button" at bounding box center [201, 359] width 9 height 9
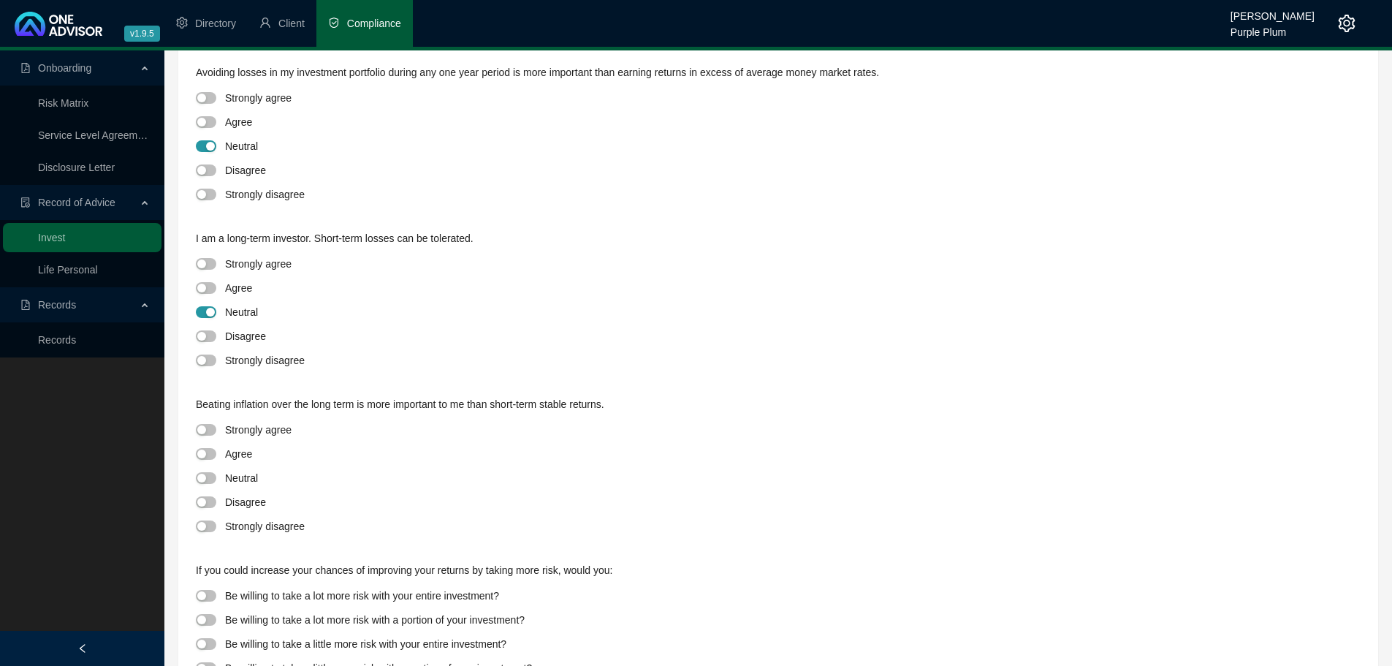
scroll to position [511, 0]
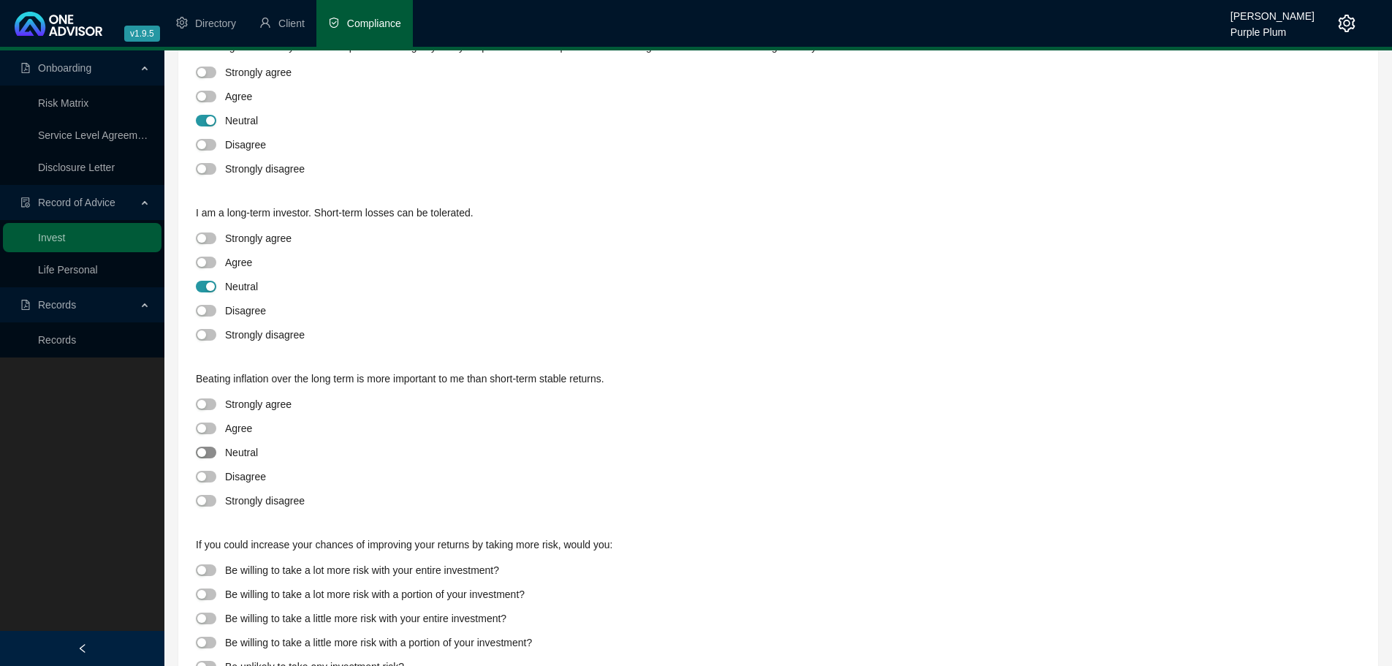
click at [213, 453] on span "button" at bounding box center [206, 452] width 20 height 12
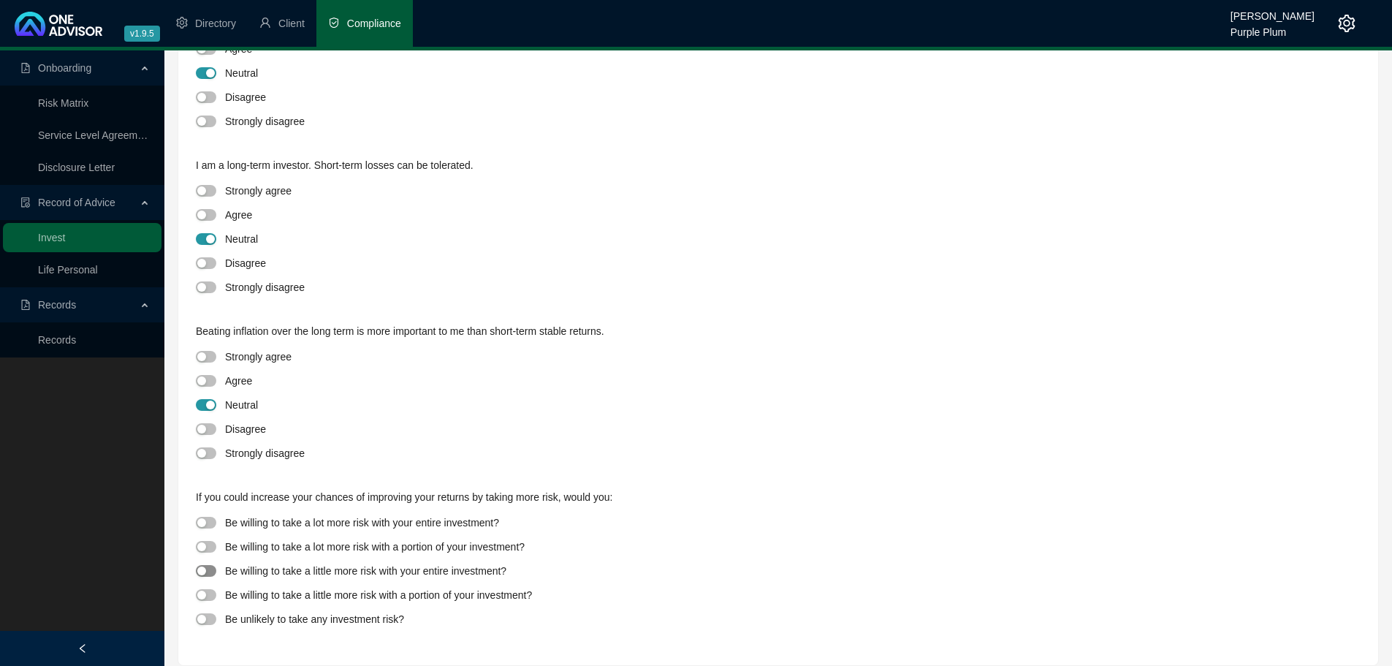
click at [207, 573] on button "button" at bounding box center [206, 571] width 20 height 12
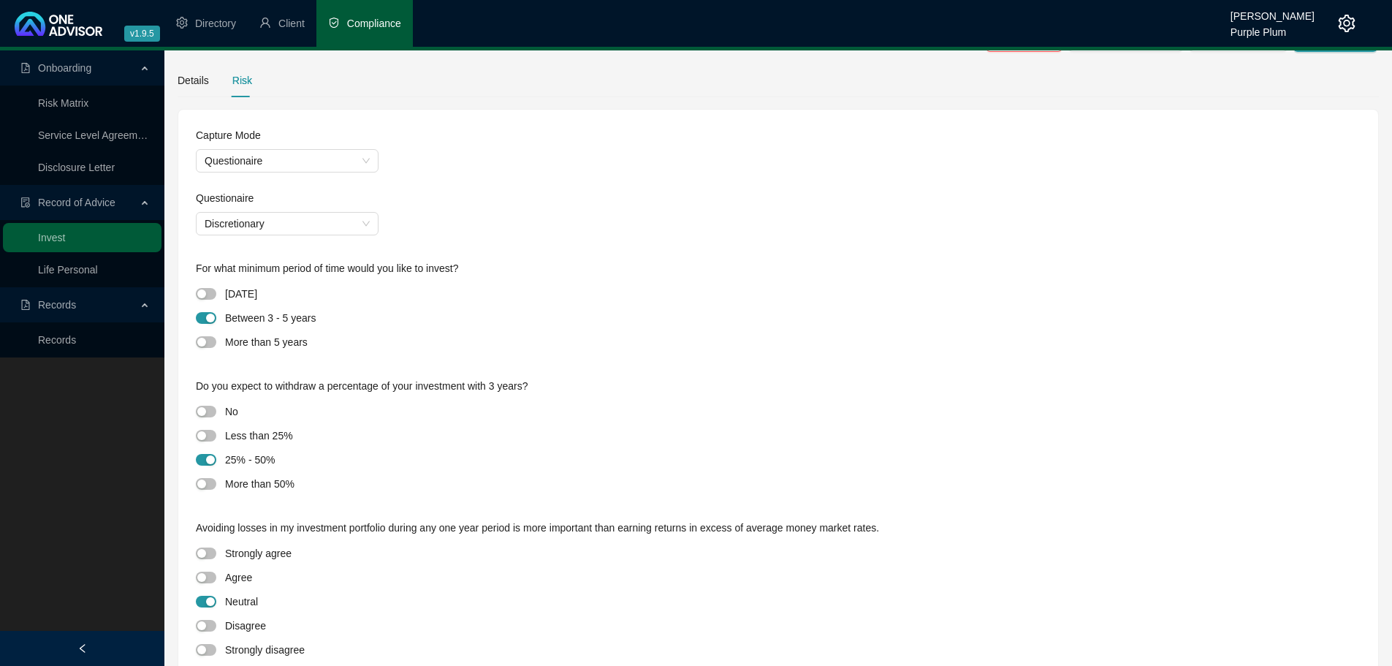
scroll to position [0, 0]
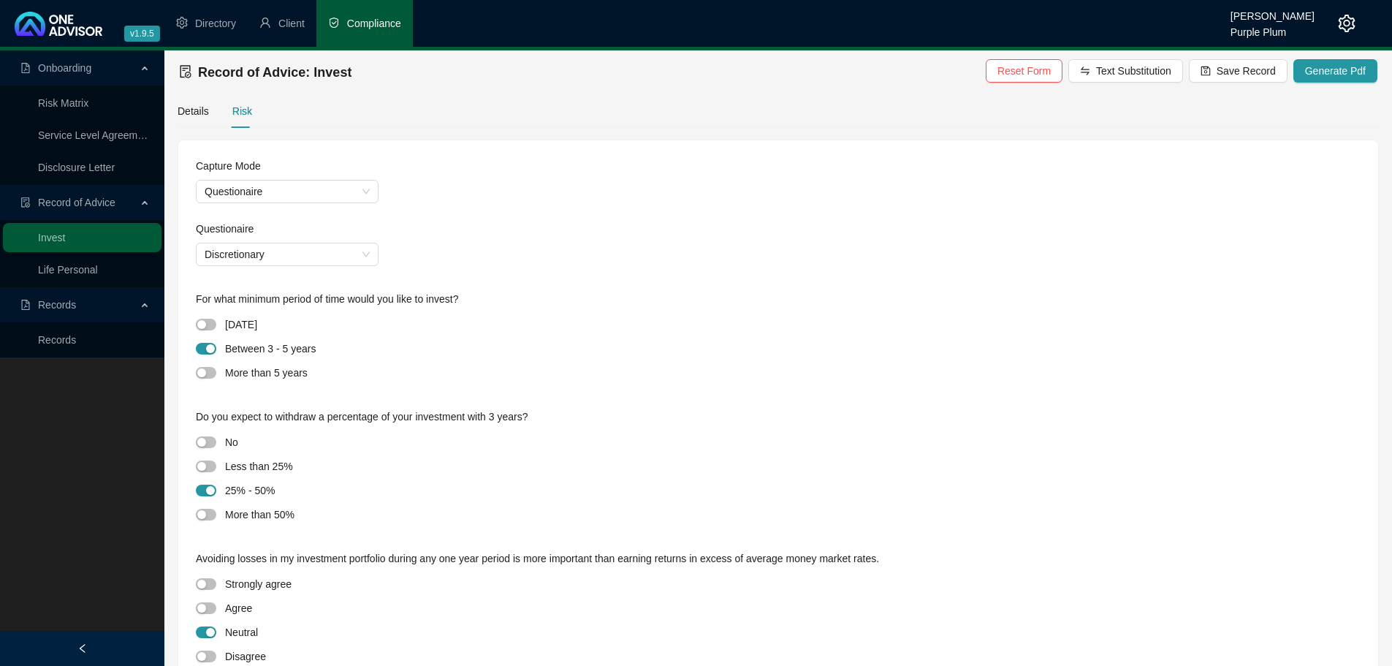
click at [1265, 83] on span "Reset Form Text Substitution Save Record Generate Pdf" at bounding box center [1182, 72] width 392 height 26
click at [1262, 78] on span "Save Record" at bounding box center [1245, 71] width 59 height 16
click at [1347, 74] on span "Generate Pdf" at bounding box center [1335, 71] width 61 height 16
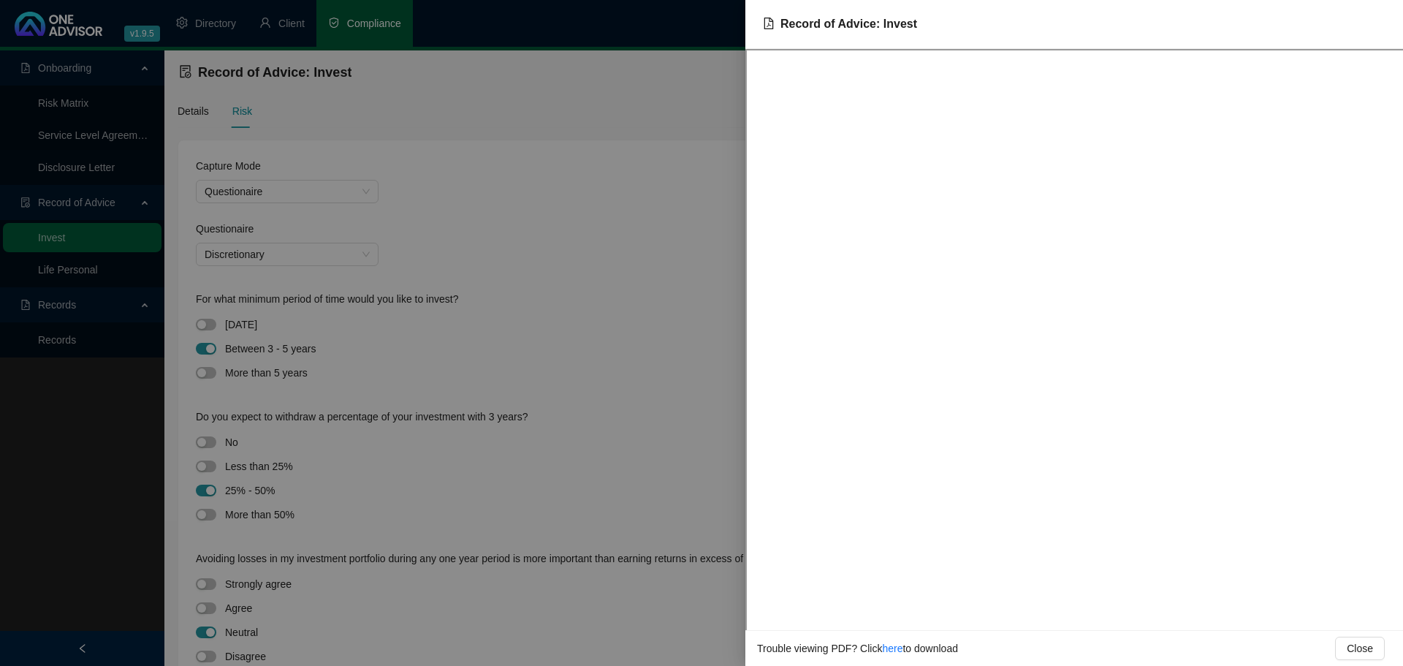
click at [708, 275] on div at bounding box center [701, 333] width 1403 height 666
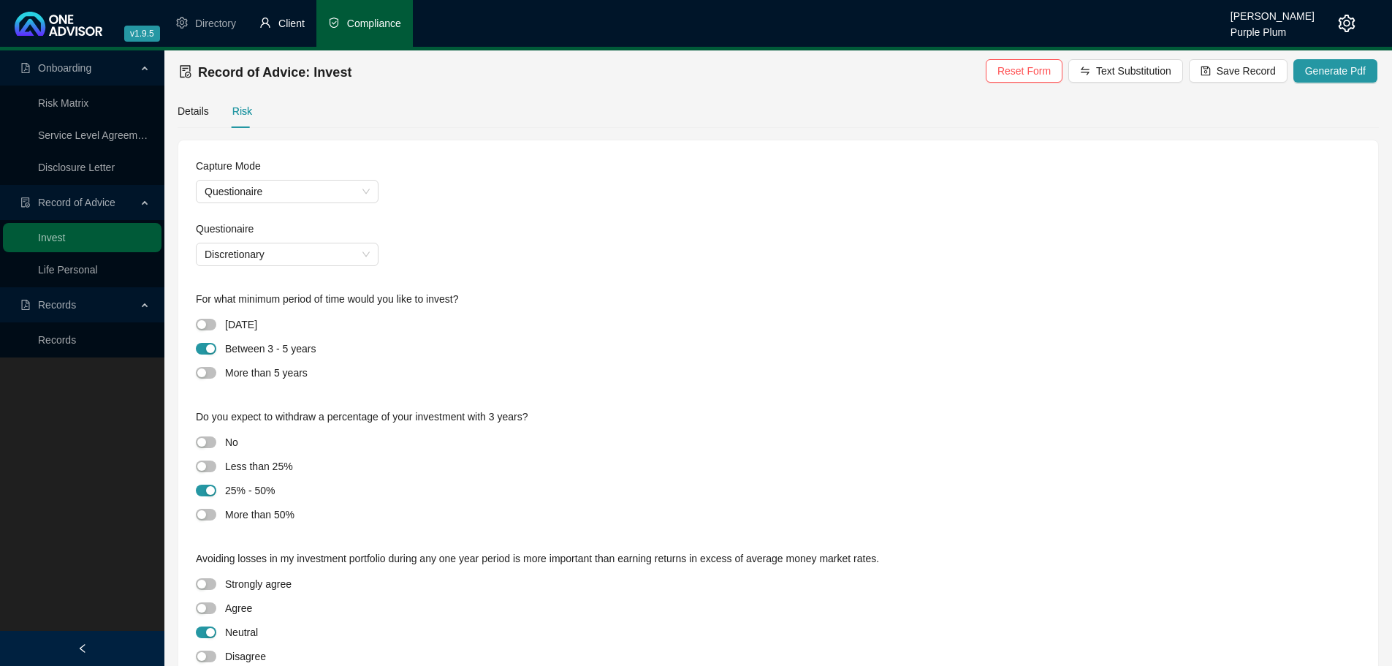
click at [278, 23] on span "Client" at bounding box center [291, 24] width 26 height 12
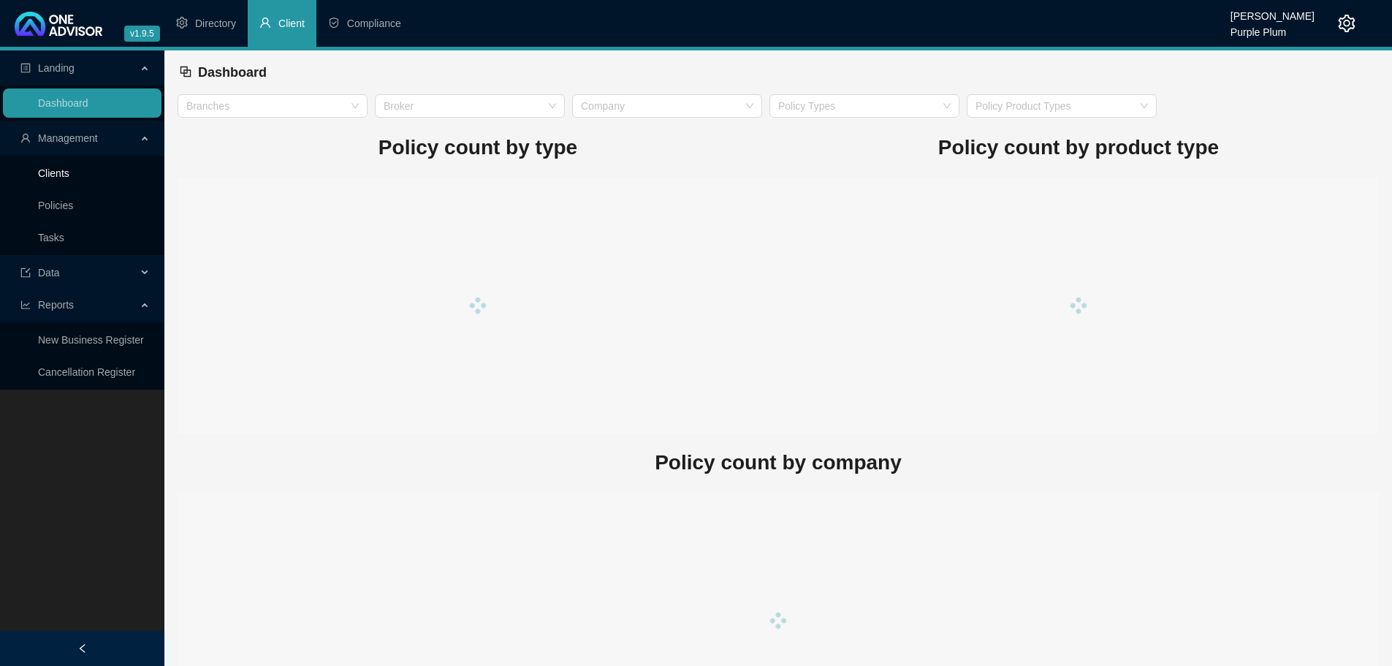
click at [69, 172] on link "Clients" at bounding box center [53, 173] width 31 height 12
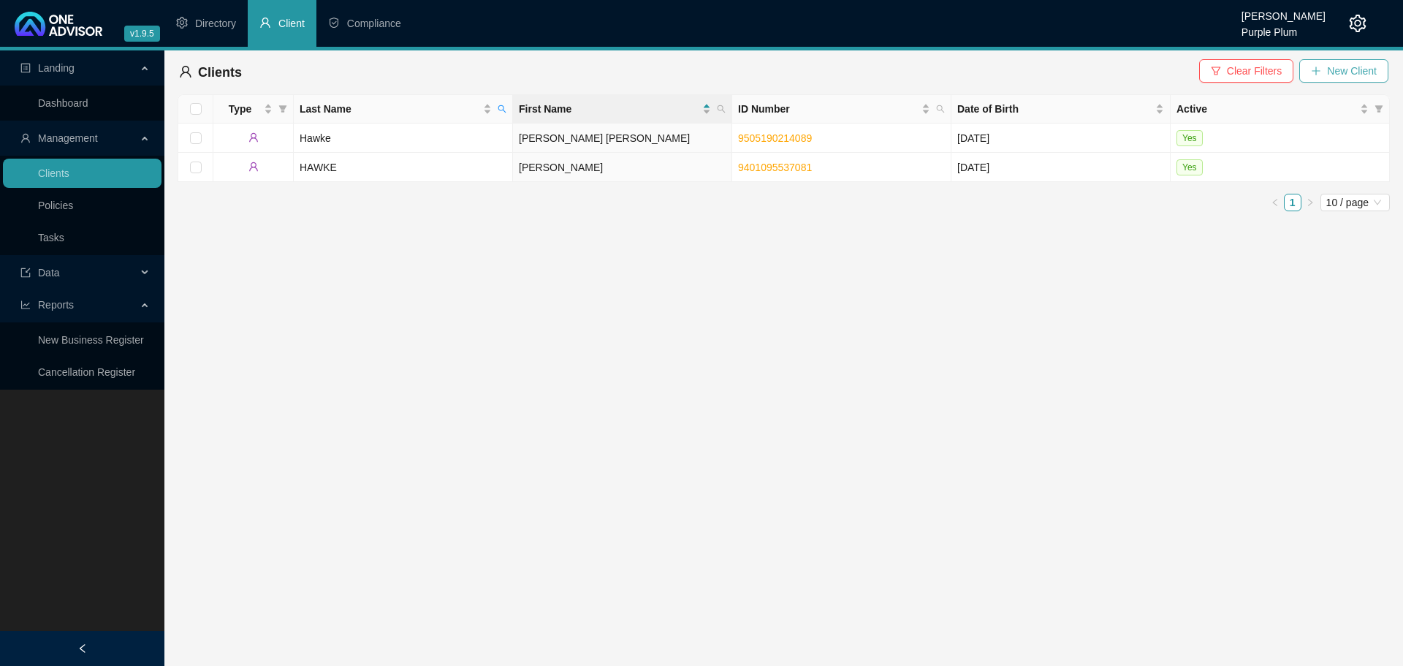
click at [1356, 73] on span "New Client" at bounding box center [1352, 71] width 50 height 16
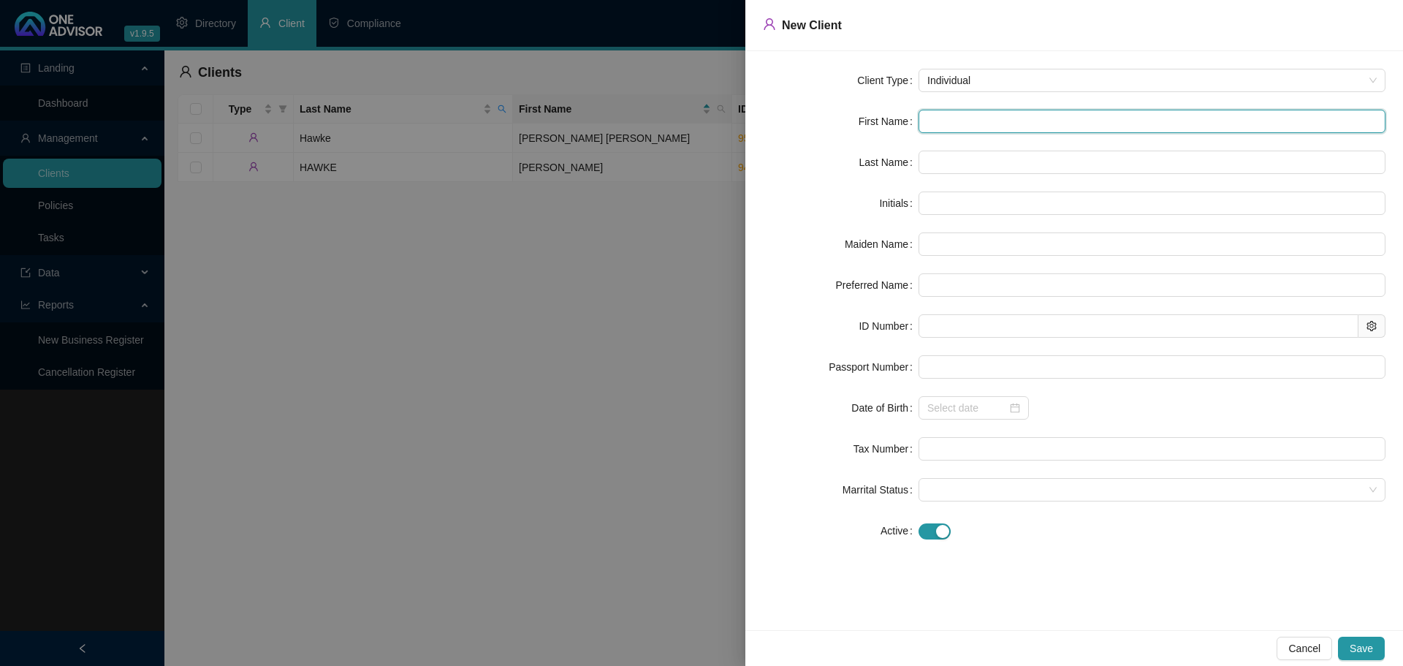
click at [949, 121] on input "text" at bounding box center [1151, 121] width 467 height 23
type input "Y"
type input "YV"
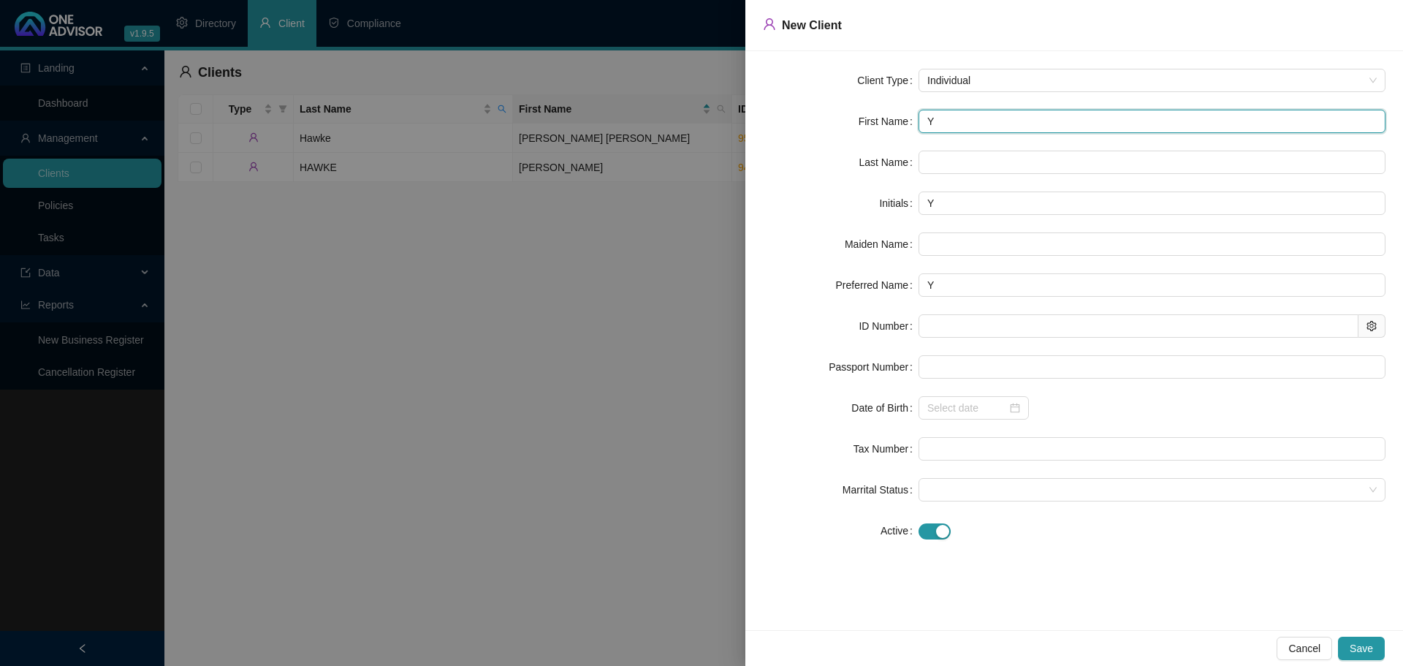
type input "YV"
type input "YVI"
type input "YV"
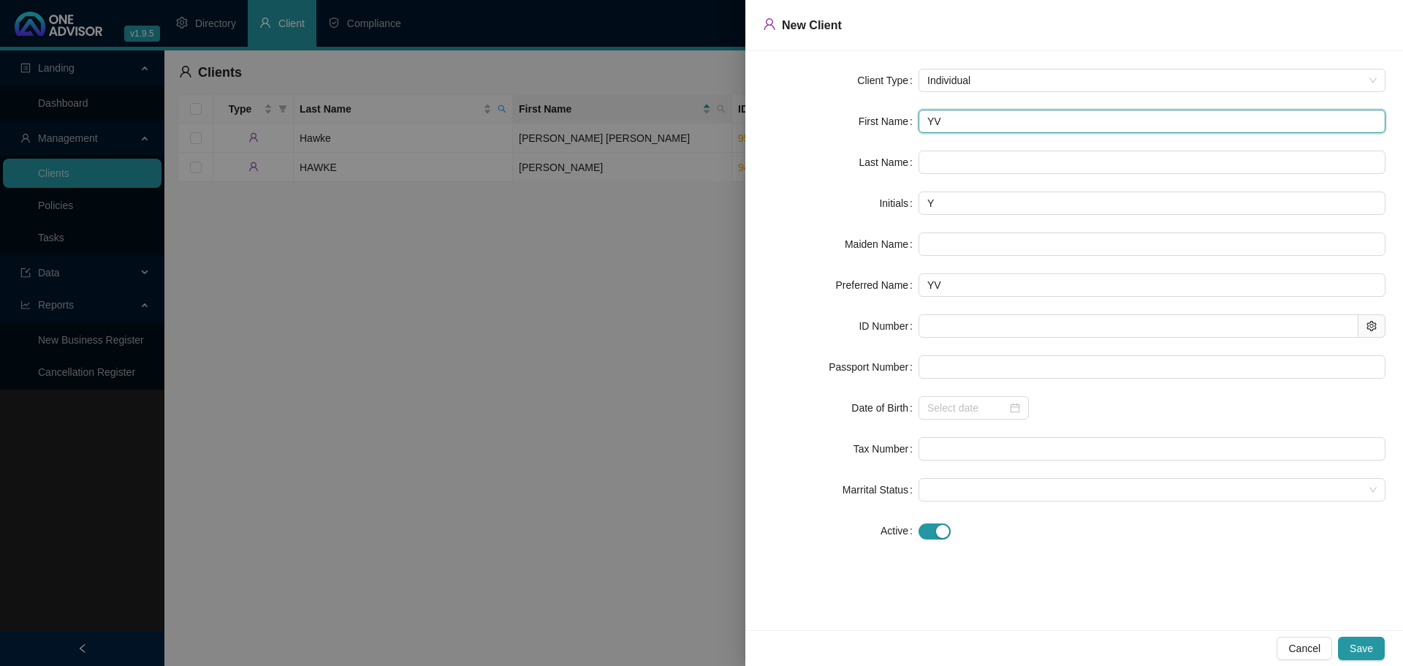
type input "YVO"
type input "[PERSON_NAME]"
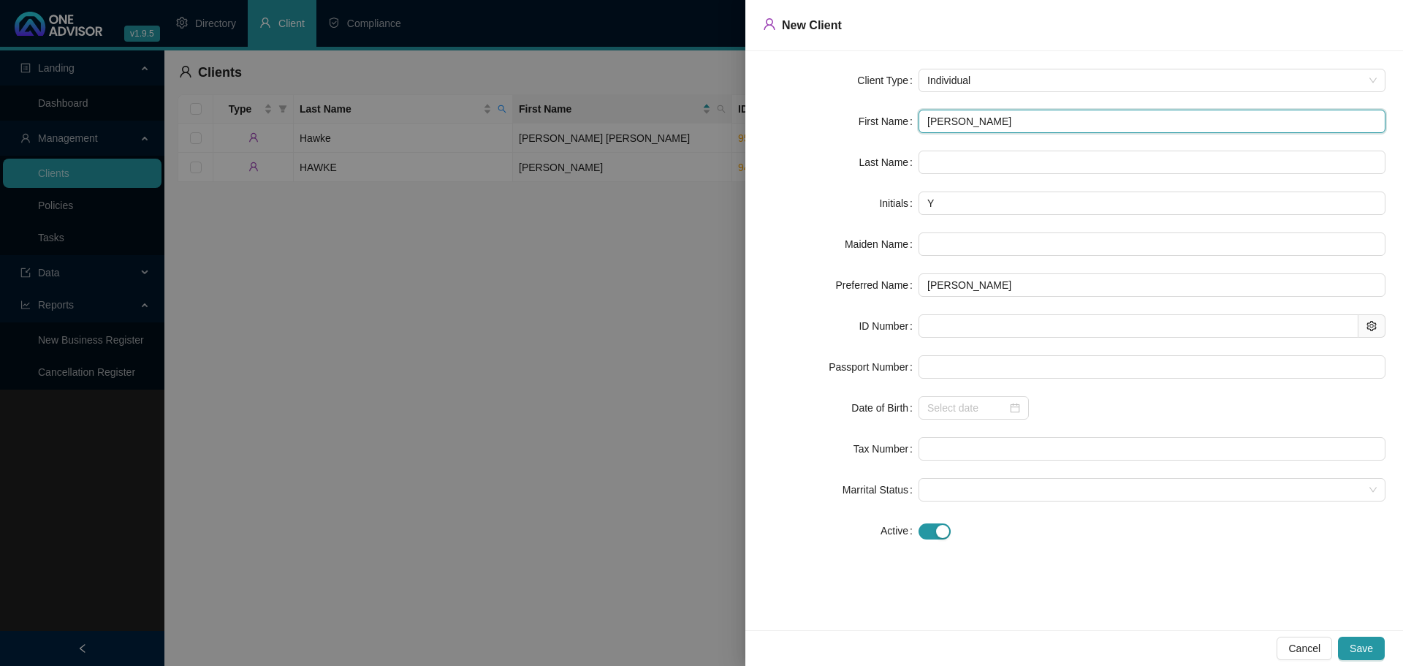
type input "[PERSON_NAME]"
type input "YE"
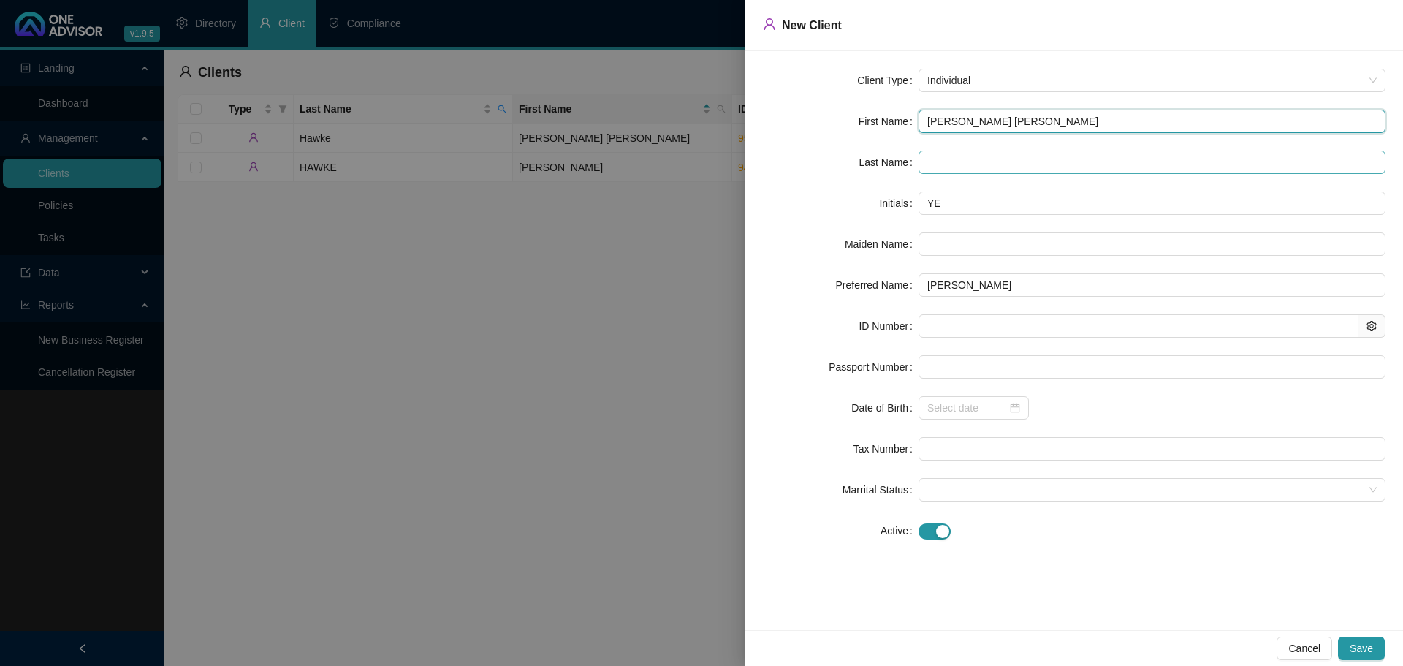
type input "[PERSON_NAME] [PERSON_NAME]"
click at [977, 155] on input "text" at bounding box center [1151, 161] width 467 height 23
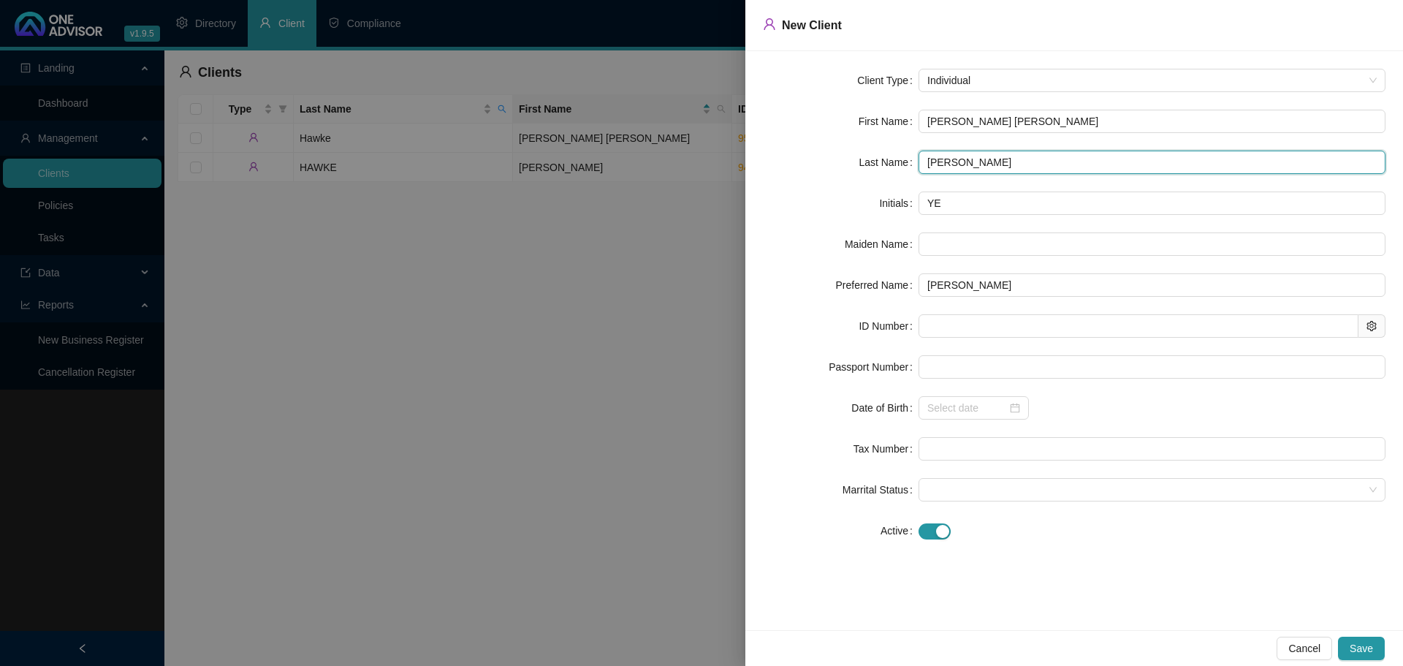
type input "[PERSON_NAME]"
click at [983, 307] on form "Client Type Individual First Name [PERSON_NAME] [PERSON_NAME] Last Name [PERSON…" at bounding box center [1074, 305] width 622 height 473
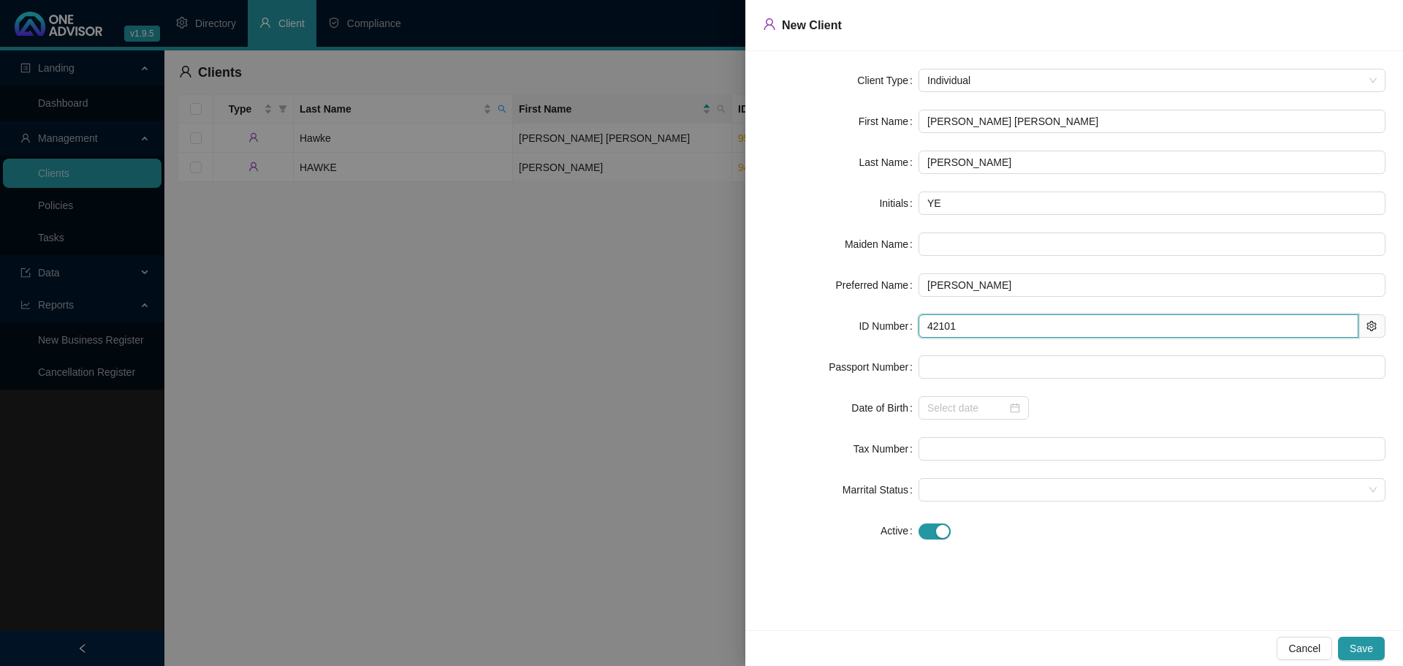
type input "421010"
type input "[DATE]"
drag, startPoint x: 956, startPoint y: 319, endPoint x: 999, endPoint y: 368, distance: 66.3
click at [956, 319] on input "4210100039081" at bounding box center [1138, 325] width 440 height 23
type input "4210100039081"
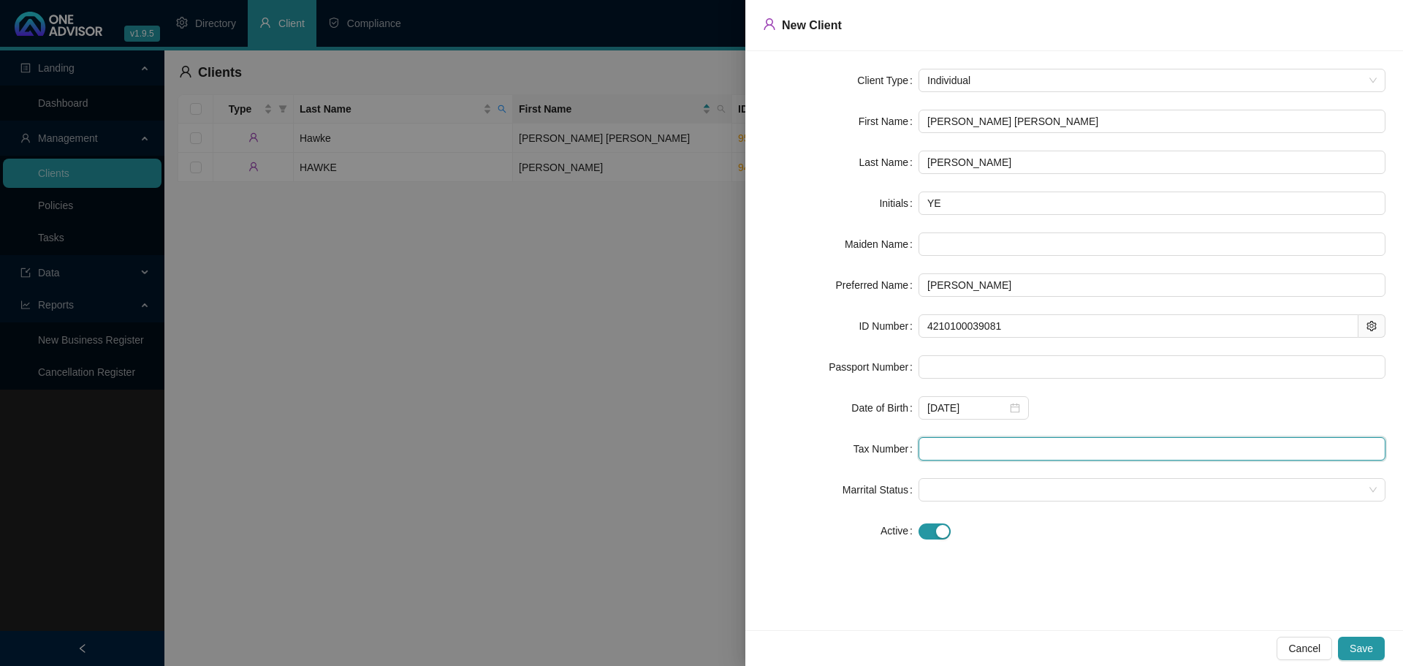
click at [980, 452] on input "text" at bounding box center [1151, 448] width 467 height 23
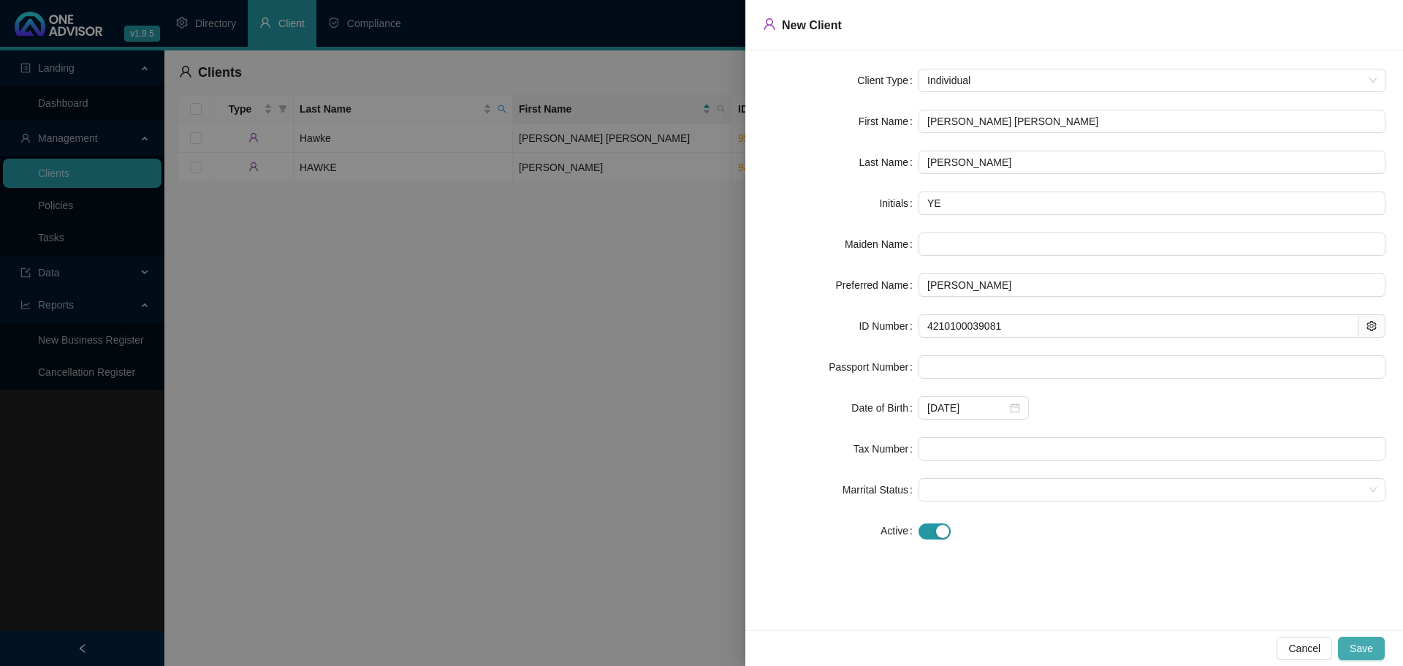
click at [1360, 641] on span "Save" at bounding box center [1360, 648] width 23 height 16
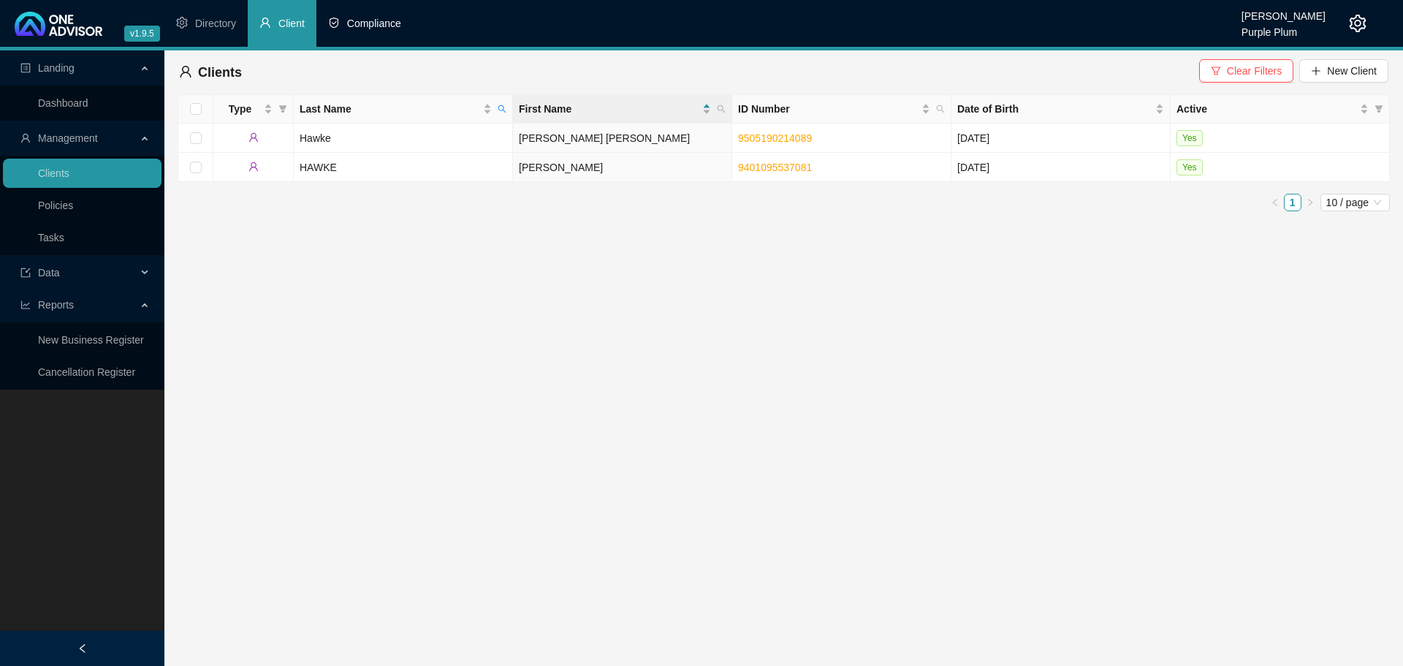
click at [376, 18] on span "Compliance" at bounding box center [374, 24] width 54 height 12
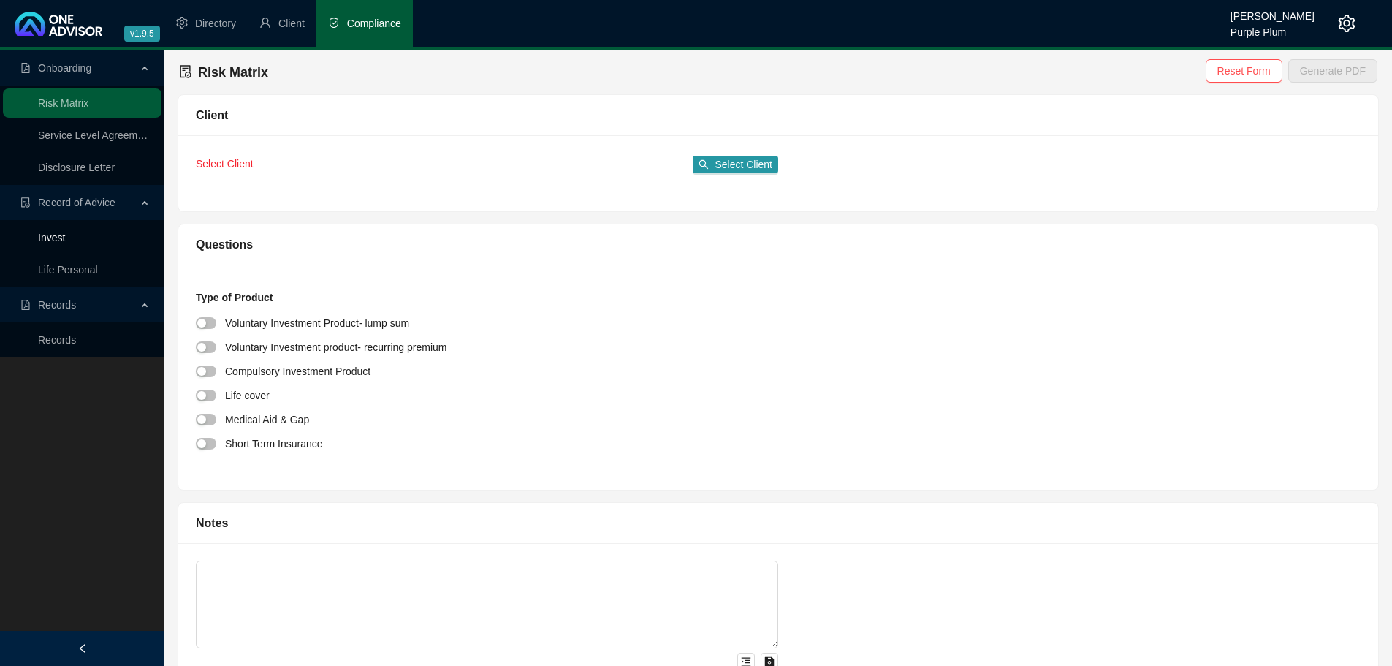
click at [65, 243] on link "Invest" at bounding box center [51, 238] width 27 height 12
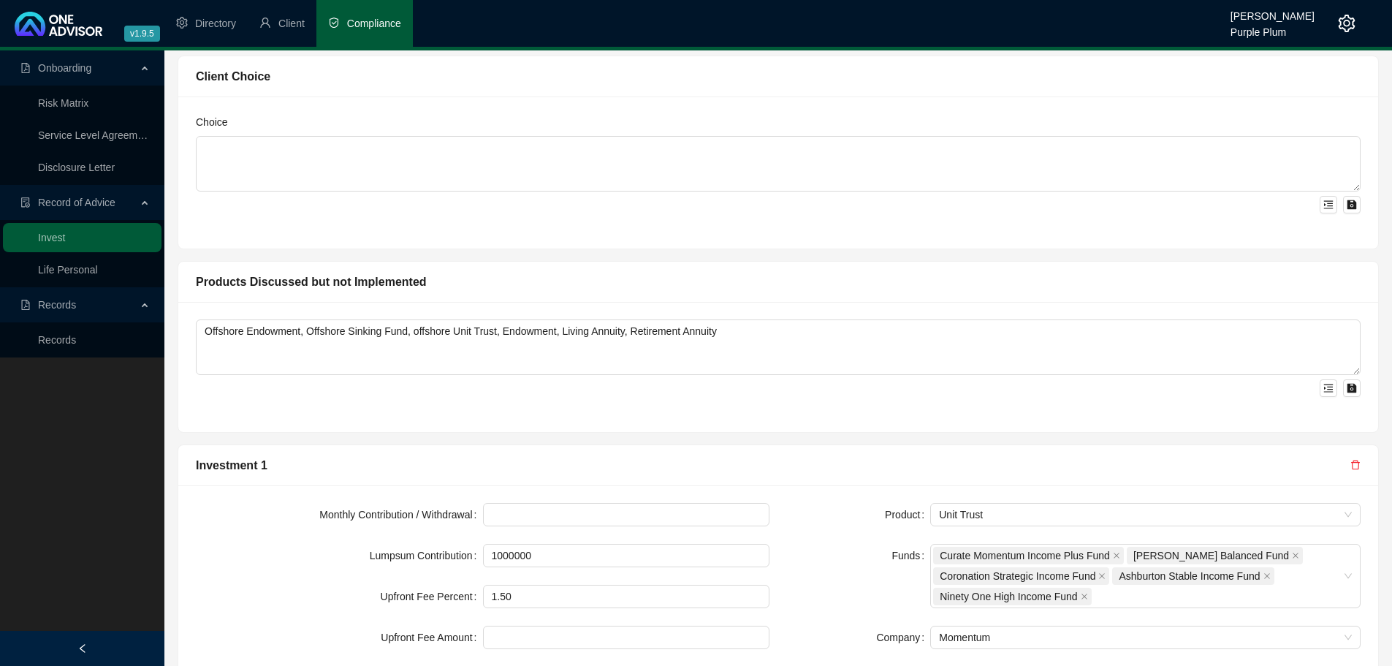
scroll to position [1316, 0]
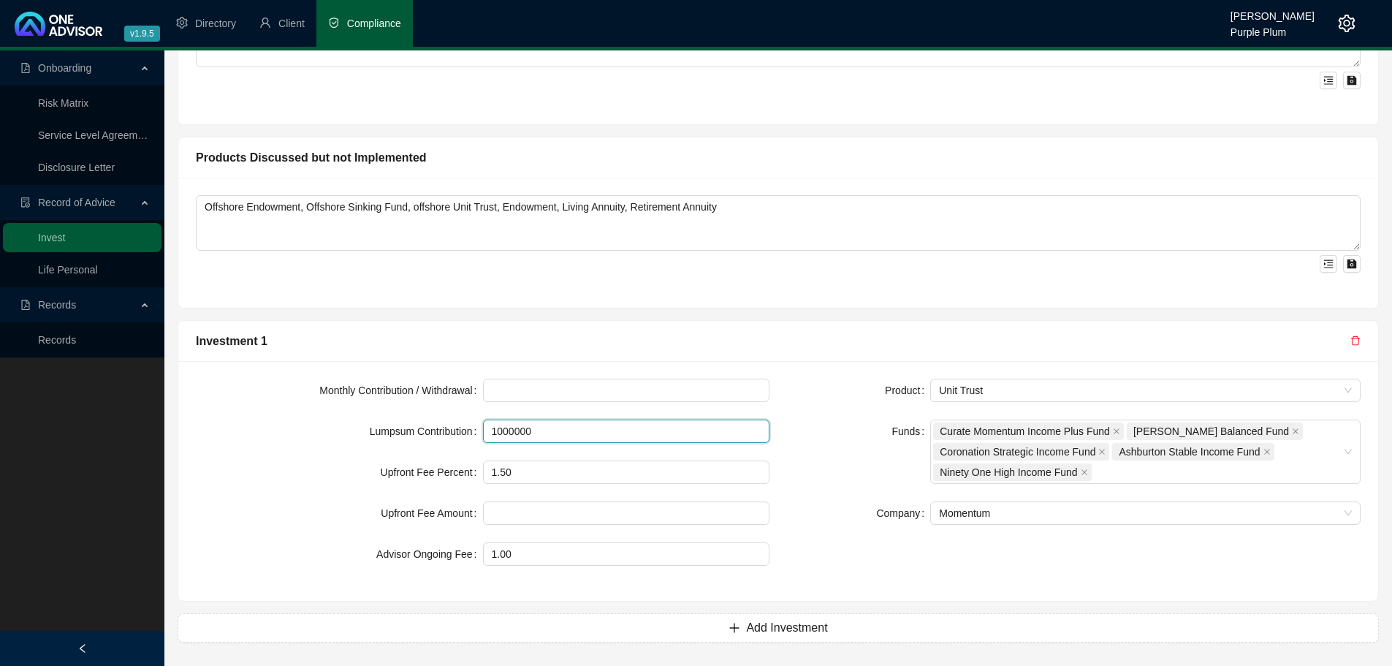
drag, startPoint x: 548, startPoint y: 437, endPoint x: 447, endPoint y: 419, distance: 102.5
click at [447, 419] on form "Monthly Contribution / Withdrawal Lumpsum Contribution 1000000 Upfront Fee Perc…" at bounding box center [482, 471] width 573 height 187
type input "534000"
click at [555, 477] on input "1.50" at bounding box center [627, 472] width 286 height 22
click at [557, 538] on form "Monthly Contribution / Withdrawal Lumpsum Contribution 534000 Upfront Fee Perce…" at bounding box center [482, 471] width 573 height 187
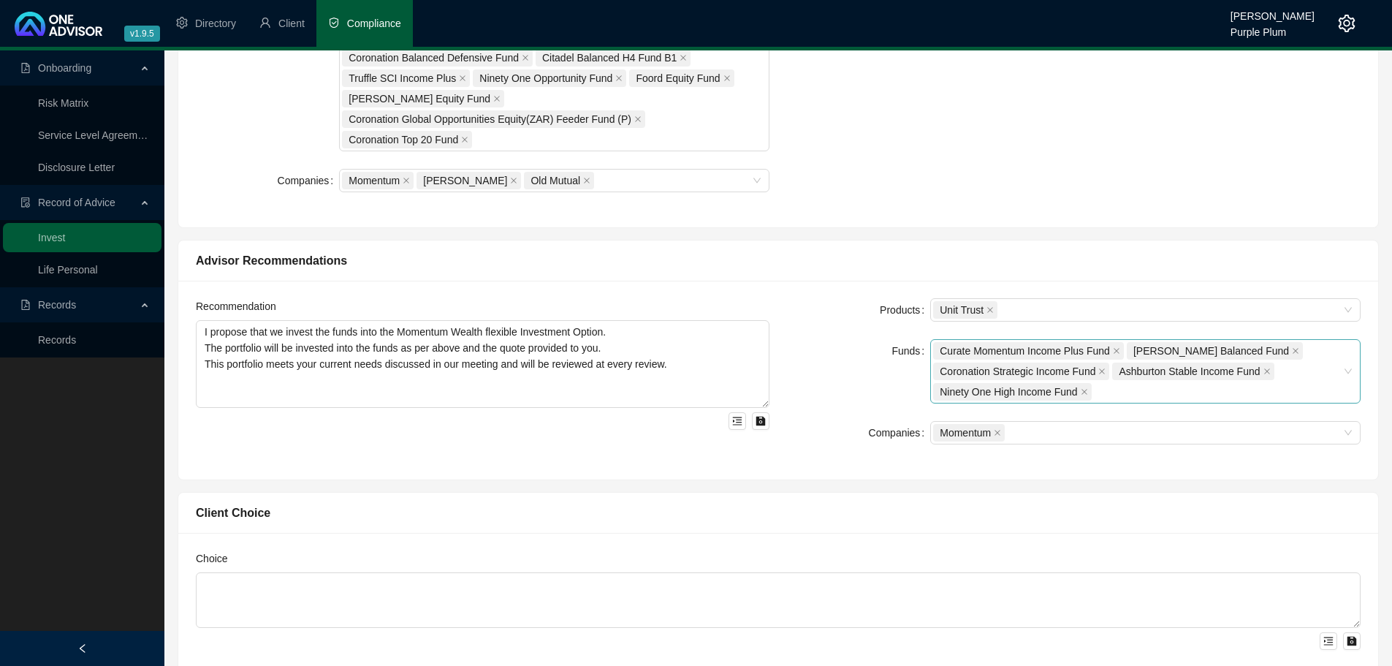
scroll to position [732, 0]
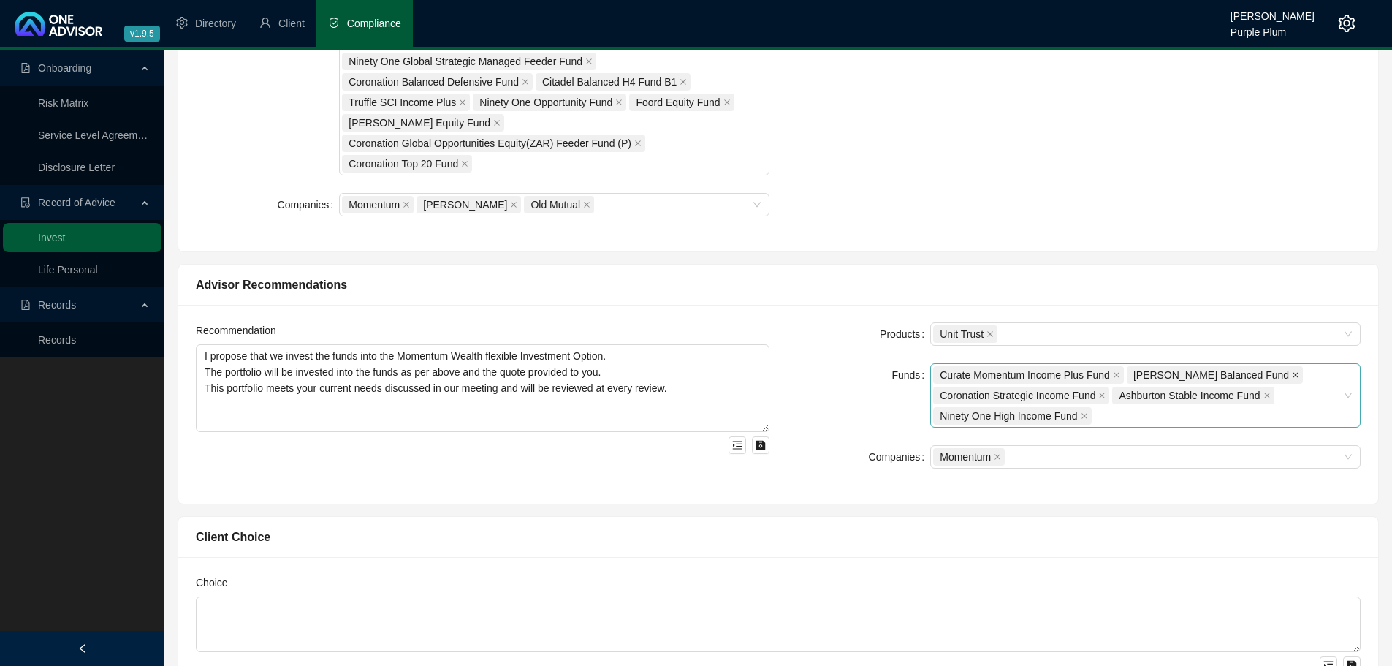
click at [1292, 376] on icon "close" at bounding box center [1295, 374] width 7 height 7
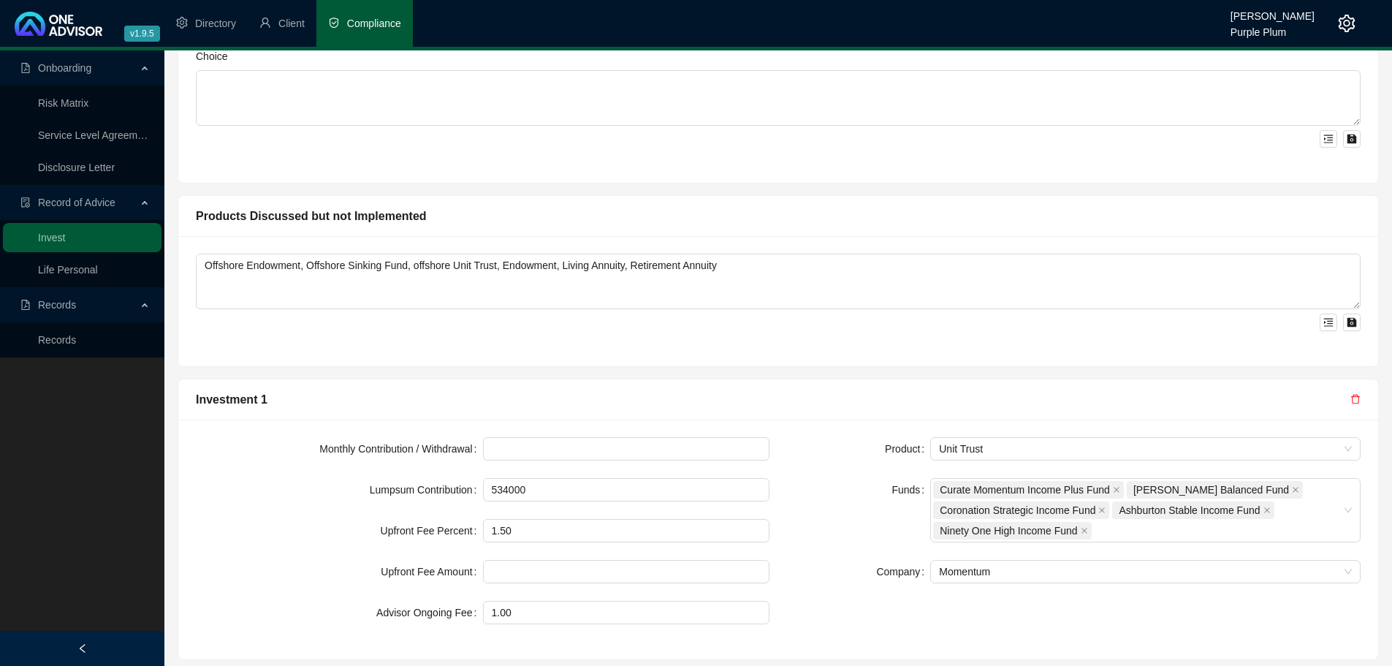
scroll to position [1302, 0]
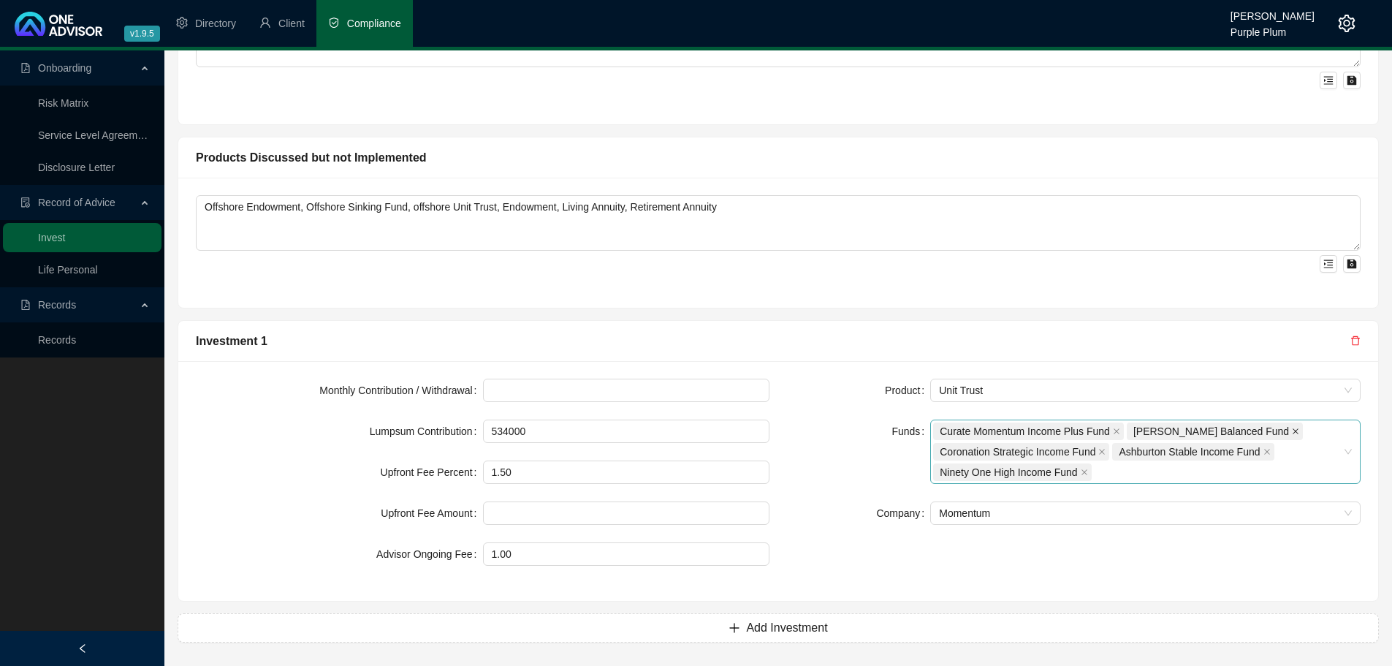
click at [1292, 431] on icon "close" at bounding box center [1295, 430] width 7 height 7
click at [837, 465] on form "Product Unit Trust Funds Curate Momentum Income Plus Fund Coronation Strategic …" at bounding box center [1073, 441] width 573 height 126
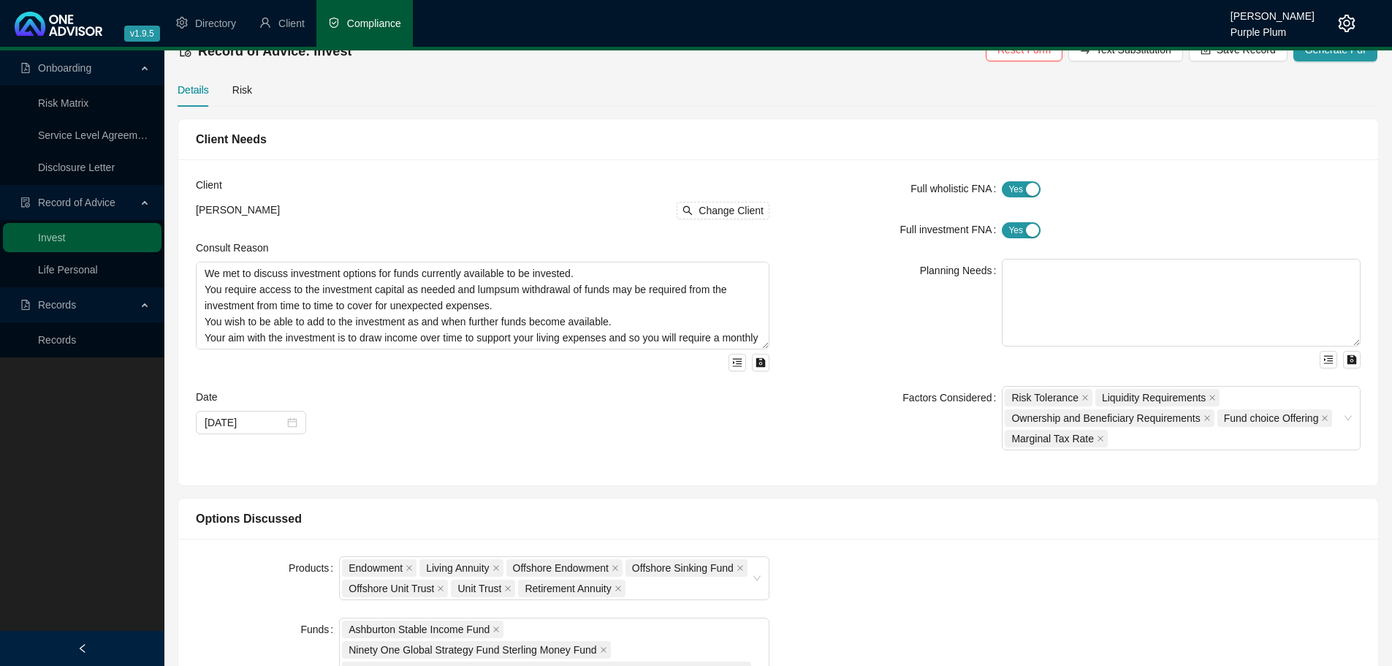
scroll to position [0, 0]
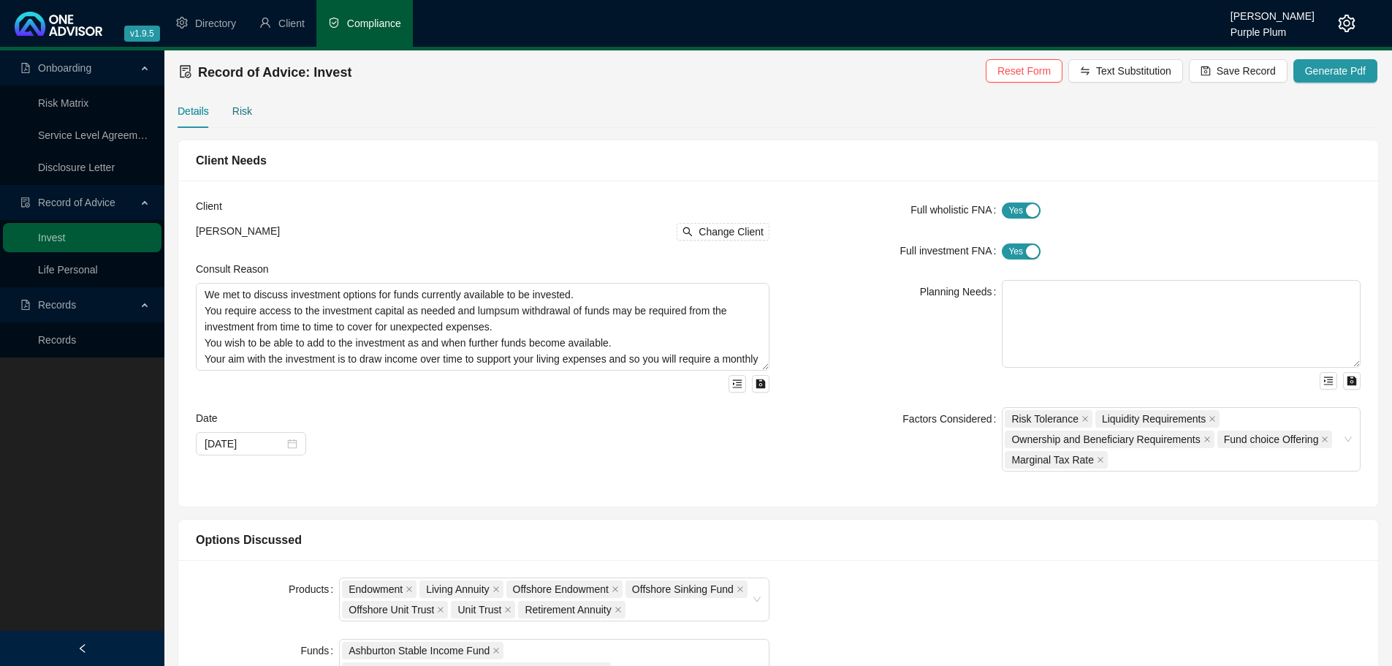
click at [234, 110] on div "Risk" at bounding box center [242, 111] width 20 height 16
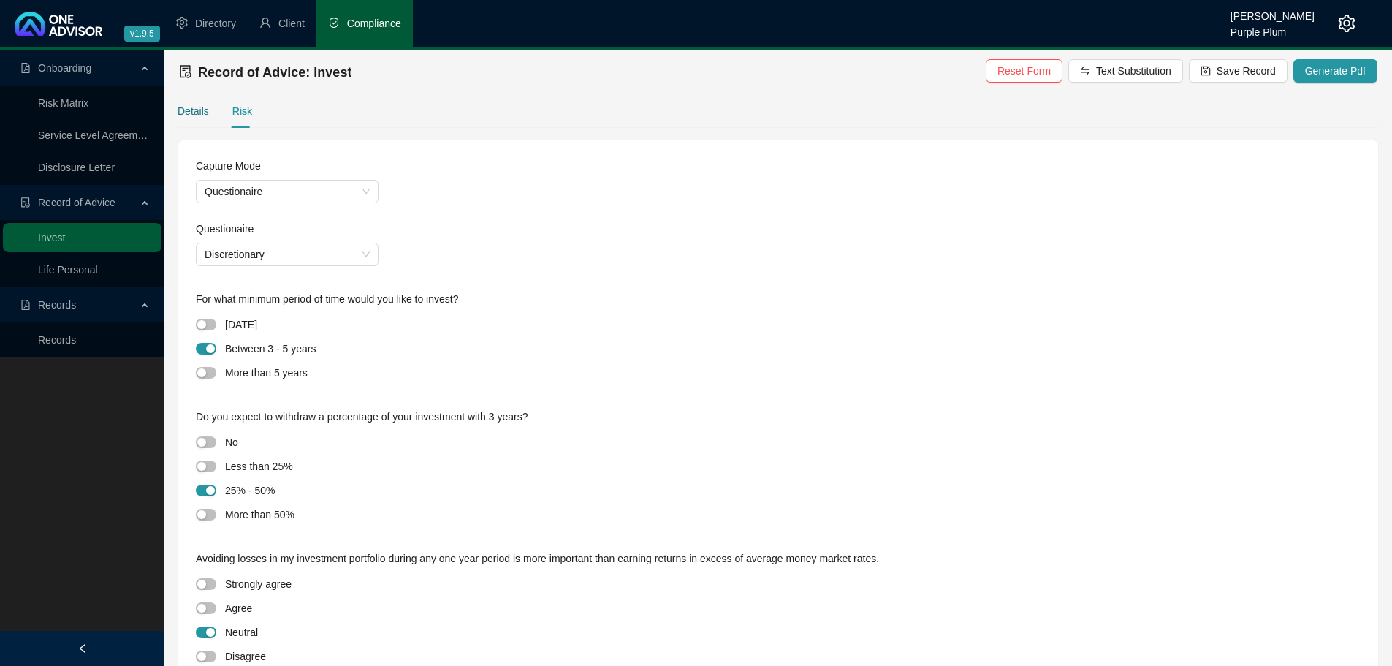
click at [198, 113] on div "Details" at bounding box center [193, 111] width 31 height 16
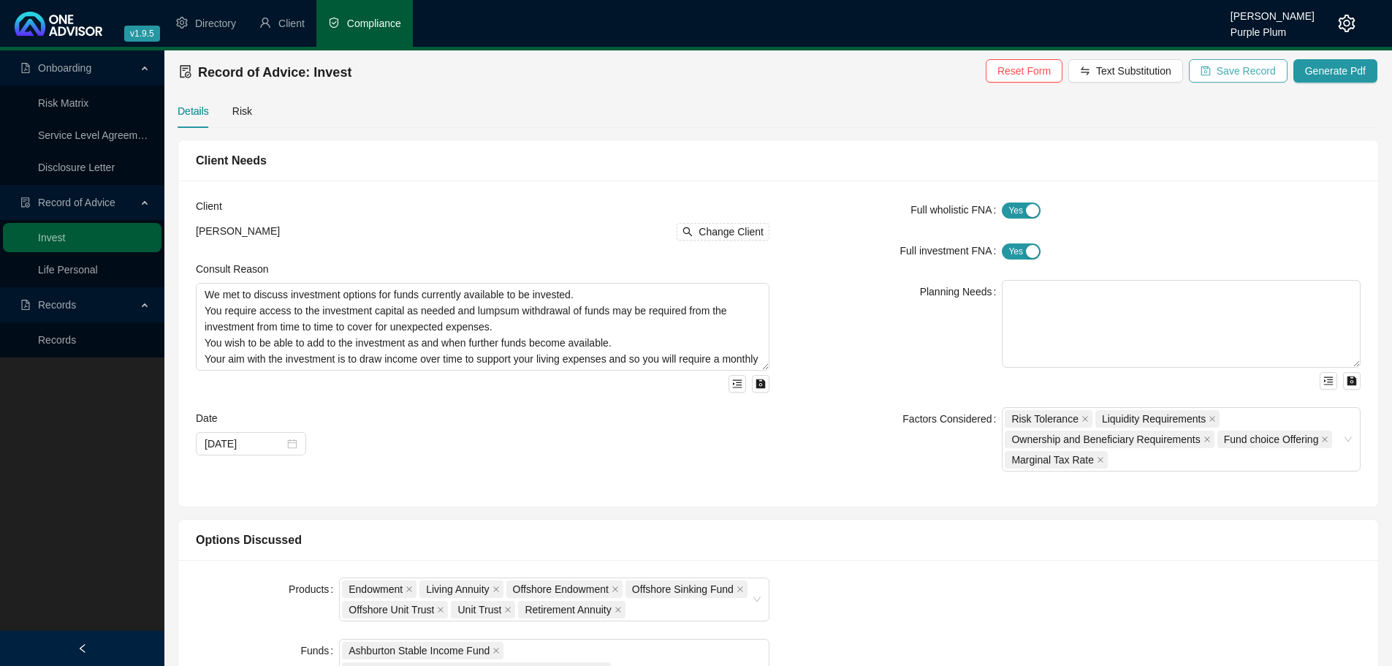
click at [1231, 78] on span "Save Record" at bounding box center [1245, 71] width 59 height 16
click at [1347, 72] on span "Generate Pdf" at bounding box center [1335, 71] width 61 height 16
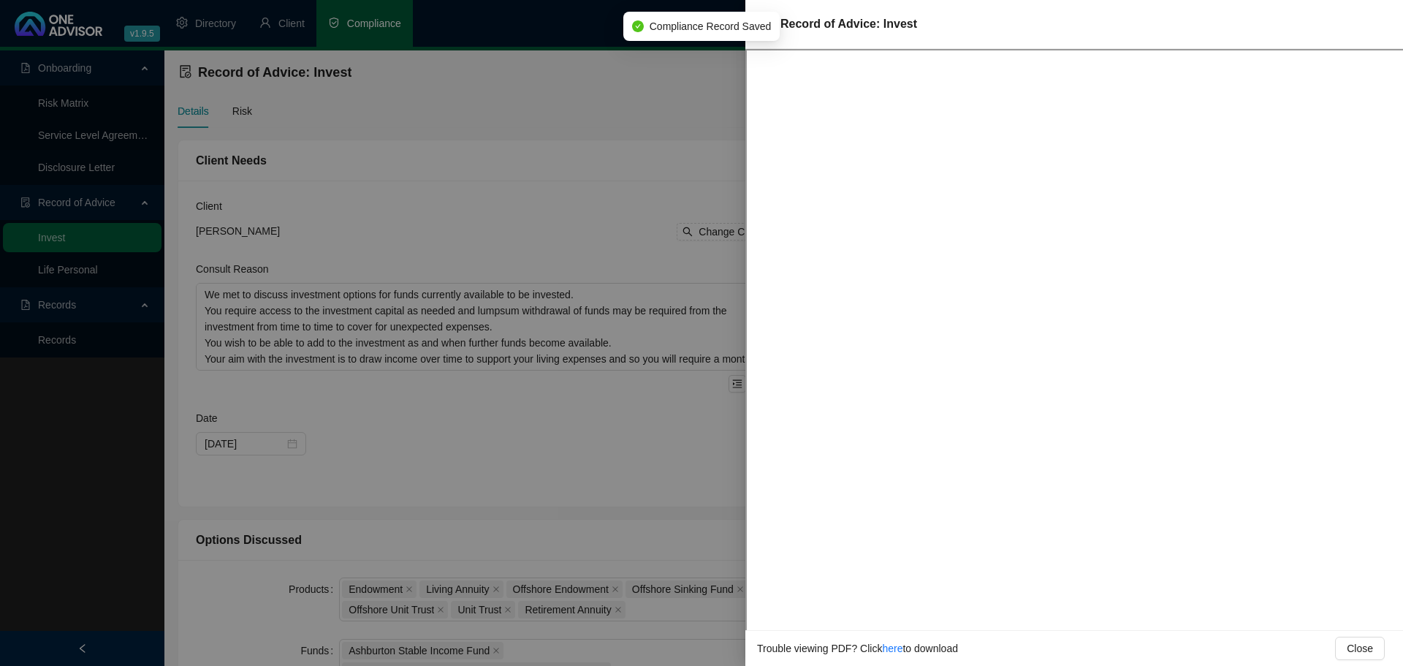
click at [535, 210] on div at bounding box center [701, 333] width 1403 height 666
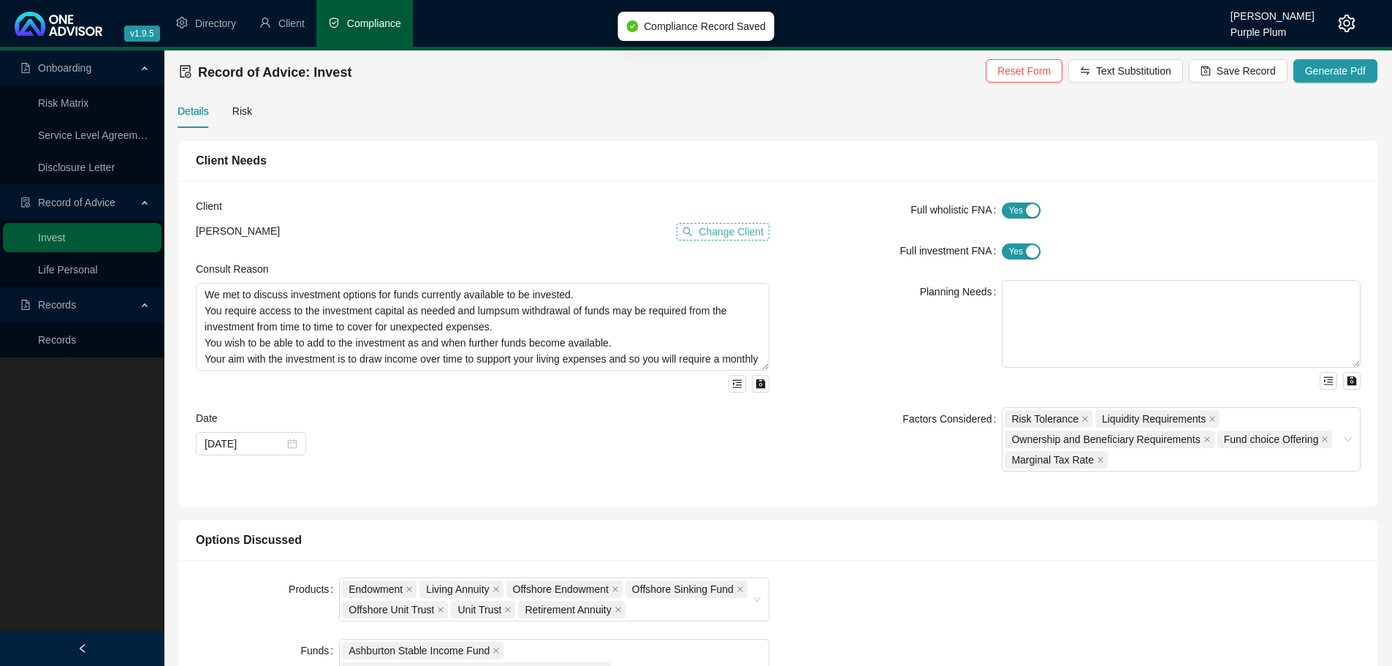
click at [703, 225] on span "Change Client" at bounding box center [730, 232] width 65 height 16
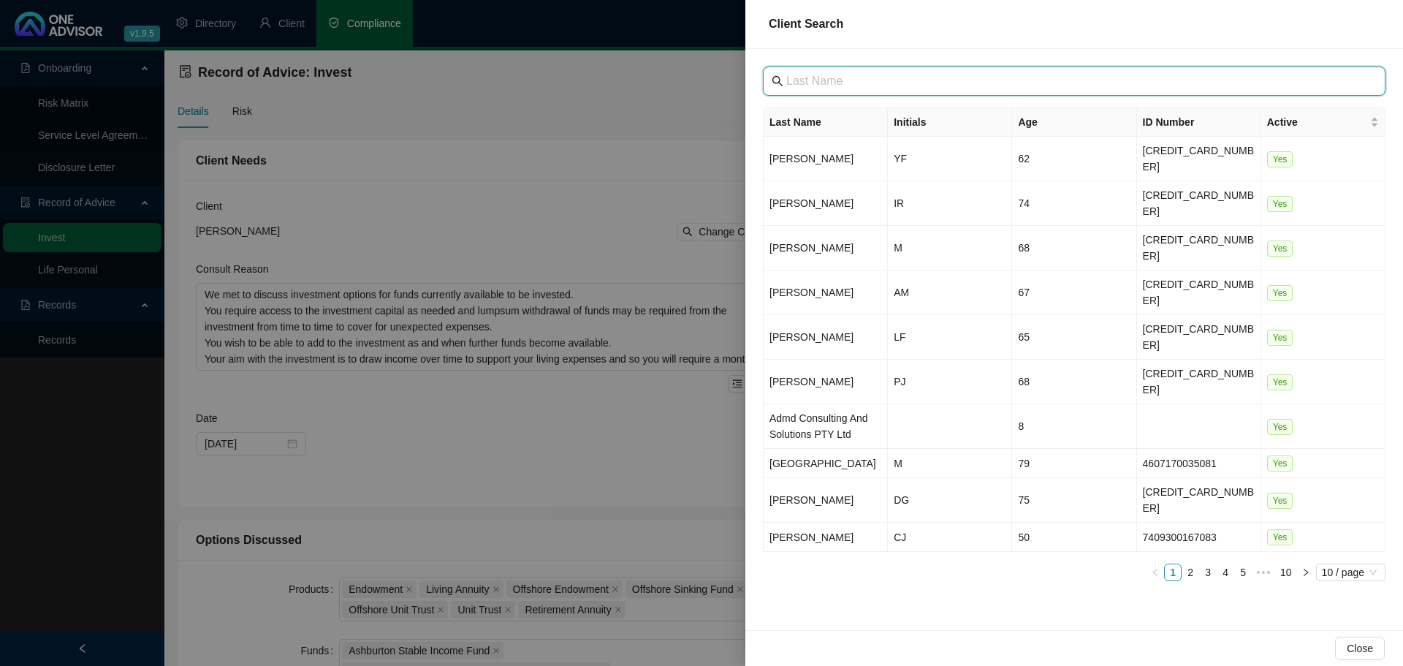
click at [841, 86] on input "text" at bounding box center [1075, 81] width 579 height 18
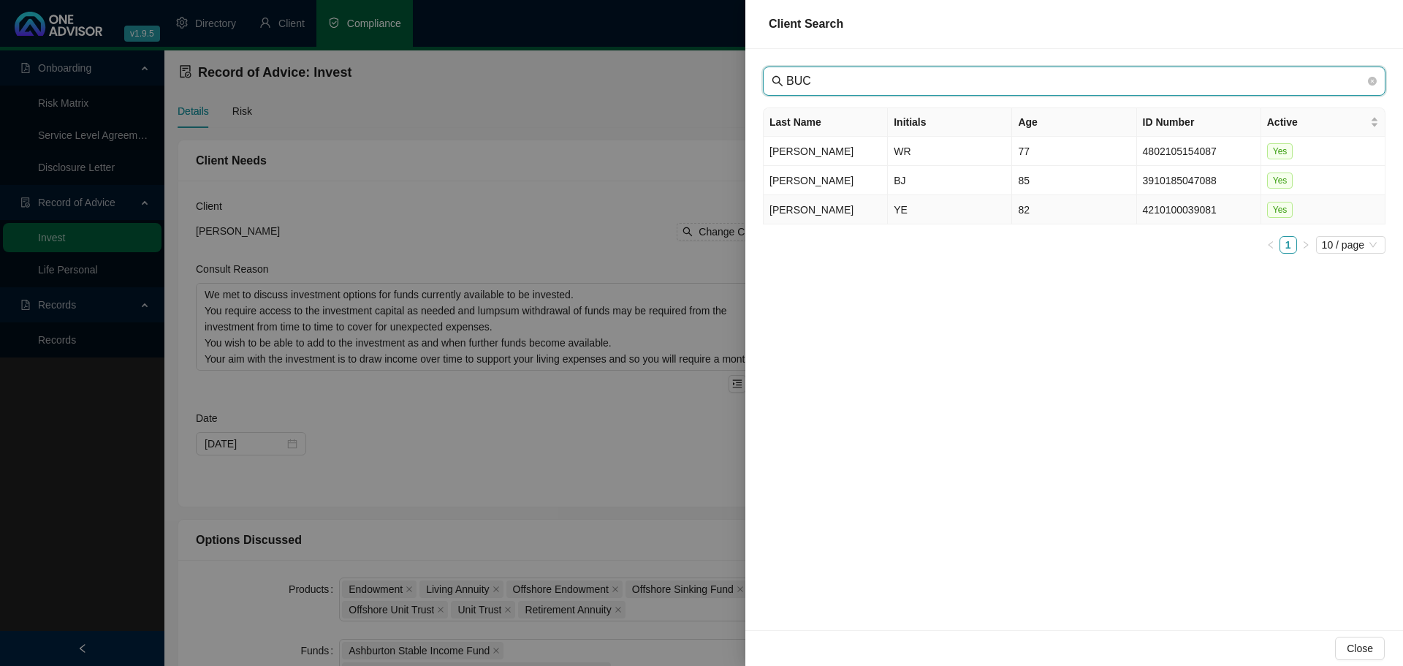
type input "BUC"
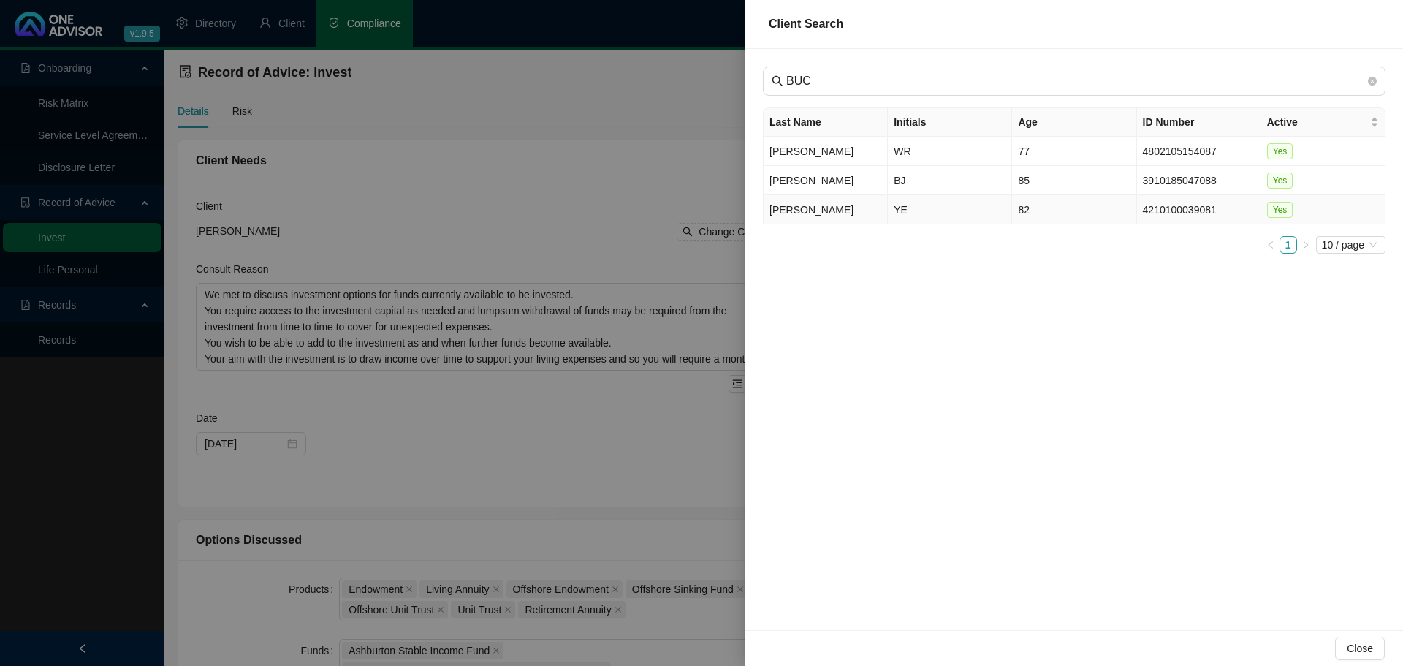
click at [846, 207] on td "[PERSON_NAME]" at bounding box center [825, 209] width 124 height 29
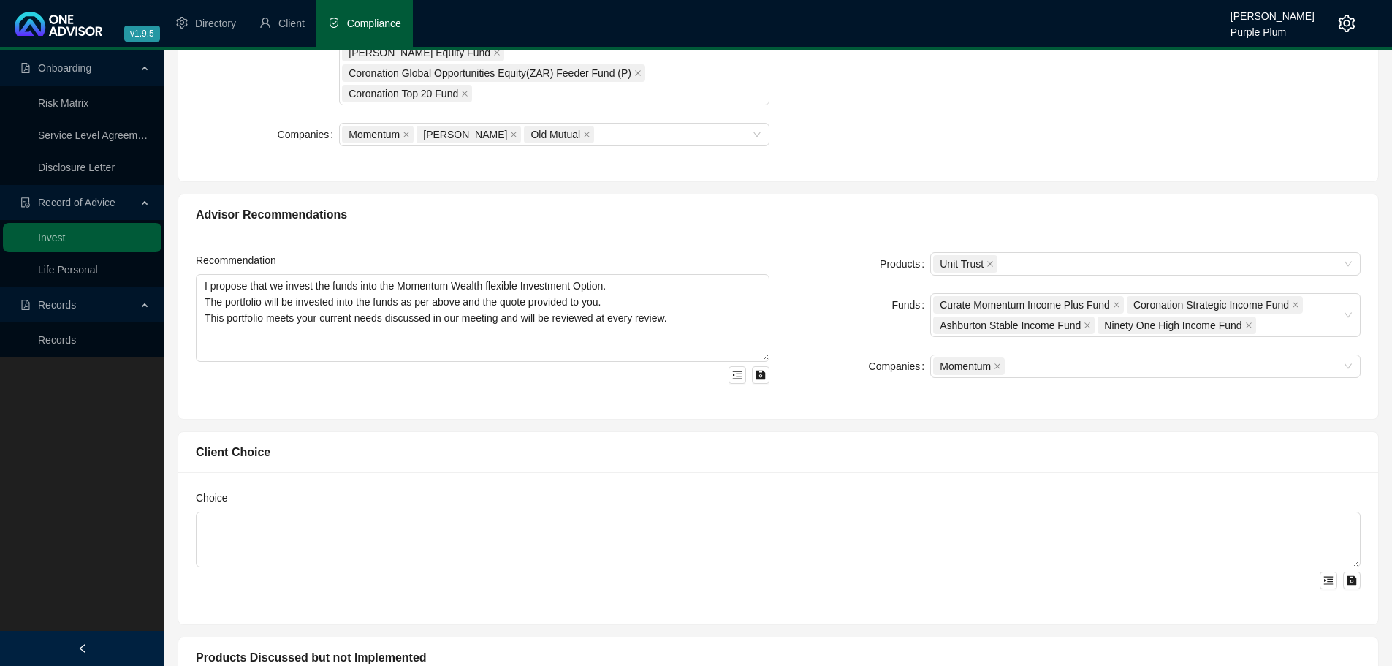
scroll to position [804, 0]
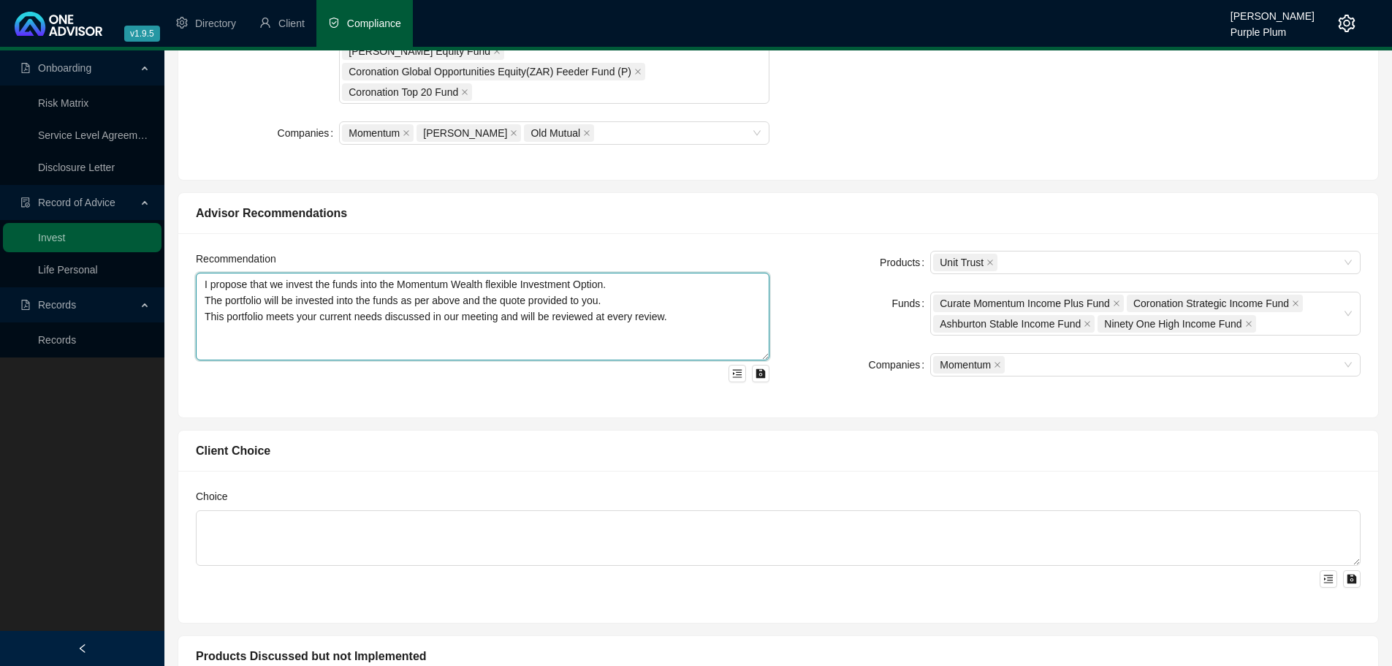
drag, startPoint x: 755, startPoint y: 357, endPoint x: 744, endPoint y: 322, distance: 36.0
click at [744, 322] on textarea "I propose that we invest the funds into the Momentum Wealth flexible Investment…" at bounding box center [482, 317] width 573 height 88
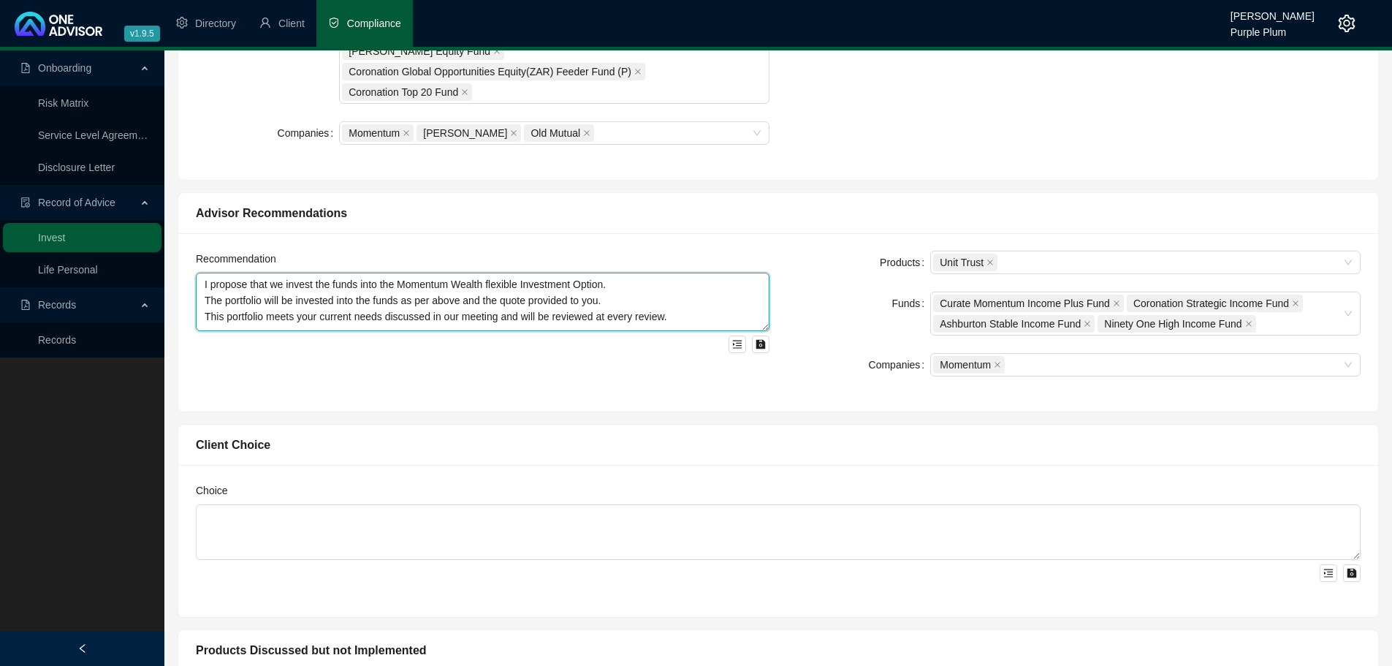
drag, startPoint x: 767, startPoint y: 356, endPoint x: 764, endPoint y: 327, distance: 29.4
click at [764, 327] on textarea "I propose that we invest the funds into the Momentum Wealth flexible Investment…" at bounding box center [482, 302] width 573 height 58
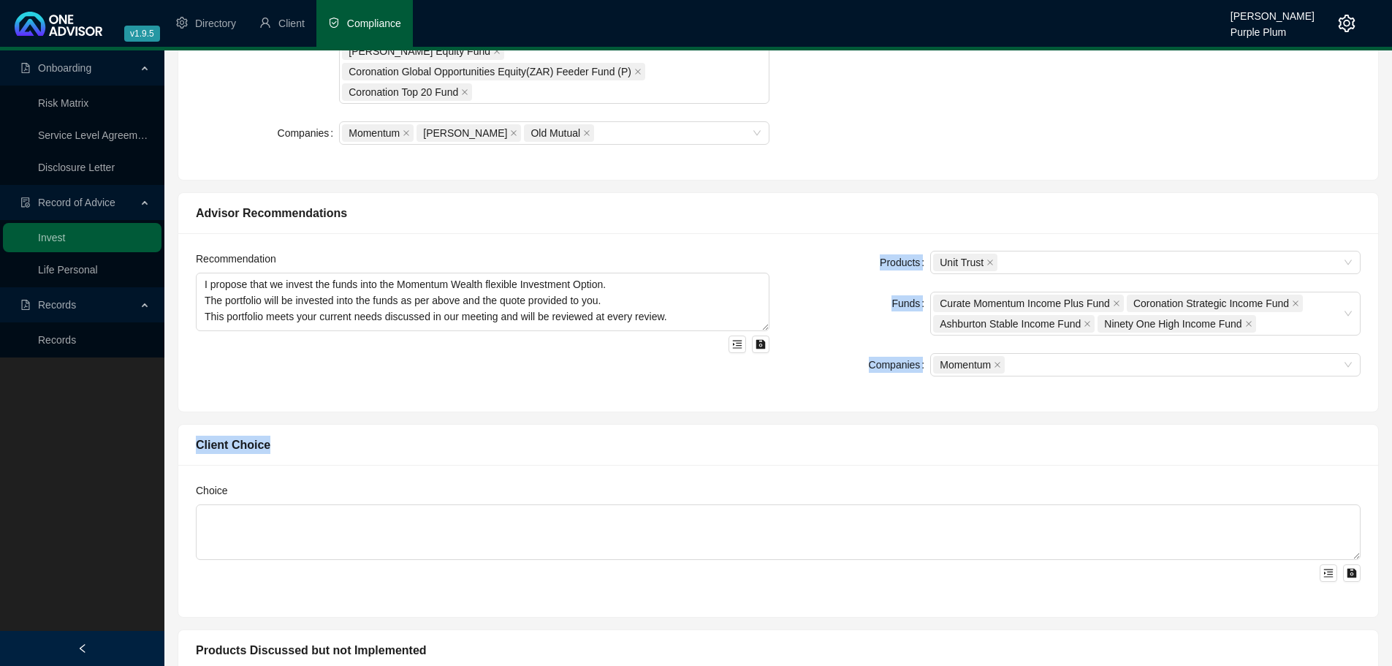
click at [755, 413] on div "Client Needs Client [PERSON_NAME] Change Client Consult Reason We met to discus…" at bounding box center [778, 247] width 1214 height 1822
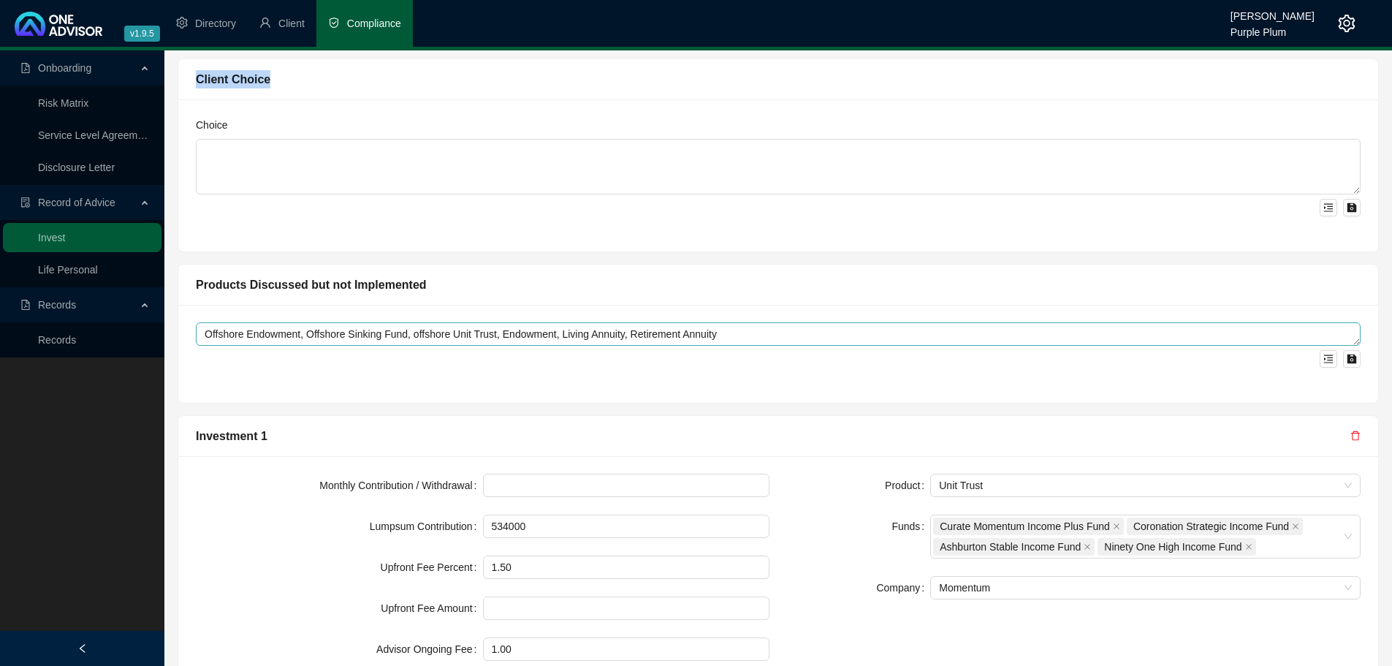
drag, startPoint x: 1349, startPoint y: 375, endPoint x: 1335, endPoint y: 337, distance: 40.2
click at [1335, 337] on textarea "Offshore Endowment, Offshore Sinking Fund, offshore Unit Trust, Endowment, Livi…" at bounding box center [778, 333] width 1165 height 23
click at [954, 457] on div "Monthly Contribution / Withdrawal Lumpsum Contribution 534000 Upfront Fee Perce…" at bounding box center [778, 576] width 1200 height 240
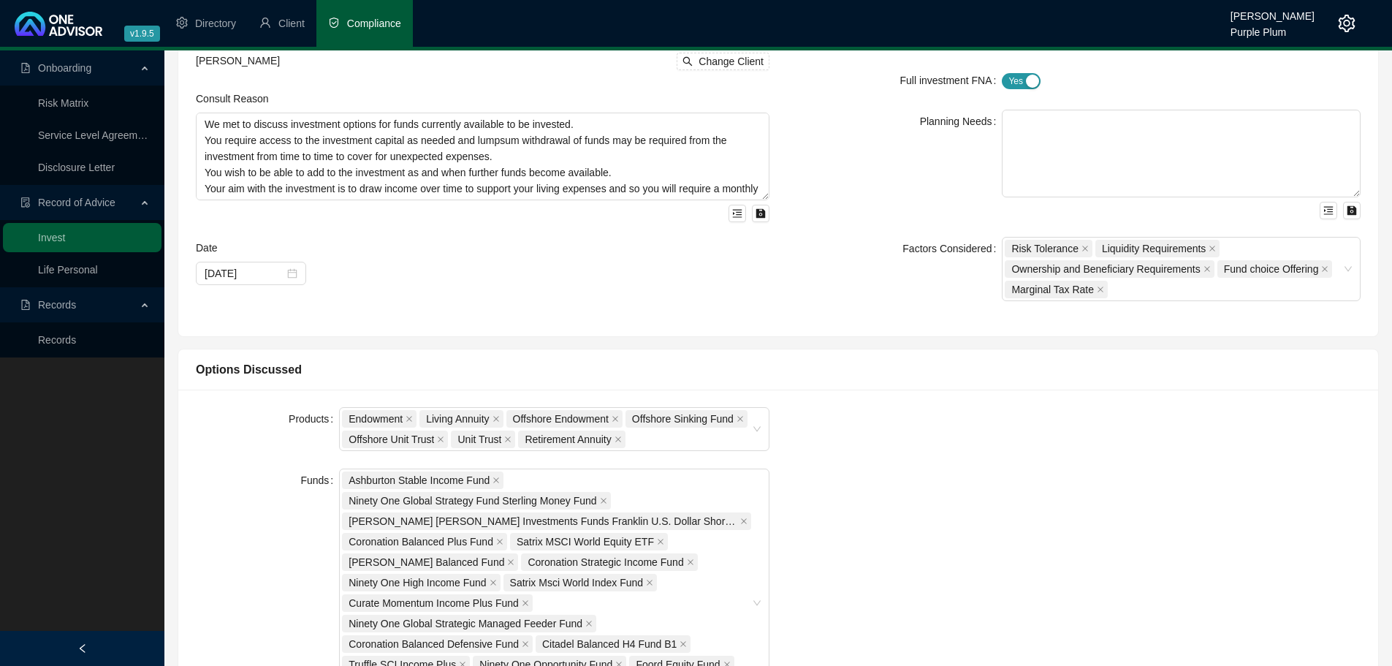
scroll to position [0, 0]
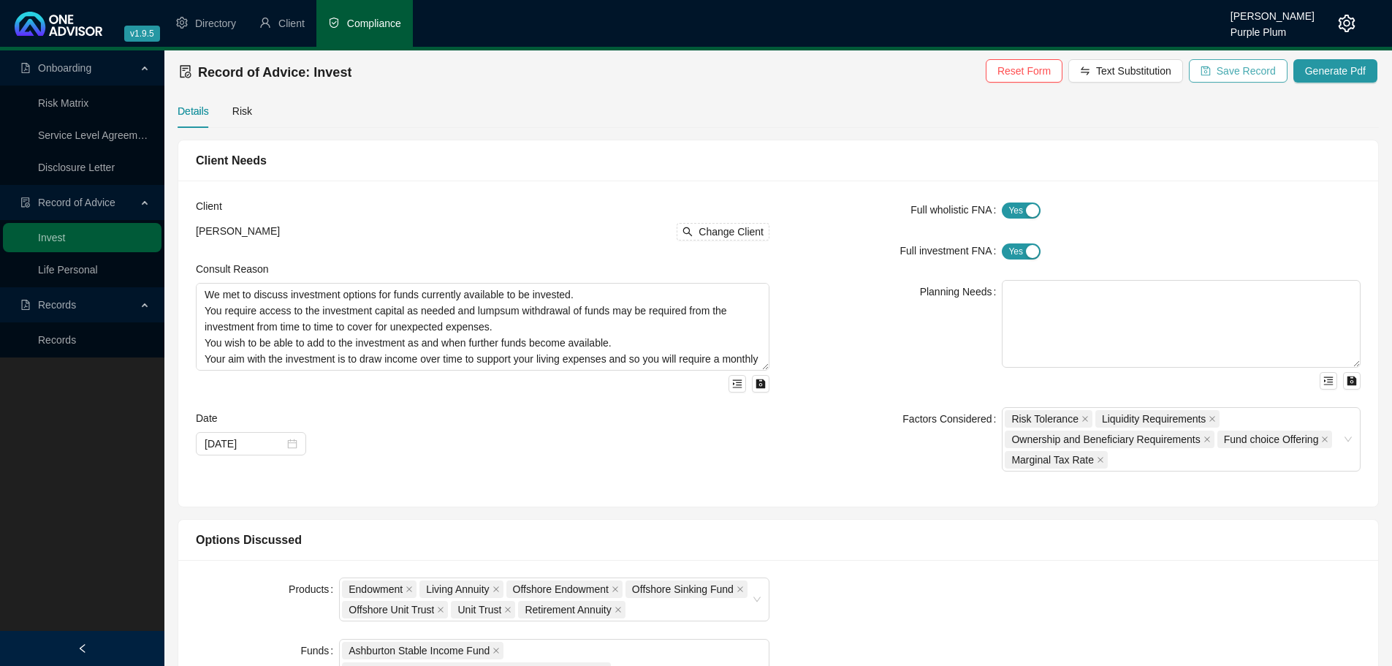
click at [1249, 67] on span "Save Record" at bounding box center [1245, 71] width 59 height 16
click at [1352, 68] on span "Generate Pdf" at bounding box center [1335, 71] width 61 height 16
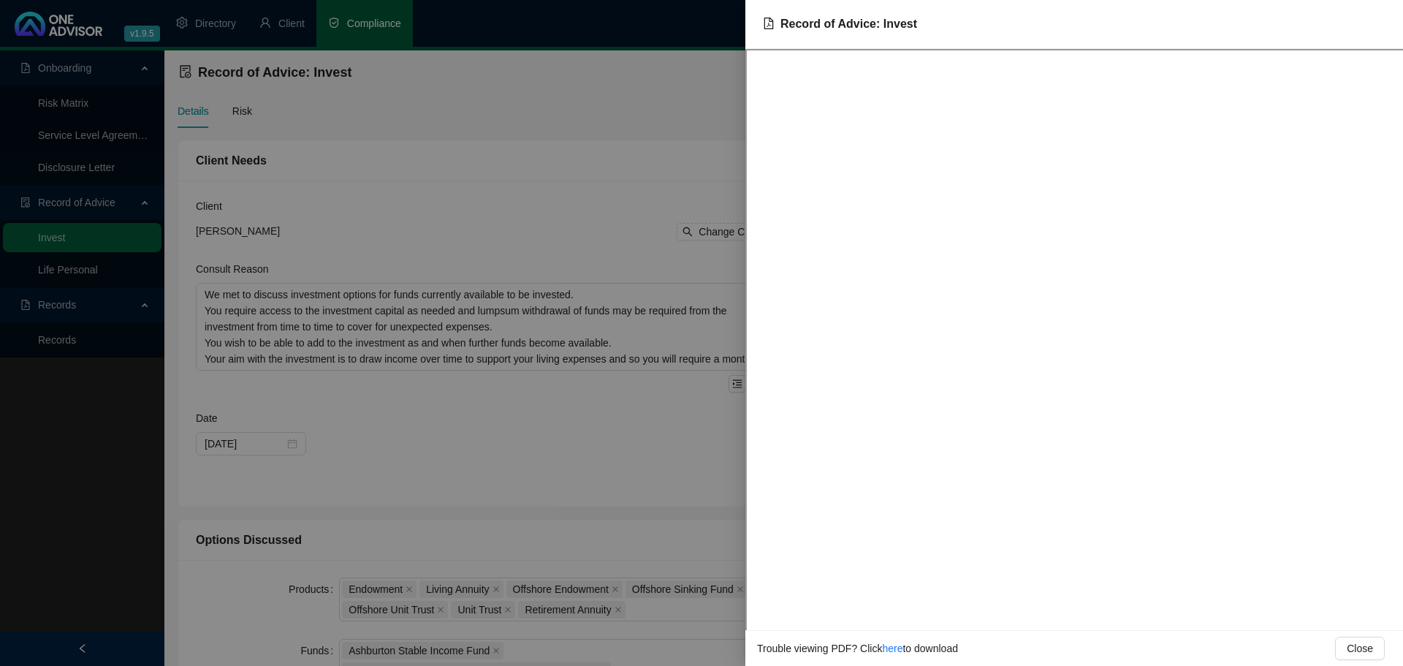
click at [563, 176] on div at bounding box center [701, 333] width 1403 height 666
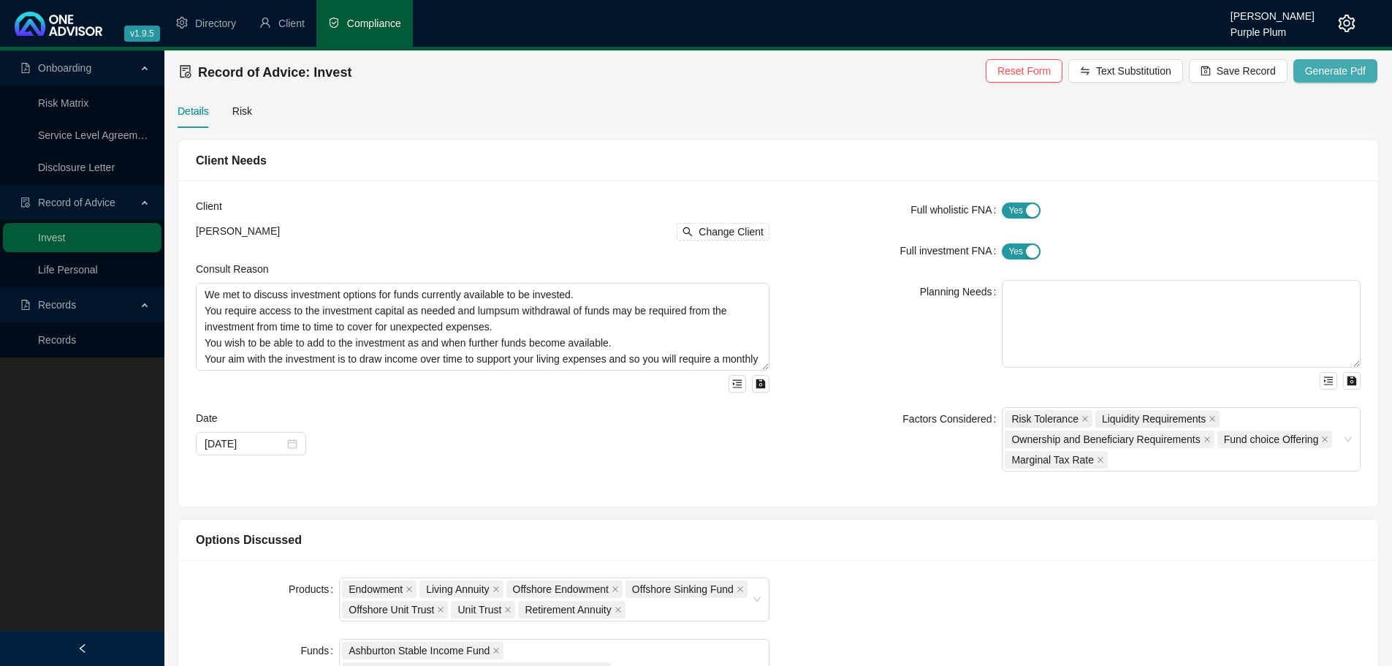
click at [1344, 64] on span "Generate Pdf" at bounding box center [1335, 71] width 61 height 16
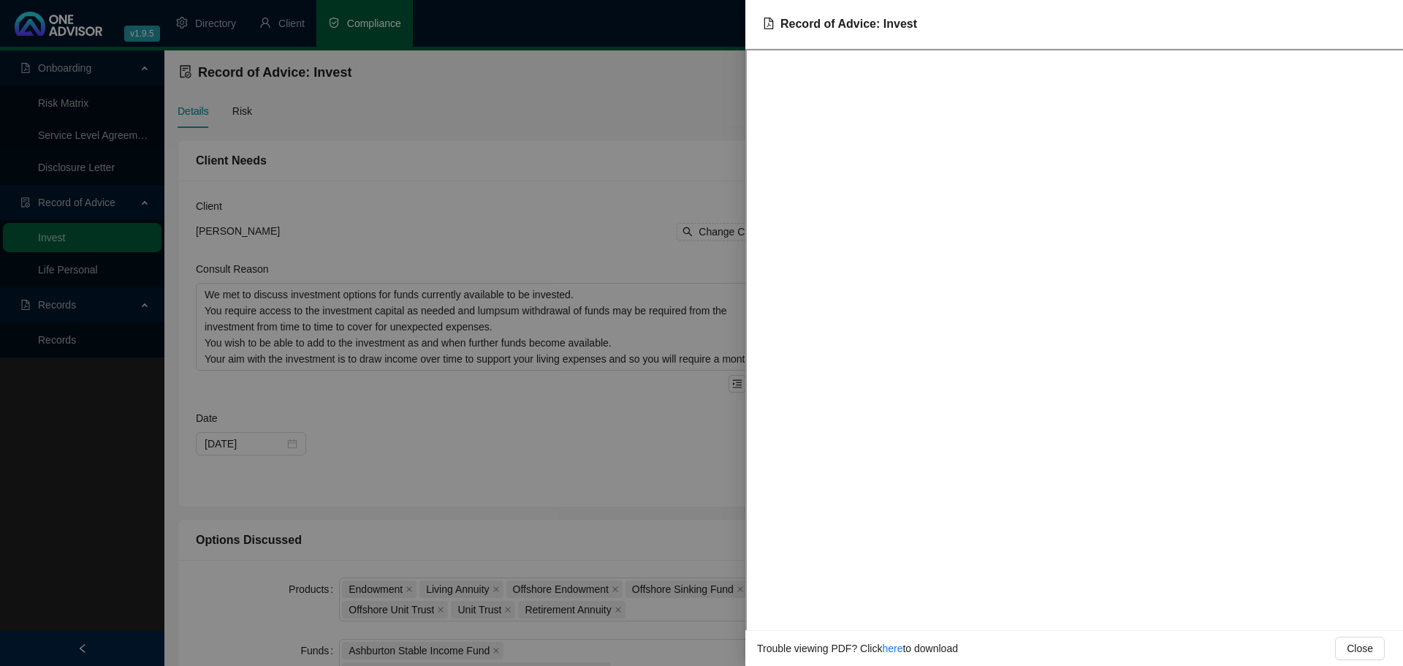
click at [556, 161] on div at bounding box center [701, 333] width 1403 height 666
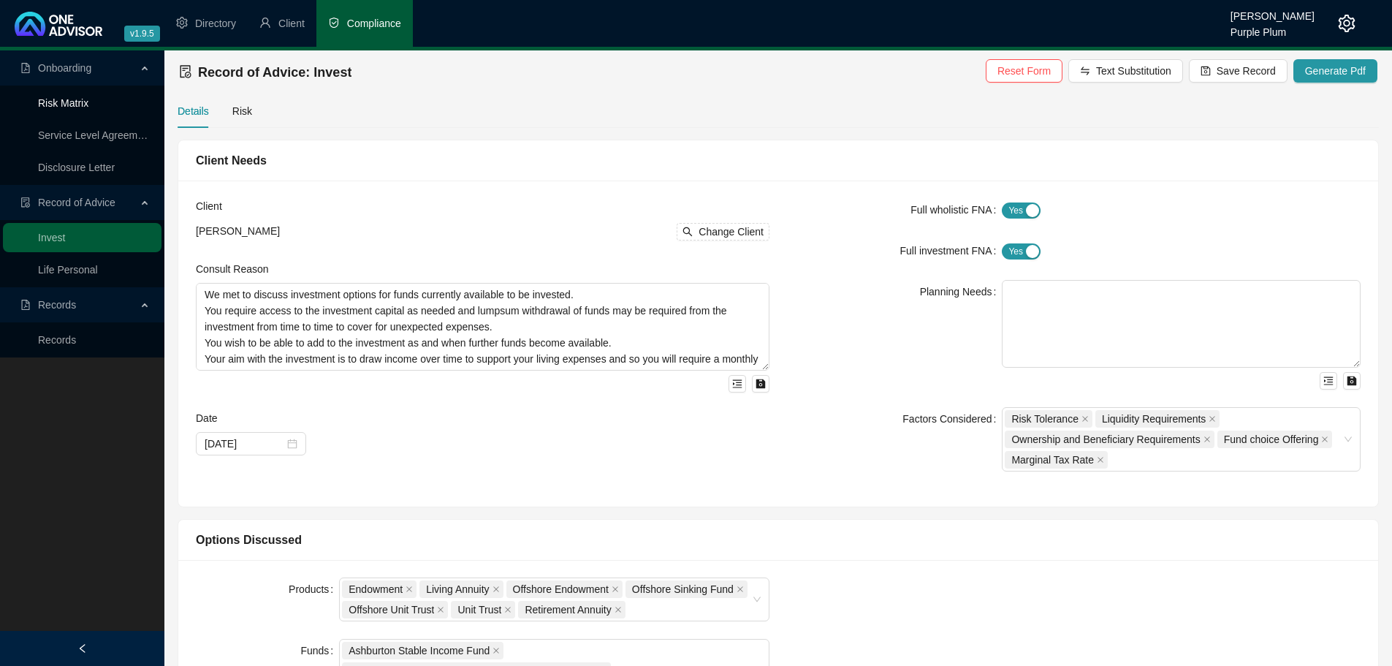
click at [72, 107] on link "Risk Matrix" at bounding box center [63, 103] width 50 height 12
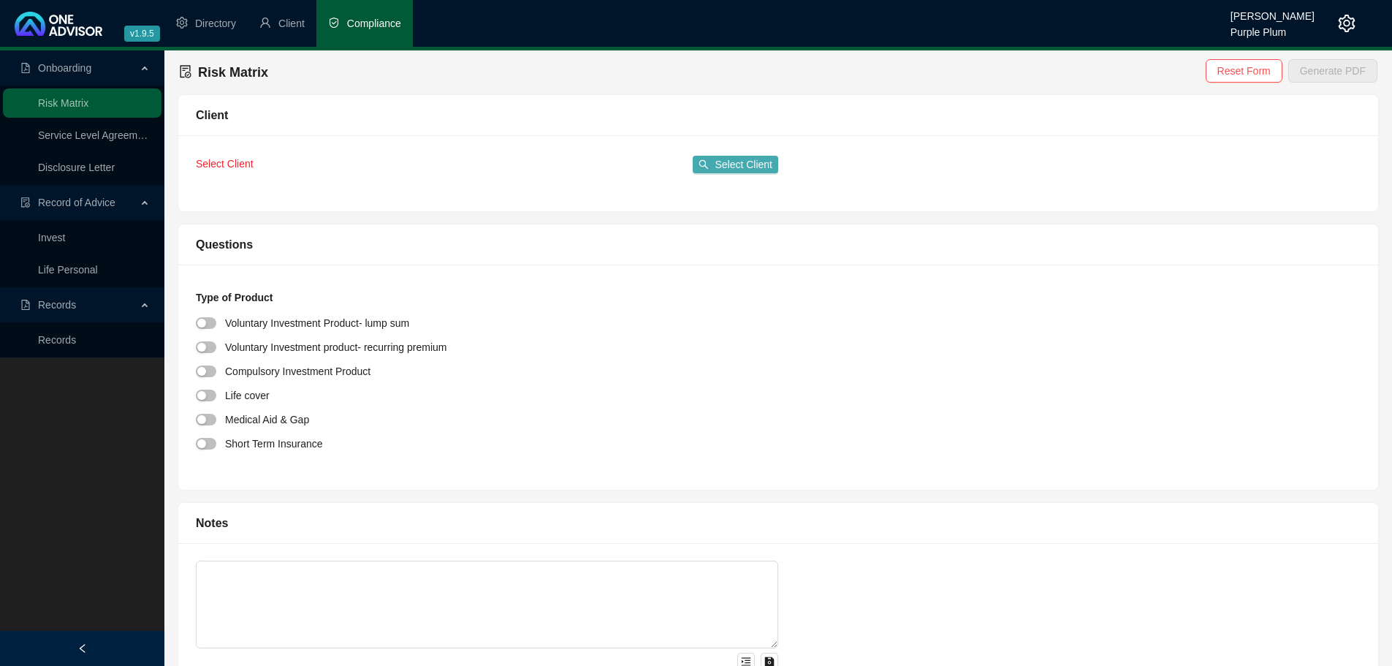
click at [730, 167] on span "Select Client" at bounding box center [743, 164] width 58 height 16
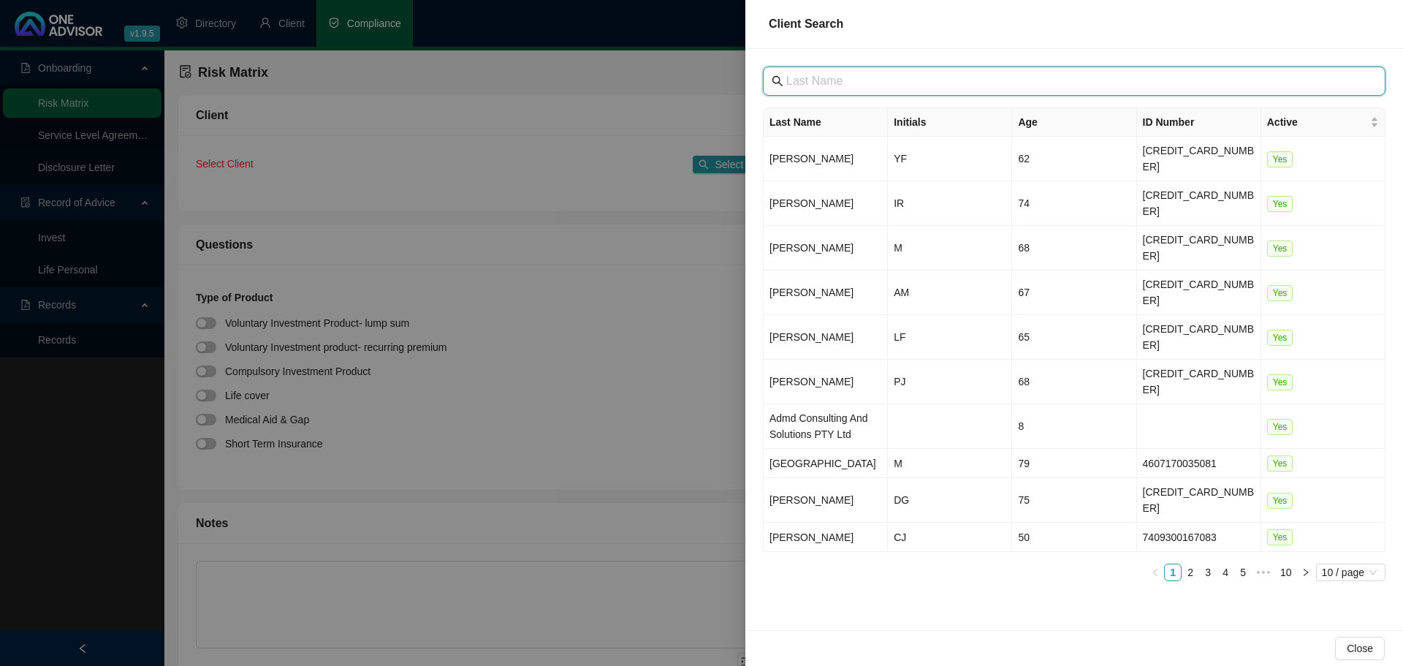
click at [836, 79] on input "text" at bounding box center [1075, 81] width 579 height 18
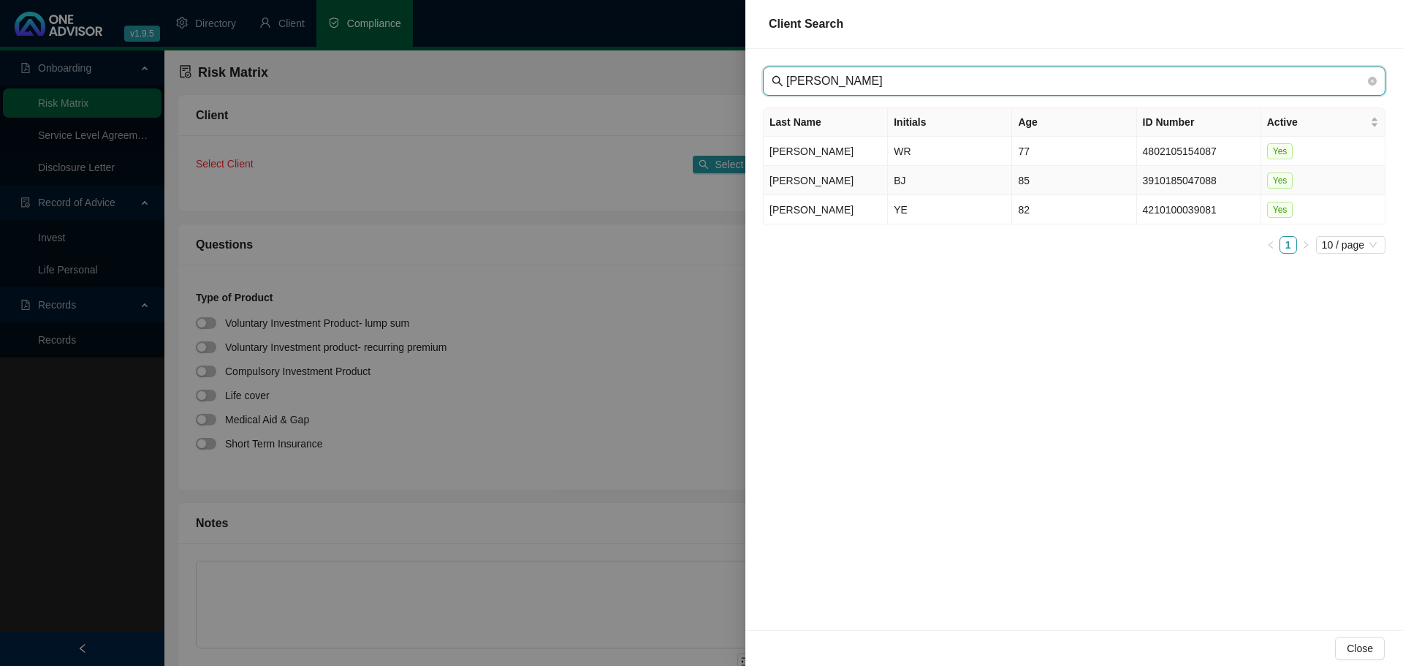
type input "[PERSON_NAME]"
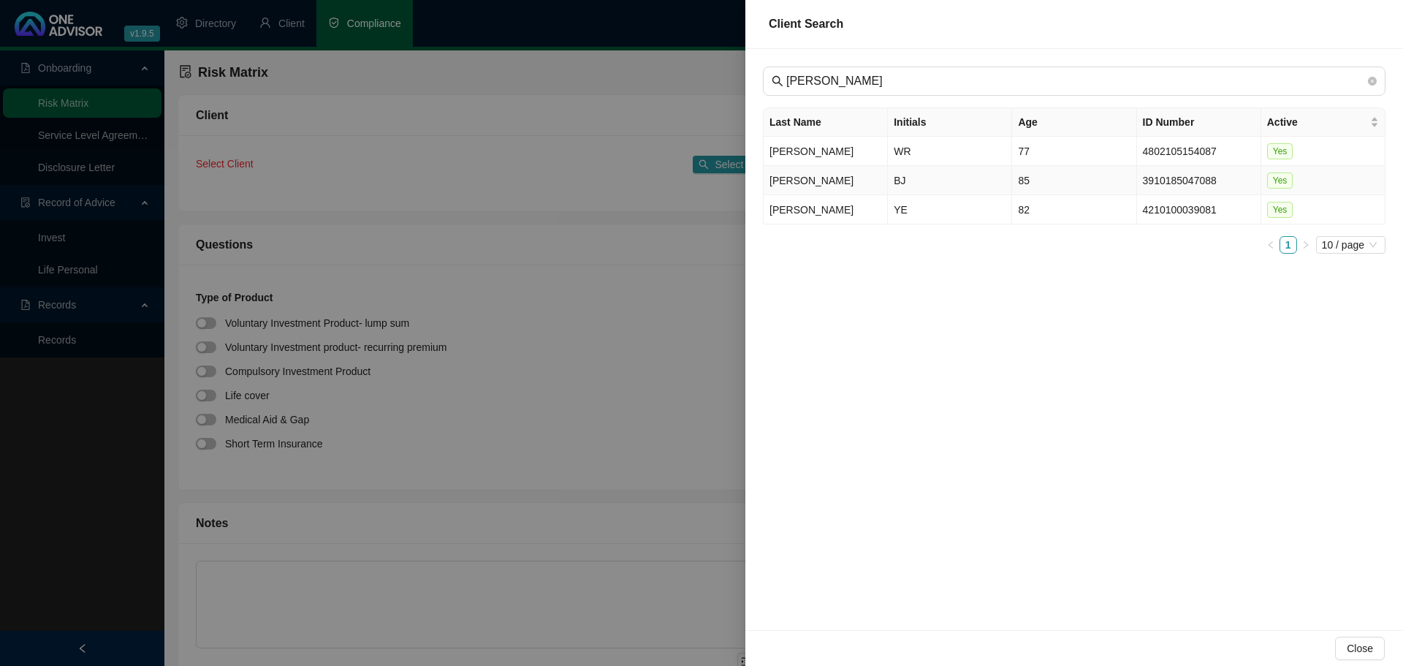
click at [851, 188] on td "[PERSON_NAME]" at bounding box center [825, 180] width 124 height 29
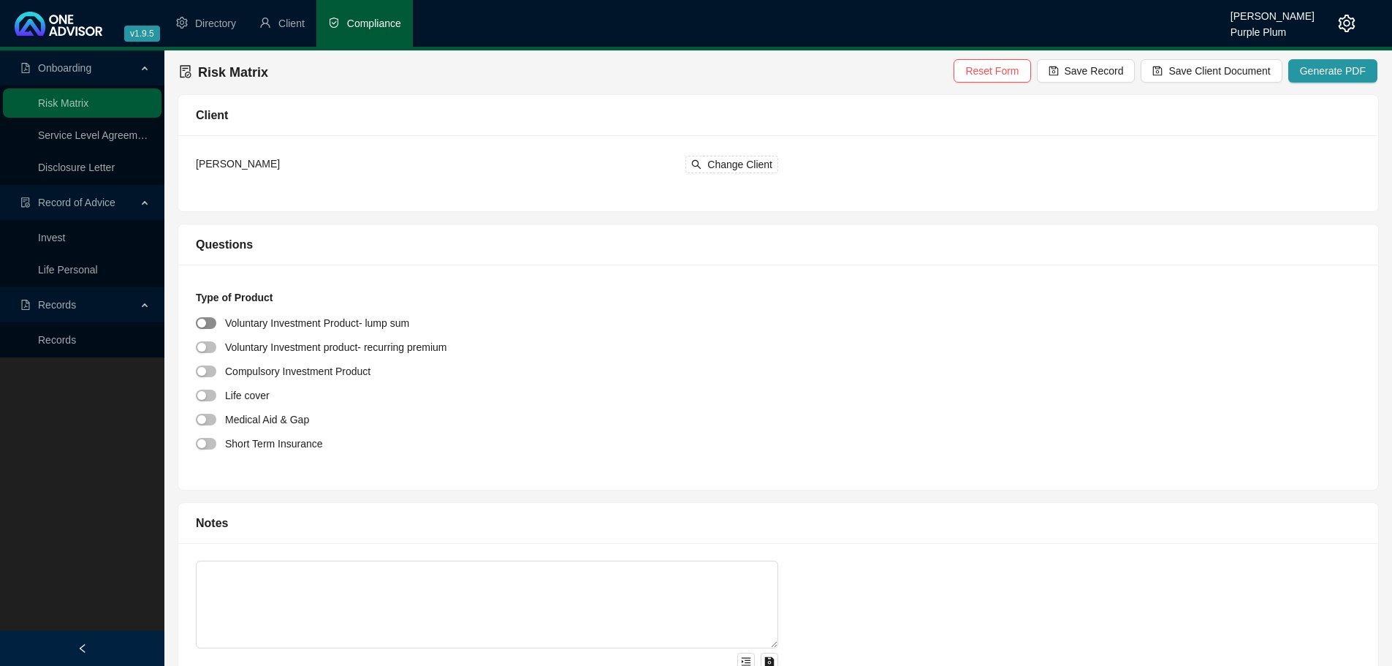
click at [207, 329] on span "button" at bounding box center [206, 323] width 20 height 12
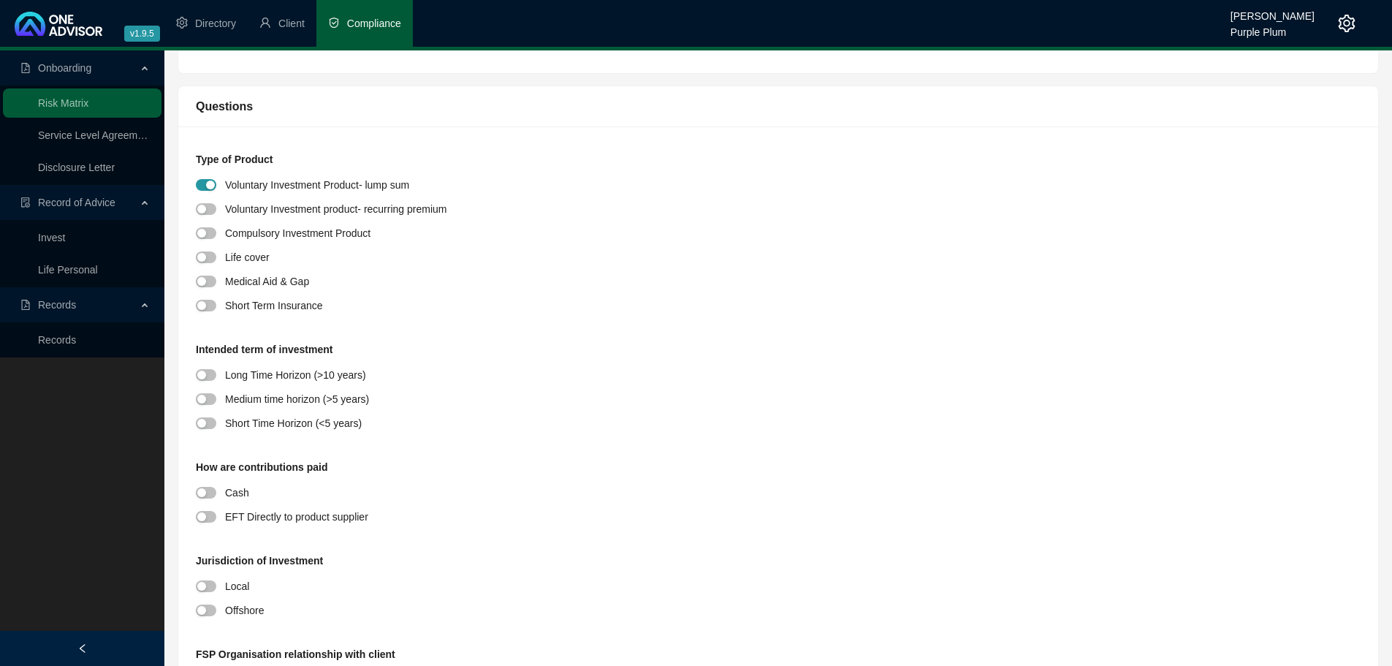
scroll to position [146, 0]
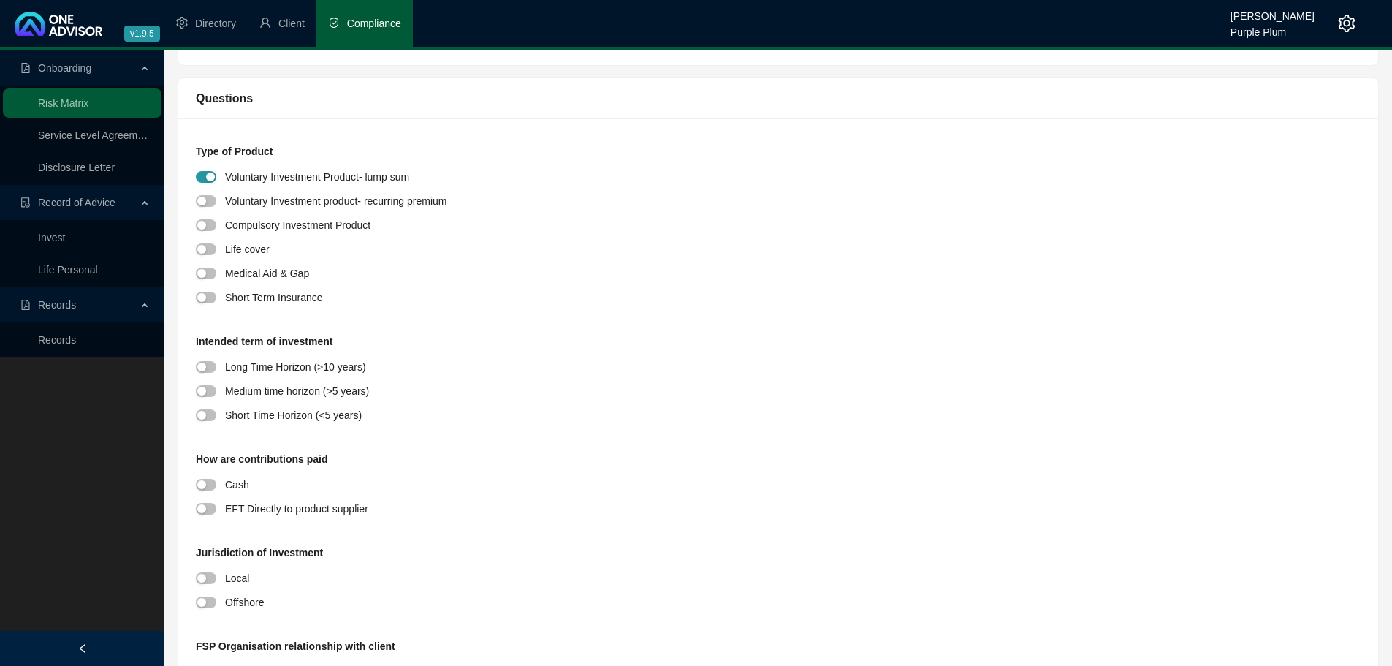
click at [218, 392] on div at bounding box center [210, 390] width 29 height 17
drag, startPoint x: 210, startPoint y: 391, endPoint x: 212, endPoint y: 471, distance: 80.4
click at [210, 391] on span "button" at bounding box center [206, 391] width 20 height 12
click at [205, 513] on div "button" at bounding box center [201, 508] width 9 height 9
click at [203, 579] on div "button" at bounding box center [201, 577] width 9 height 9
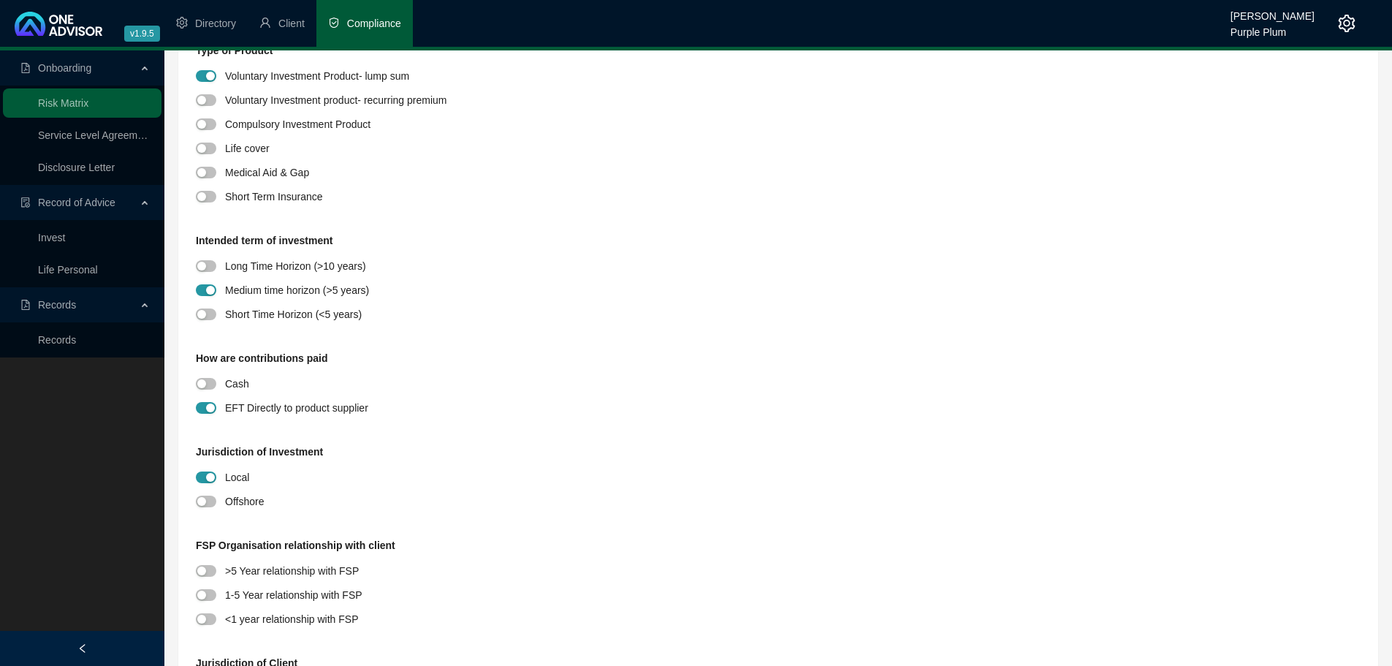
scroll to position [365, 0]
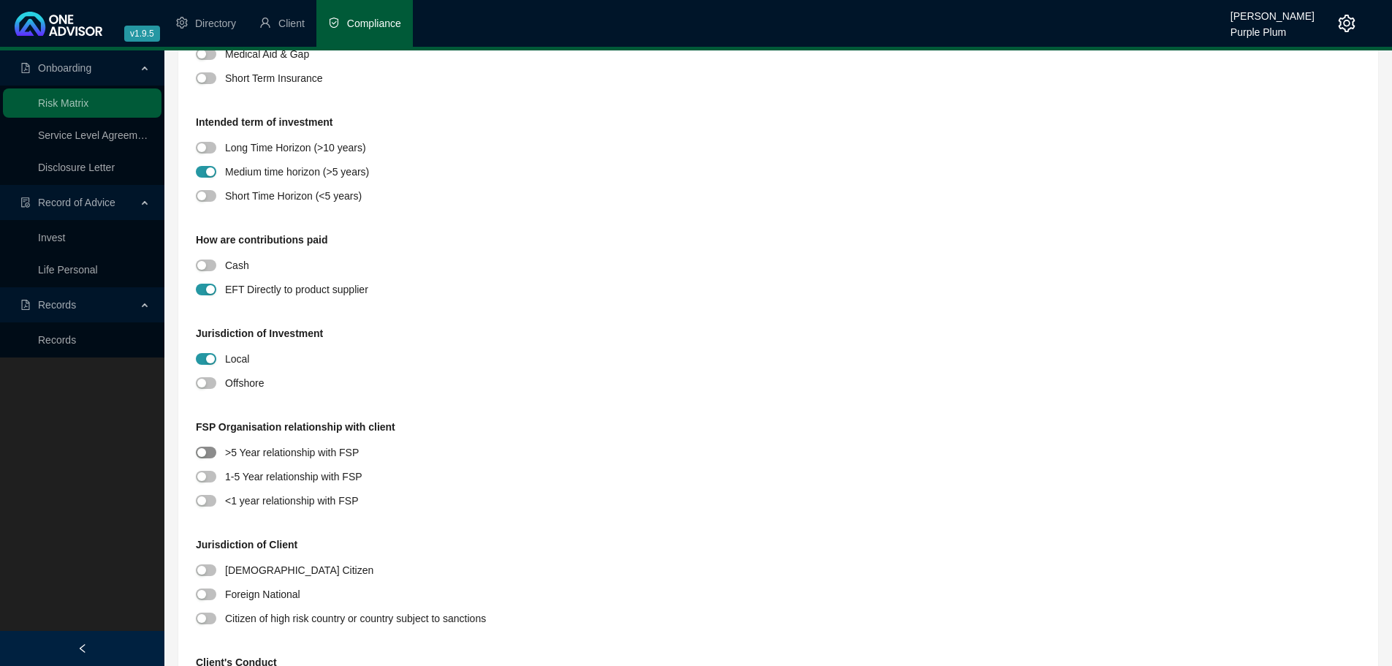
click at [199, 454] on div "button" at bounding box center [201, 452] width 9 height 9
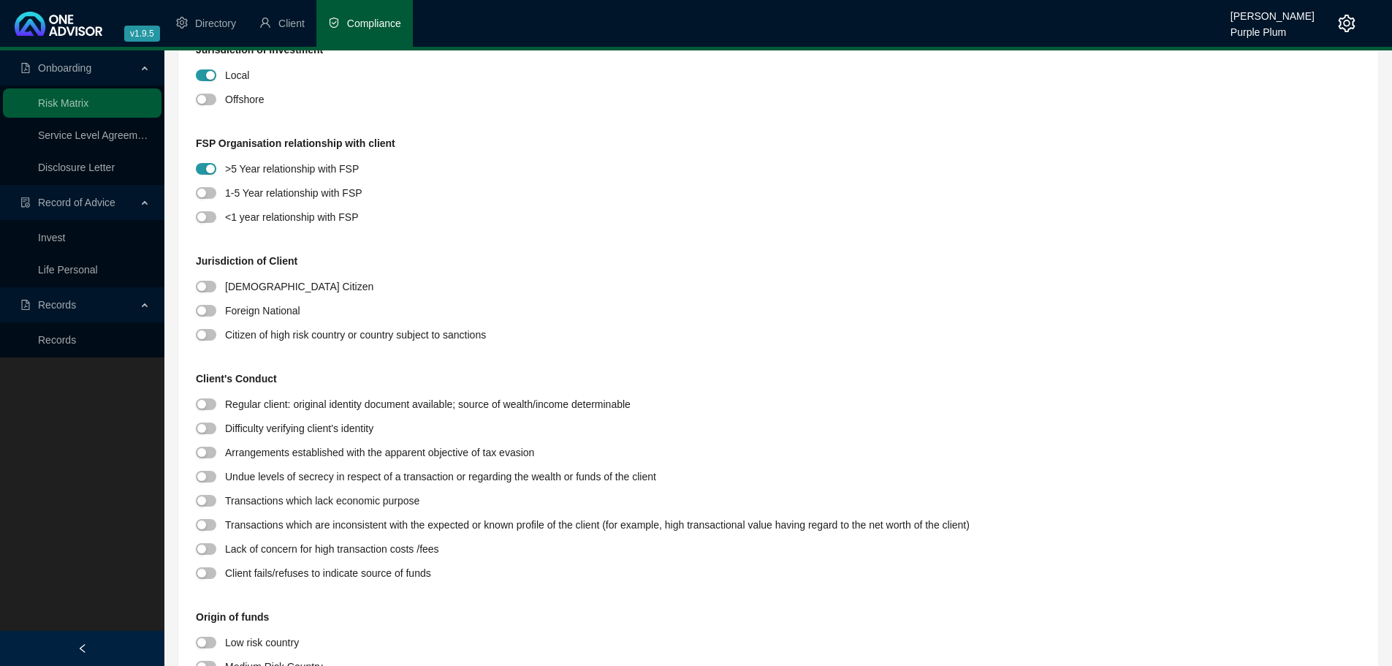
scroll to position [658, 0]
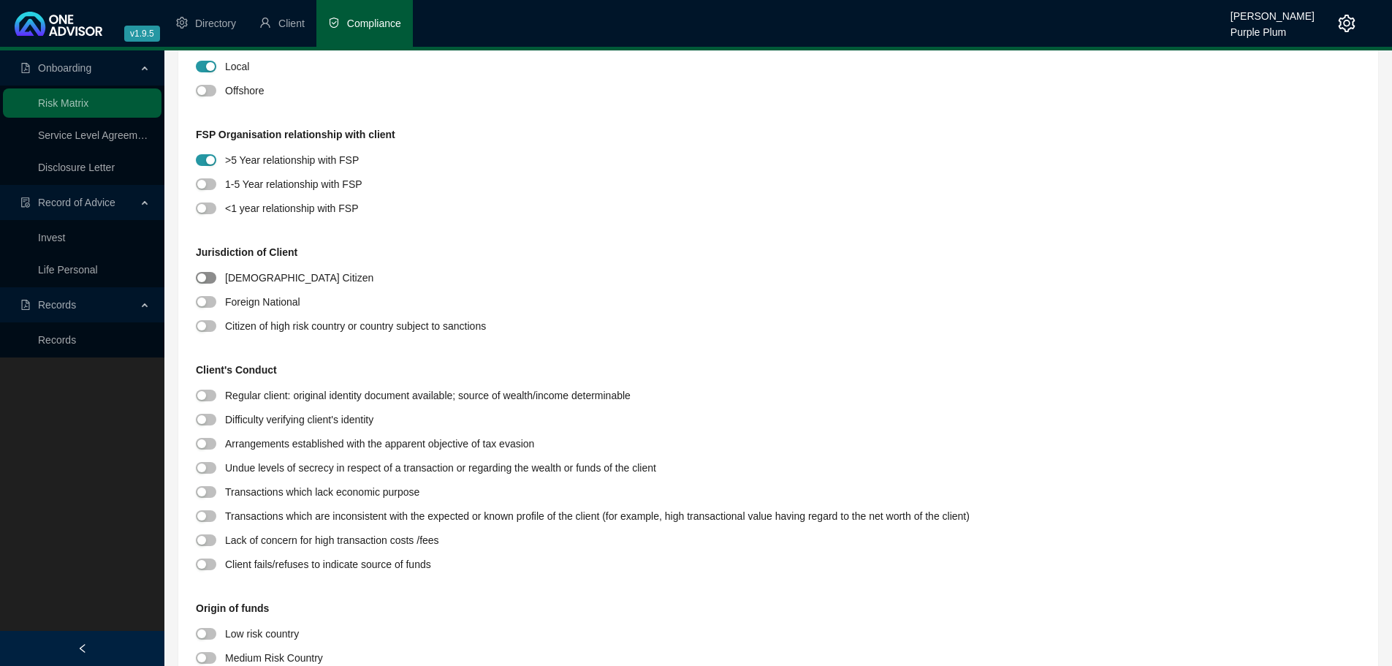
click at [210, 278] on span "button" at bounding box center [206, 278] width 20 height 12
click at [211, 398] on span "button" at bounding box center [206, 395] width 20 height 12
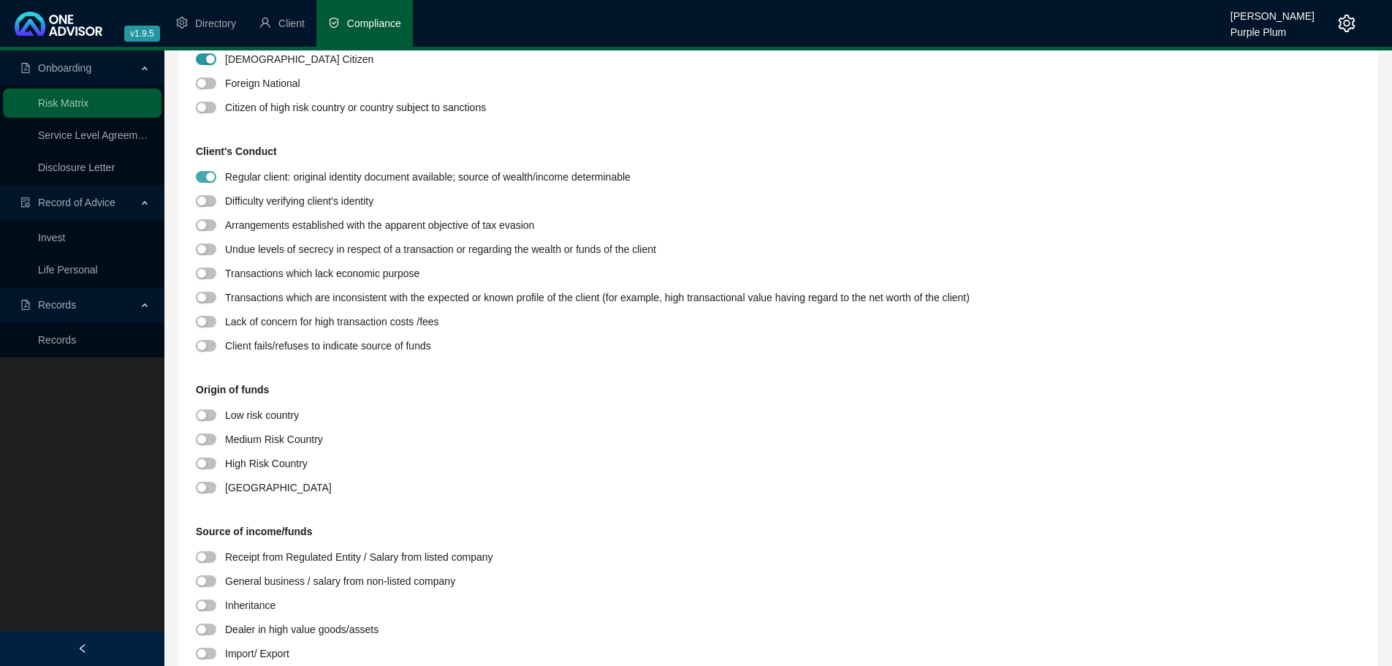
scroll to position [877, 0]
click at [205, 486] on div "button" at bounding box center [201, 486] width 9 height 9
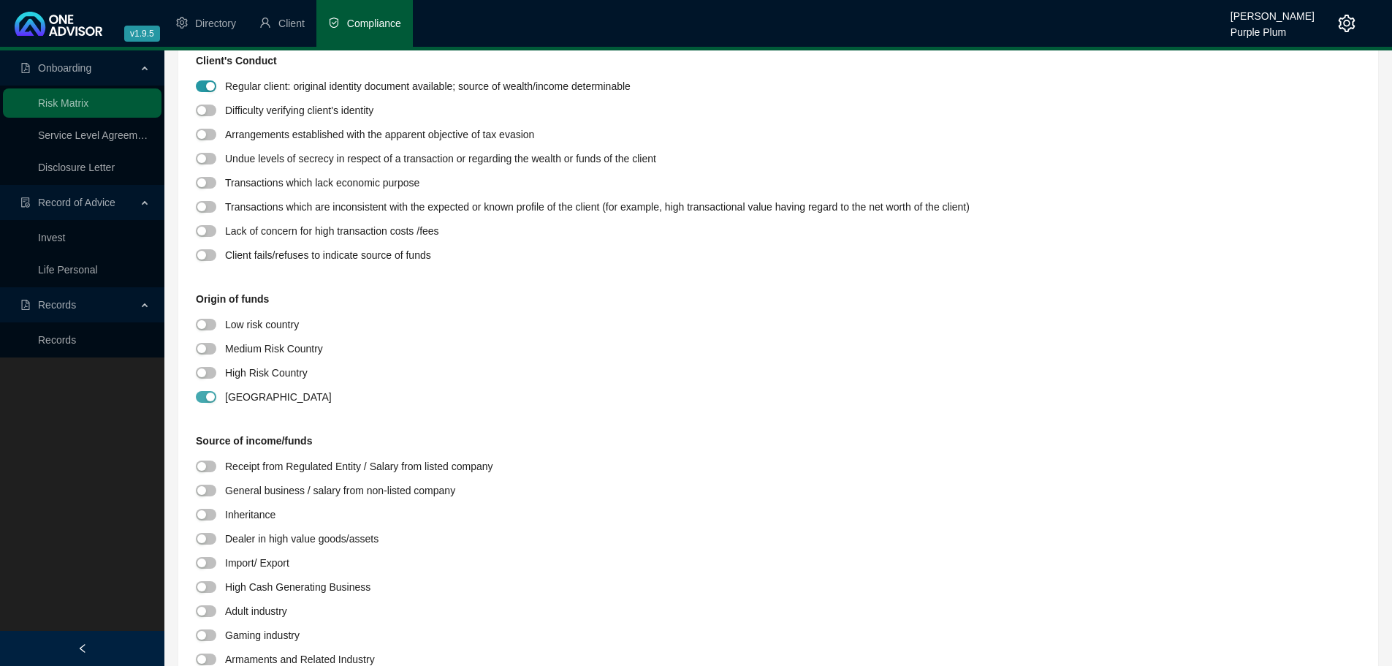
scroll to position [1096, 0]
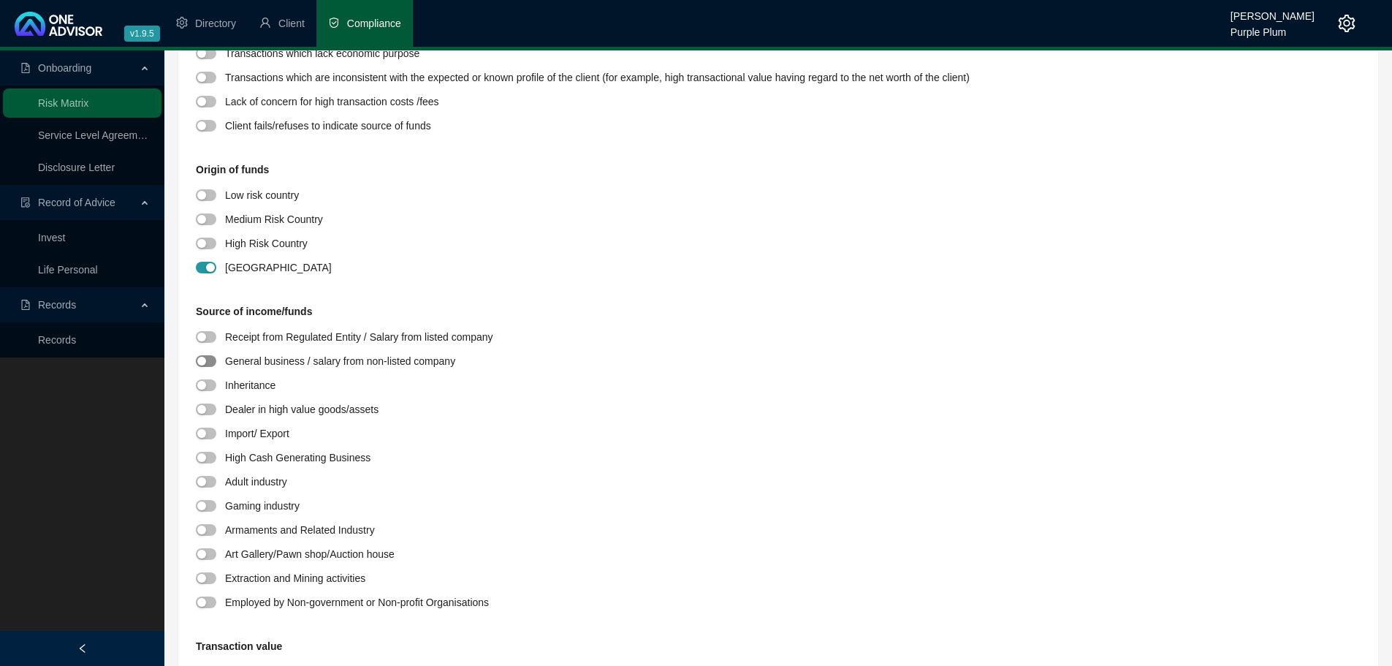
click at [199, 359] on div "button" at bounding box center [201, 361] width 9 height 9
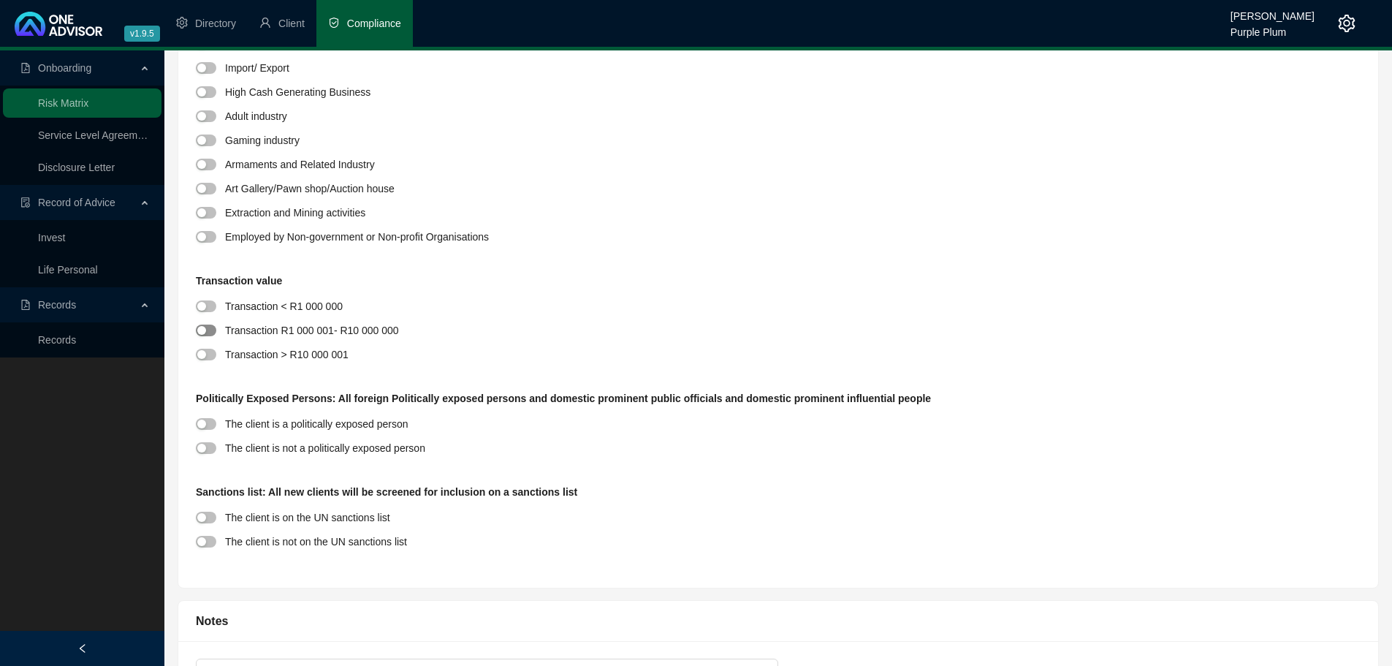
click at [203, 336] on span "button" at bounding box center [206, 330] width 20 height 12
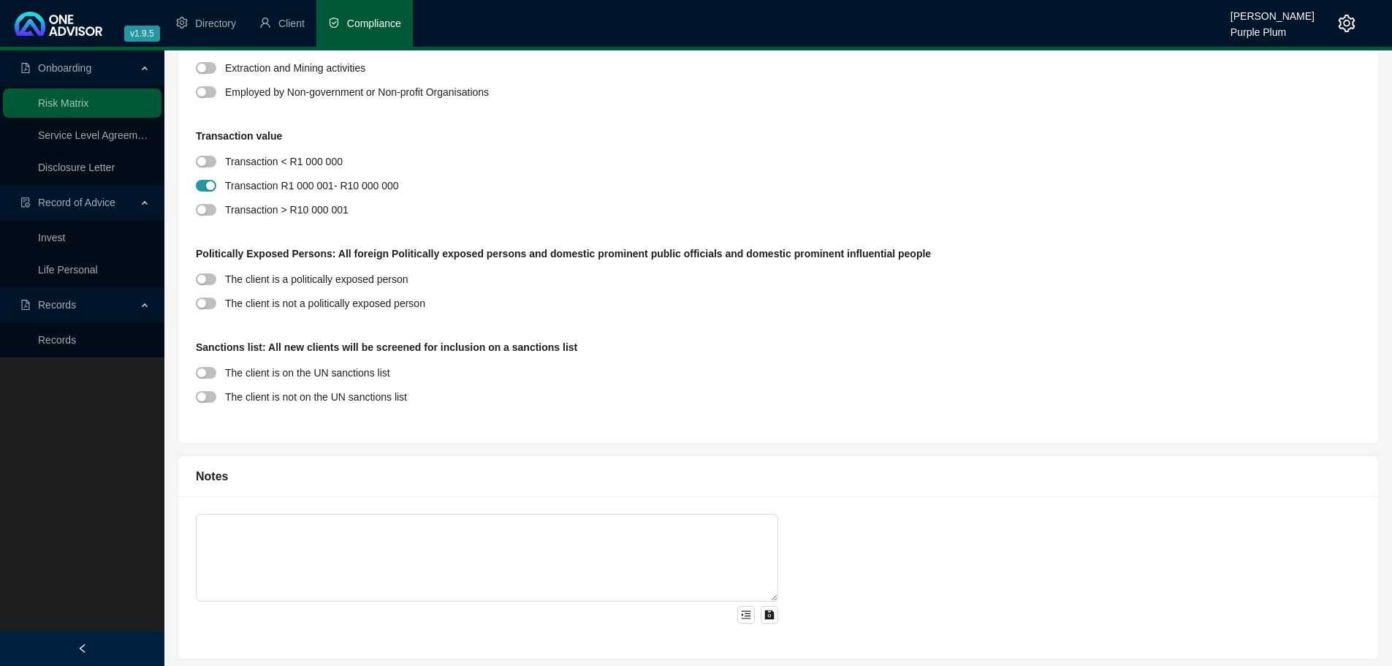
scroll to position [1607, 0]
click at [204, 299] on div "button" at bounding box center [201, 301] width 9 height 9
click at [206, 392] on span "button" at bounding box center [206, 395] width 20 height 12
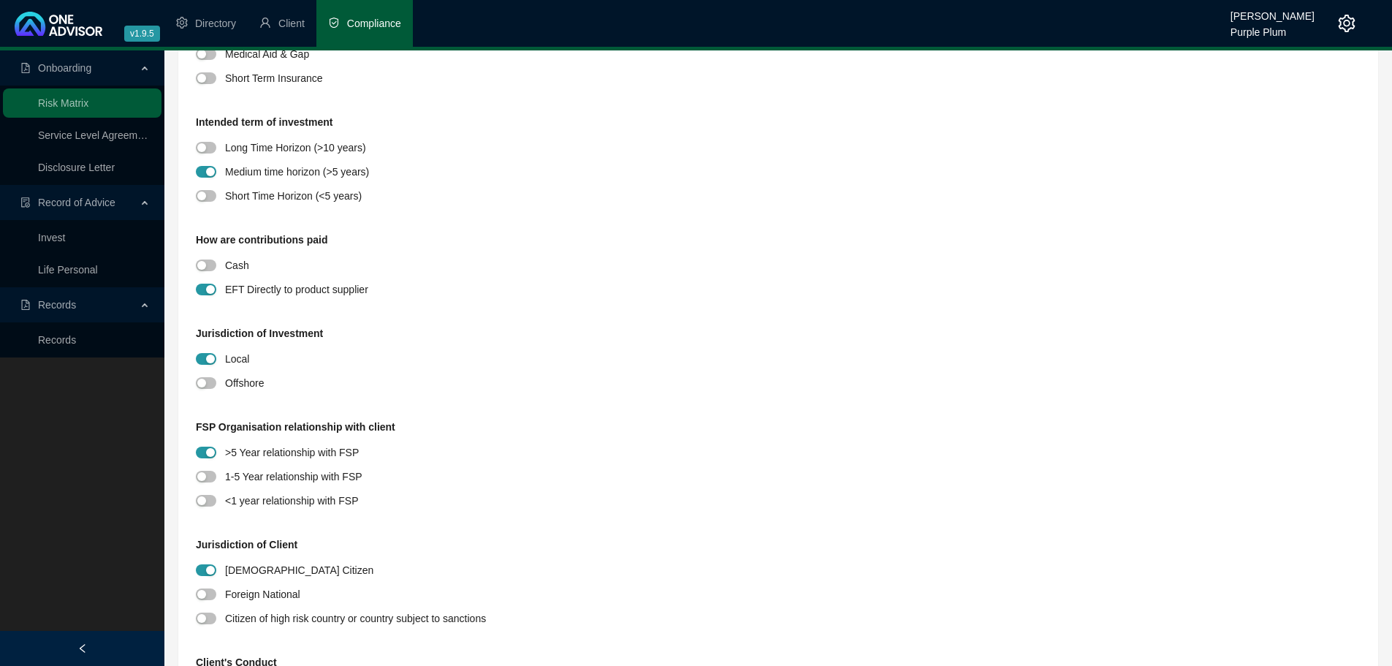
scroll to position [0, 0]
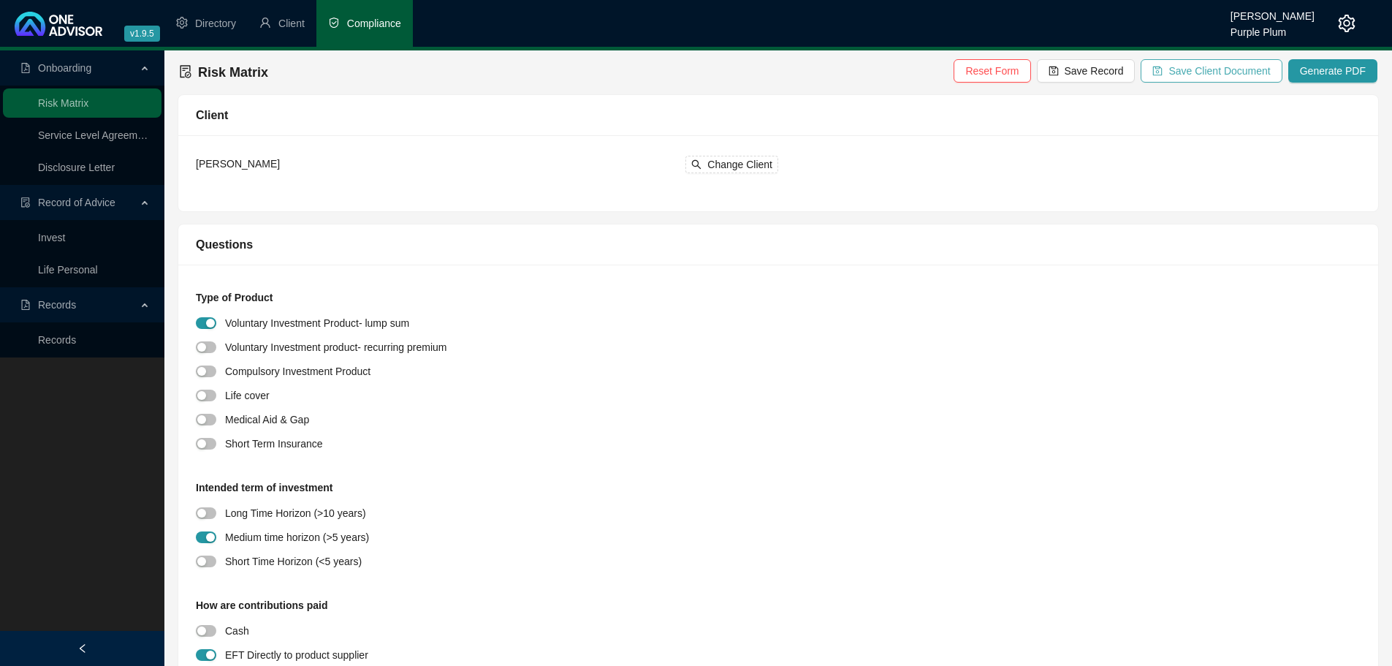
click at [1202, 66] on span "Save Client Document" at bounding box center [1219, 71] width 102 height 16
click at [1325, 73] on span "Generate PDF" at bounding box center [1333, 71] width 66 height 16
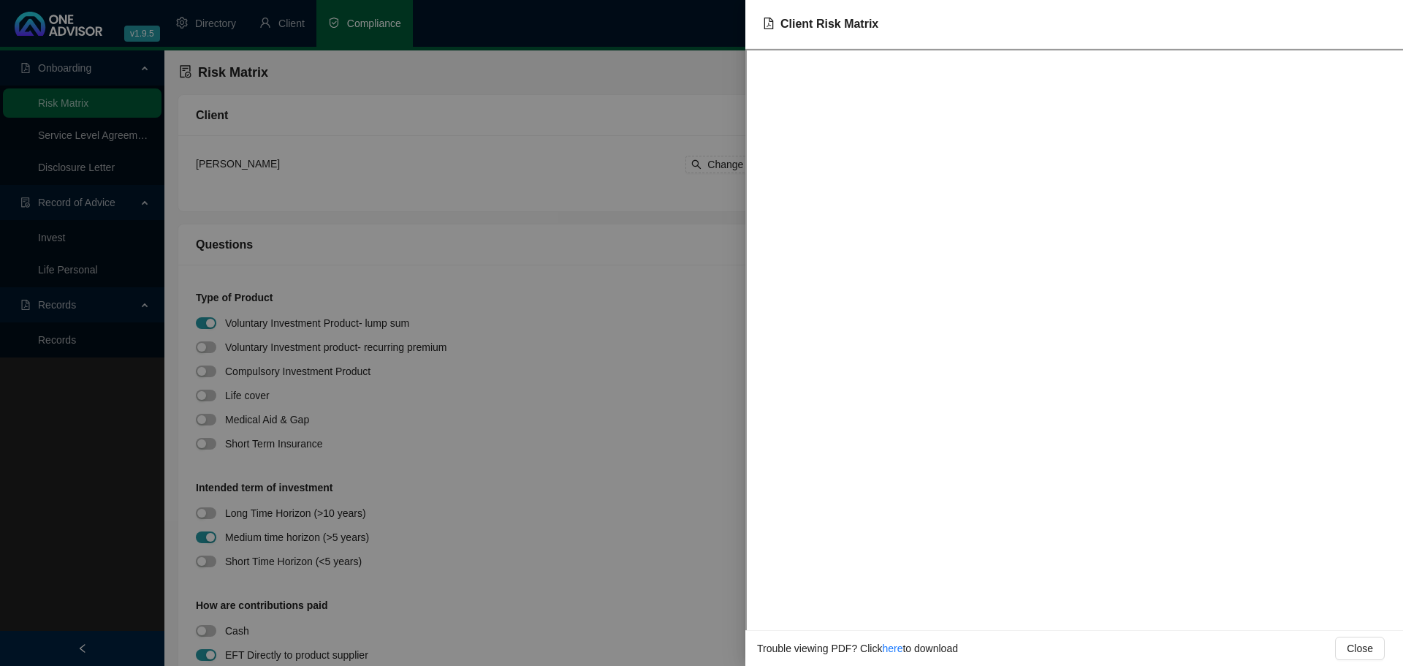
click at [642, 145] on div at bounding box center [701, 333] width 1403 height 666
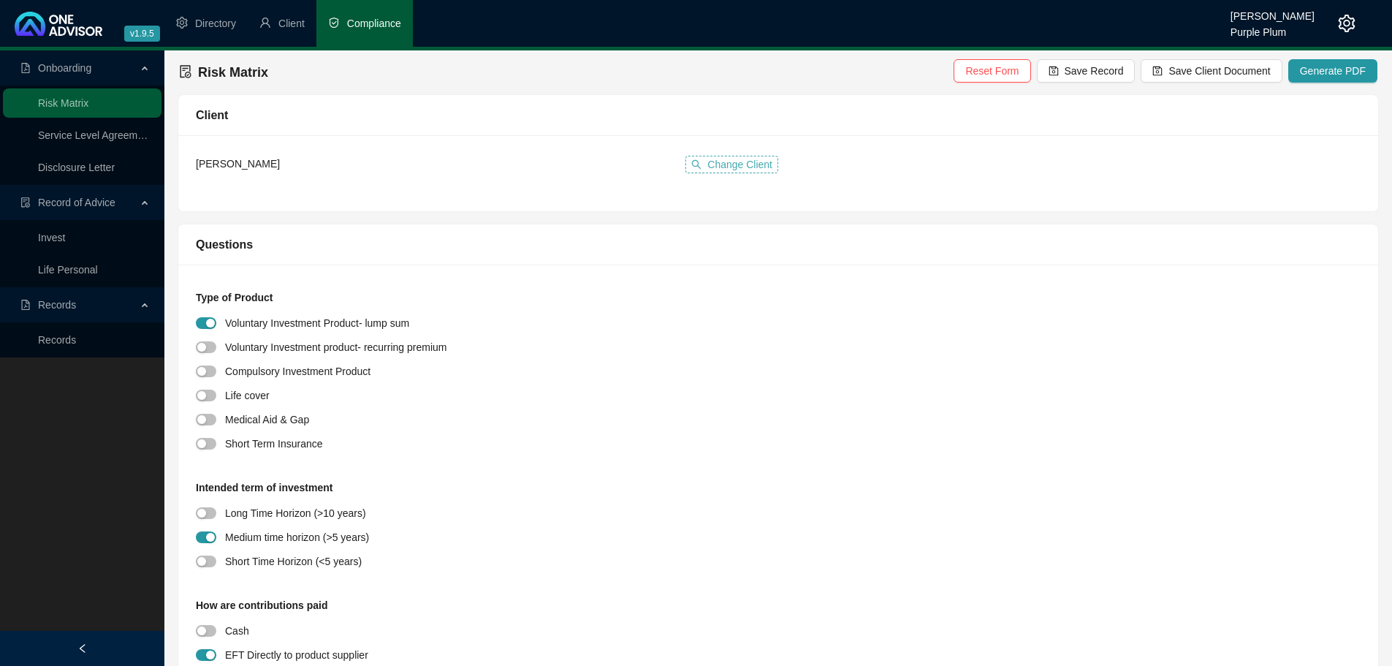
click at [728, 167] on span "Change Client" at bounding box center [739, 164] width 65 height 16
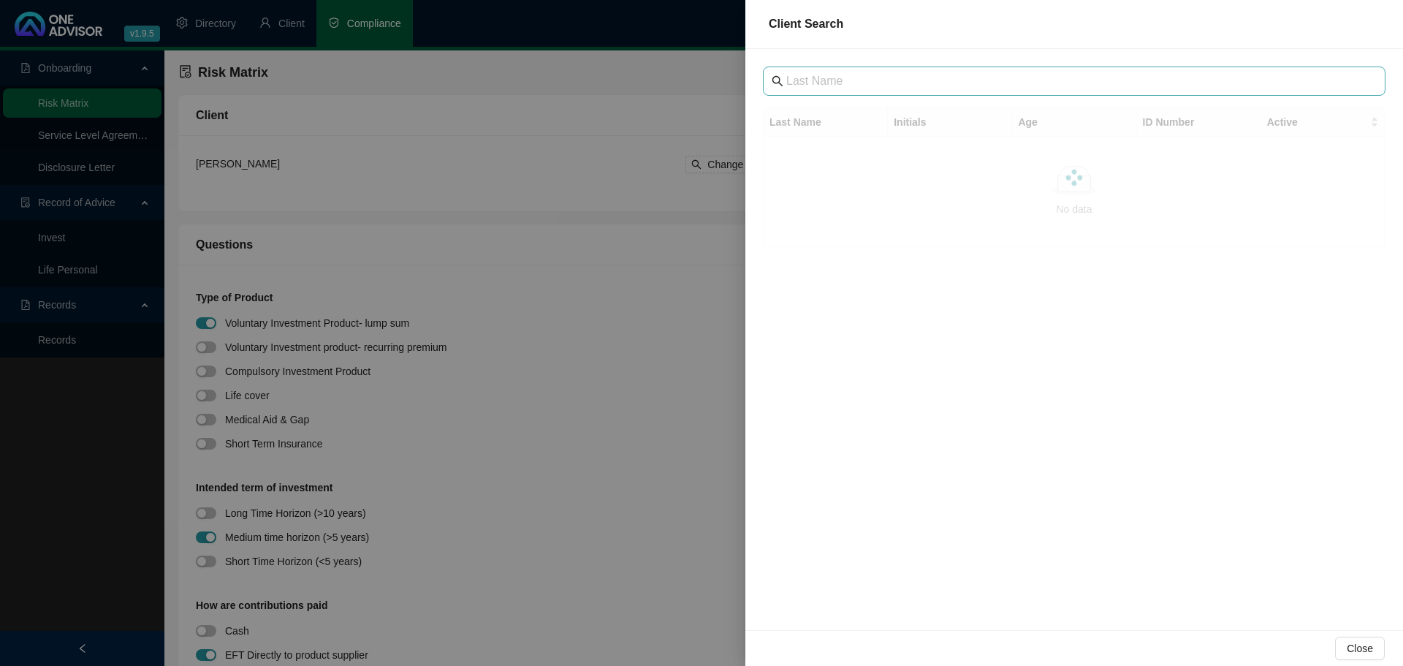
click at [802, 91] on span at bounding box center [1074, 80] width 622 height 29
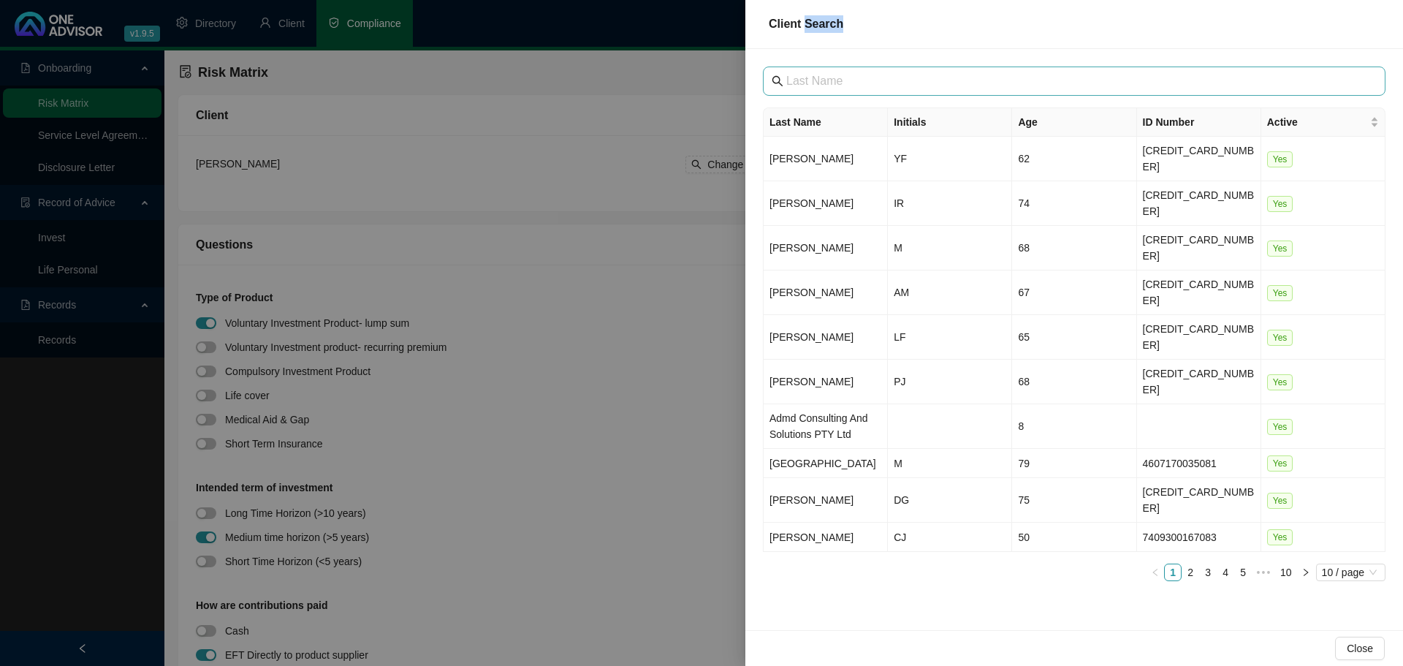
click at [802, 91] on span at bounding box center [1074, 80] width 622 height 29
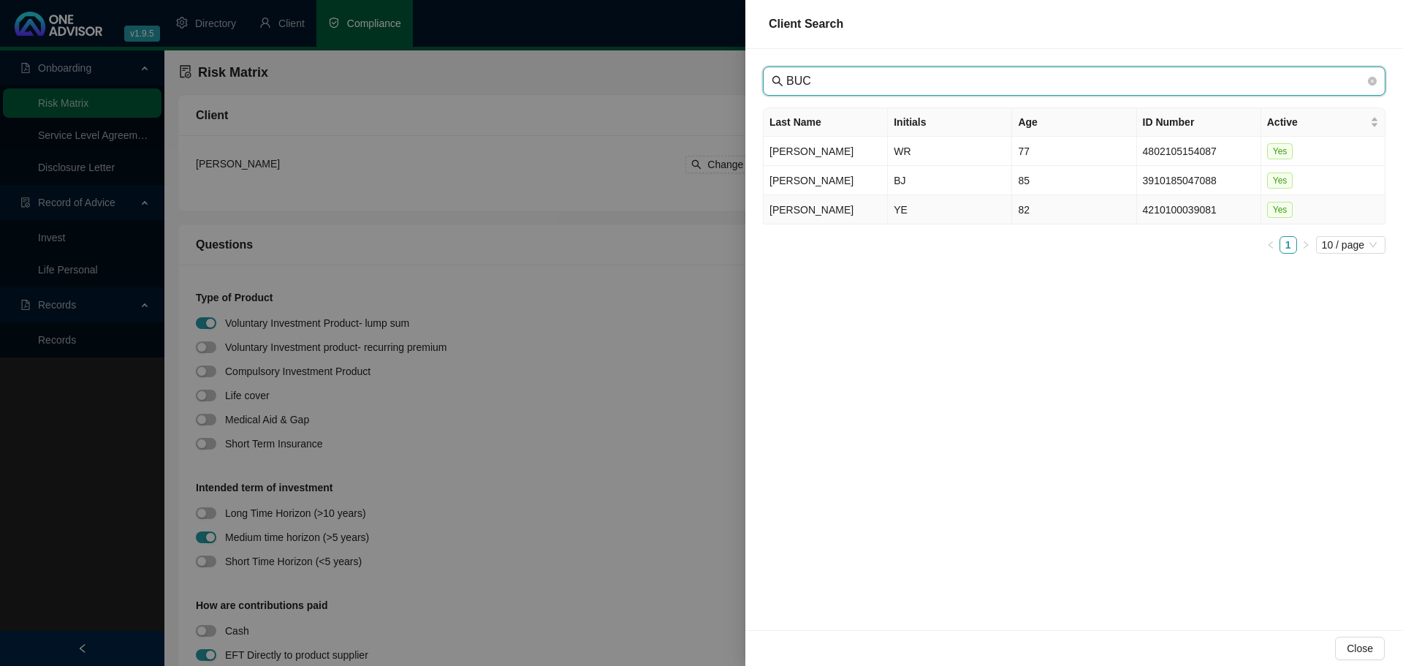
type input "BUC"
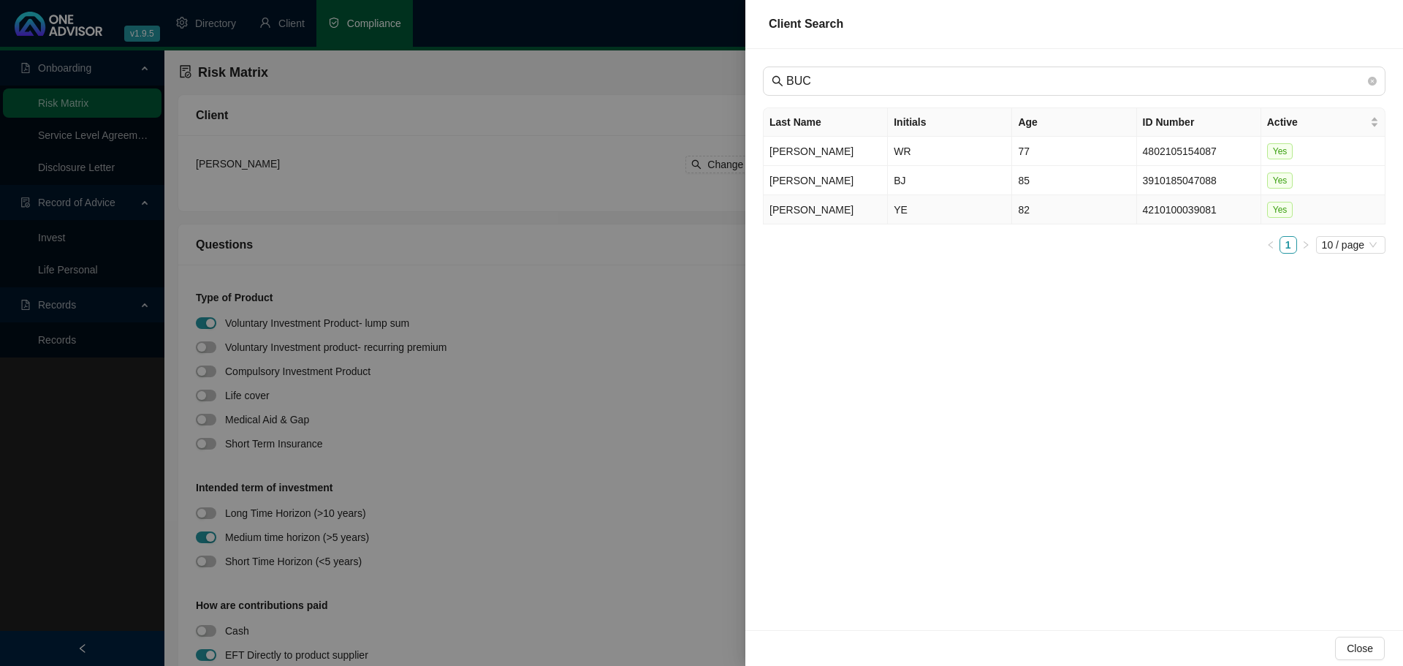
click at [826, 206] on td "[PERSON_NAME]" at bounding box center [825, 209] width 124 height 29
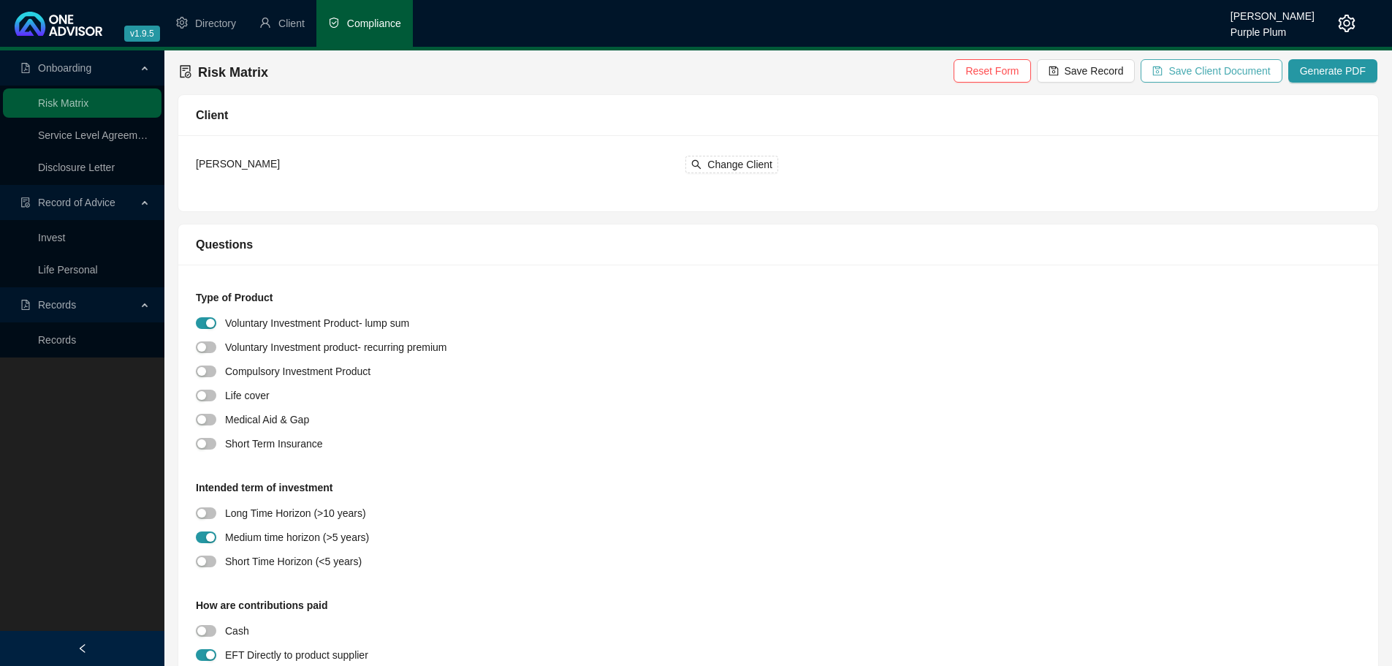
click at [1246, 71] on span "Save Client Document" at bounding box center [1219, 71] width 102 height 16
click at [1349, 69] on span "Generate PDF" at bounding box center [1333, 71] width 66 height 16
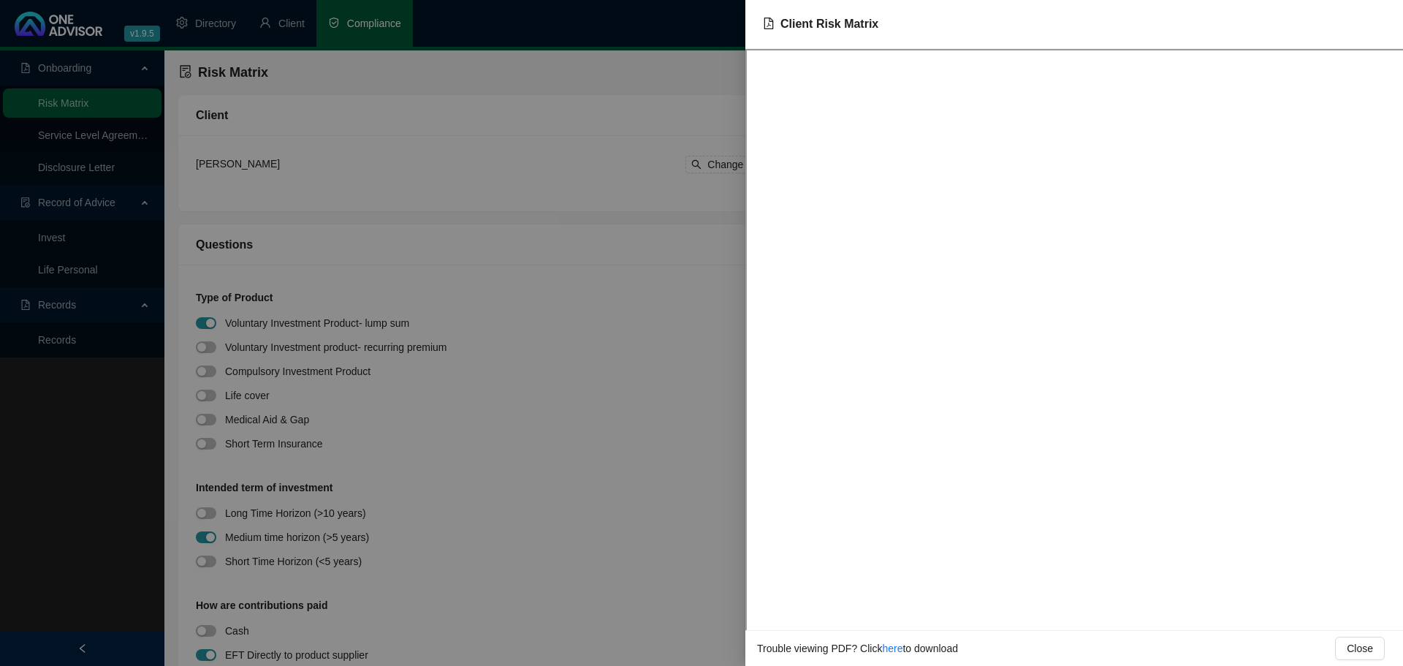
click at [557, 163] on div at bounding box center [701, 333] width 1403 height 666
